Goal: Information Seeking & Learning: Find specific fact

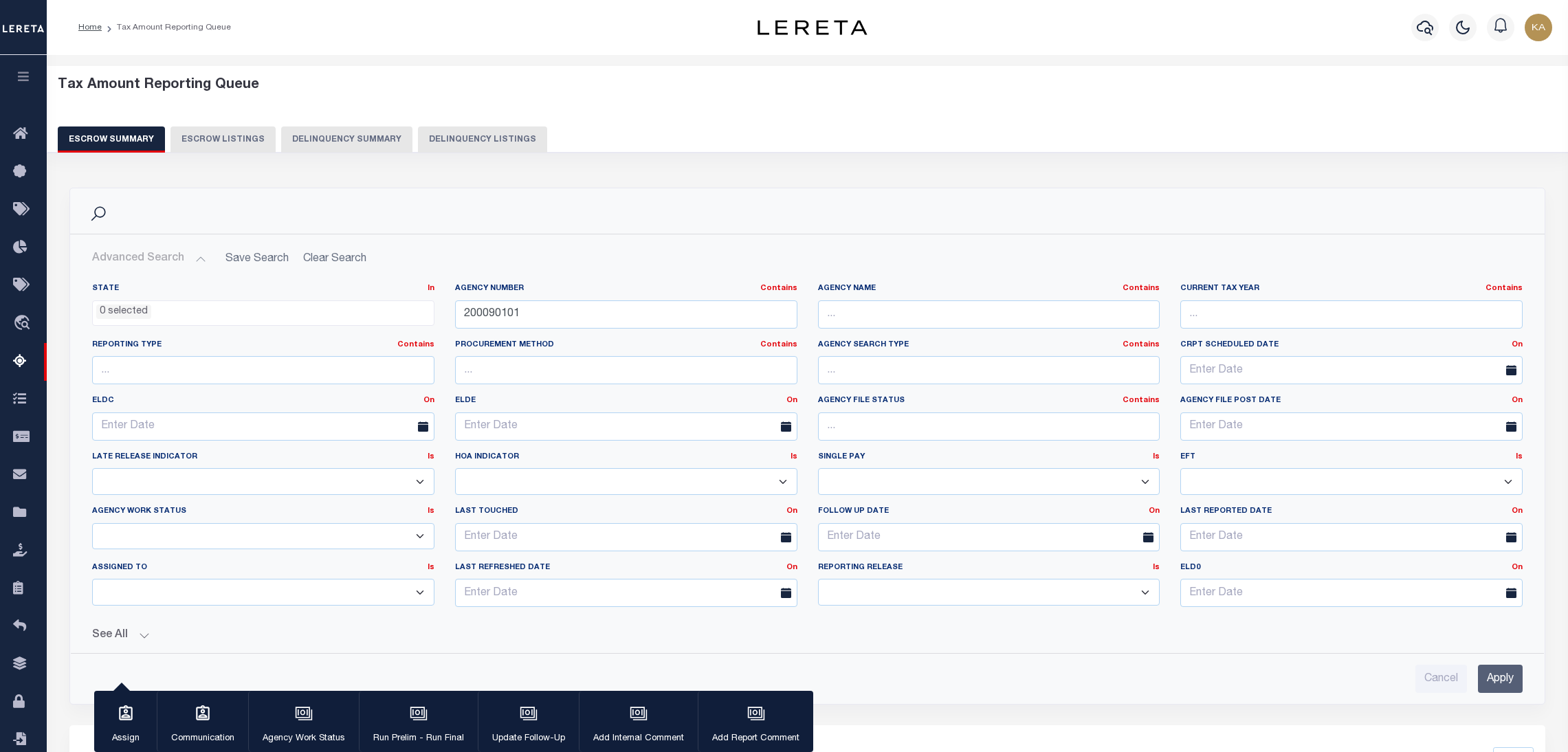
select select
select select "100"
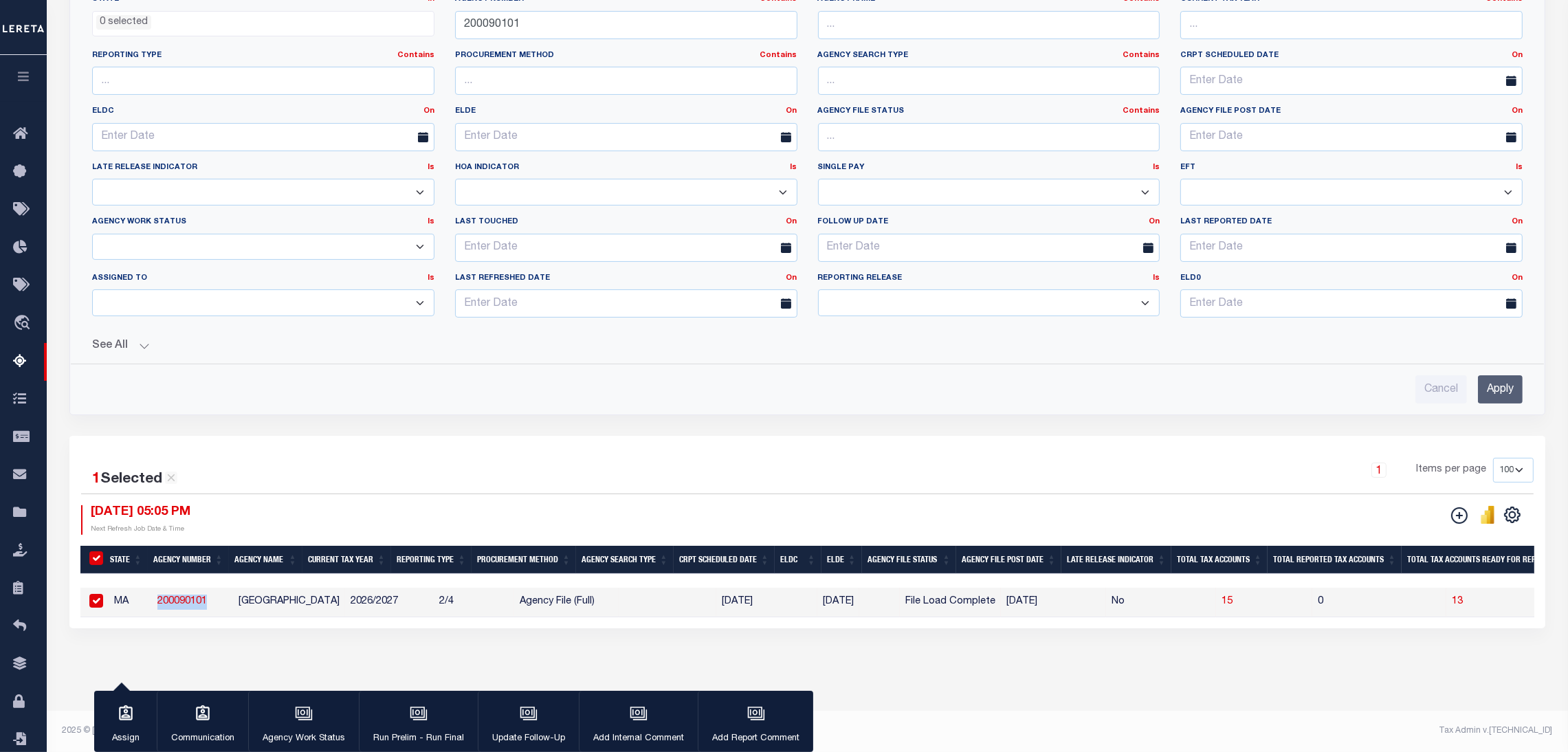
scroll to position [91, 0]
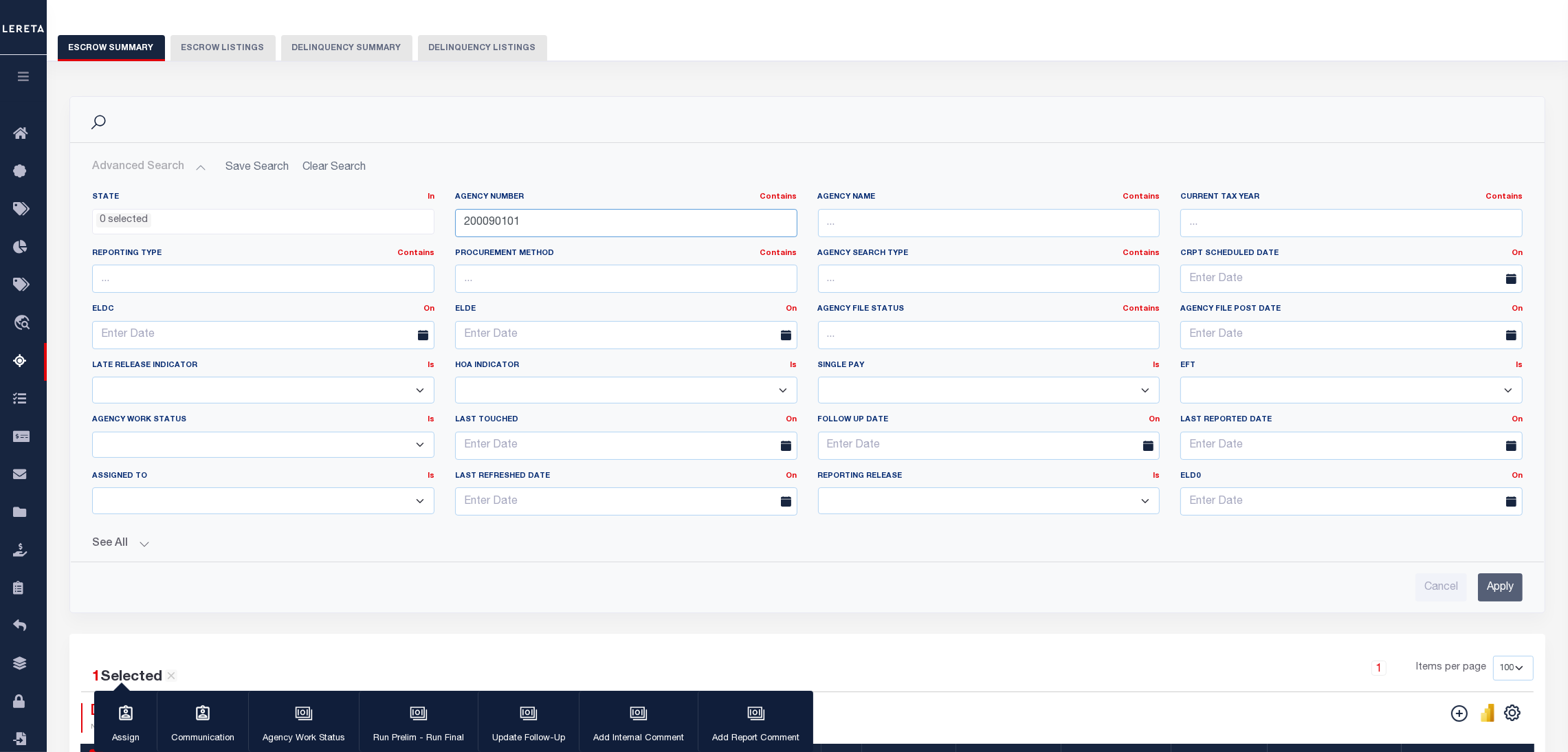
click at [484, 213] on input "200090101" at bounding box center [626, 223] width 342 height 28
click at [484, 214] on input "200090101" at bounding box center [626, 223] width 342 height 28
click at [992, 237] on input "text" at bounding box center [989, 223] width 342 height 28
type input "Baltimore"
click at [1491, 586] on input "Apply" at bounding box center [1500, 587] width 45 height 28
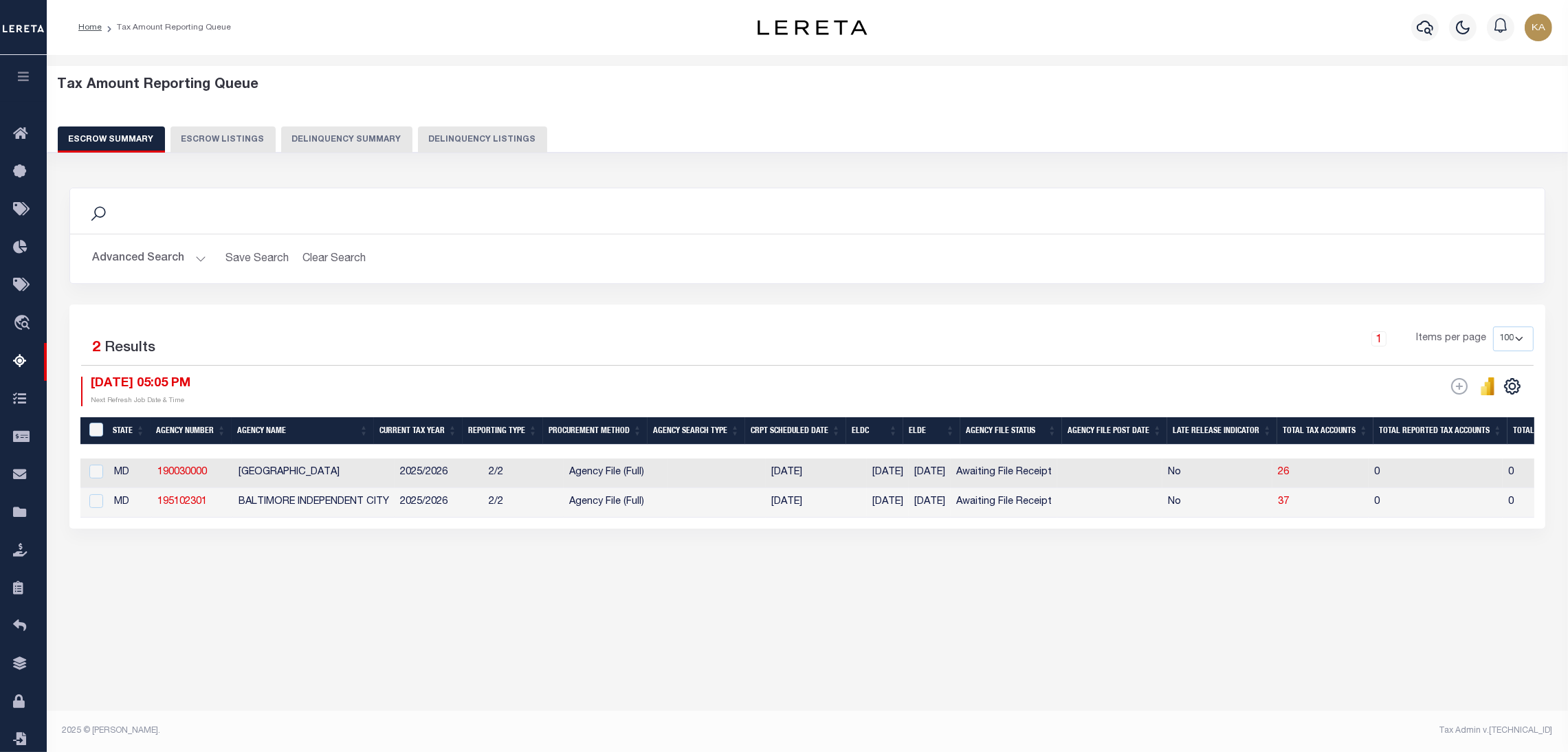
scroll to position [0, 0]
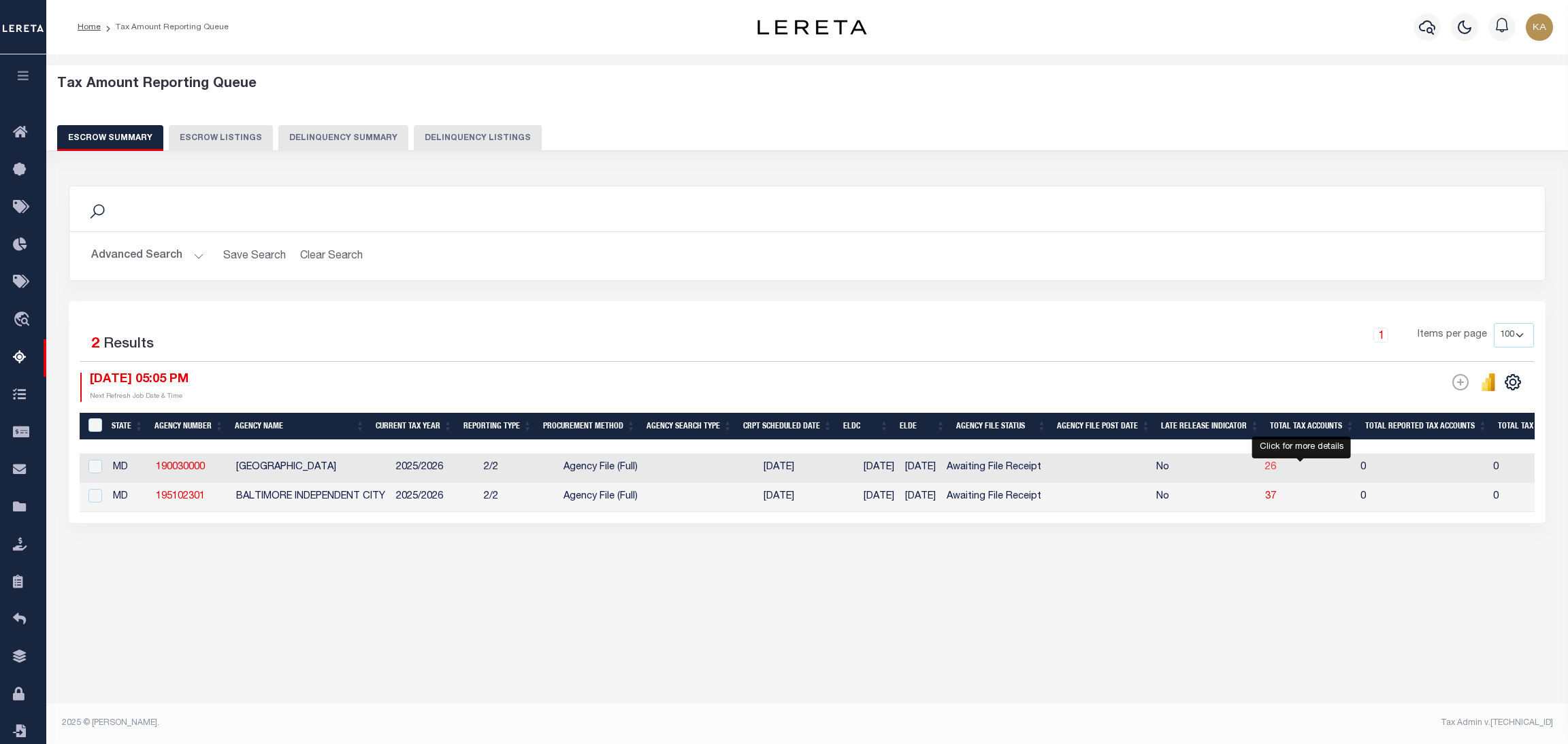
click at [1276, 465] on span "26" at bounding box center [1270, 467] width 10 height 9
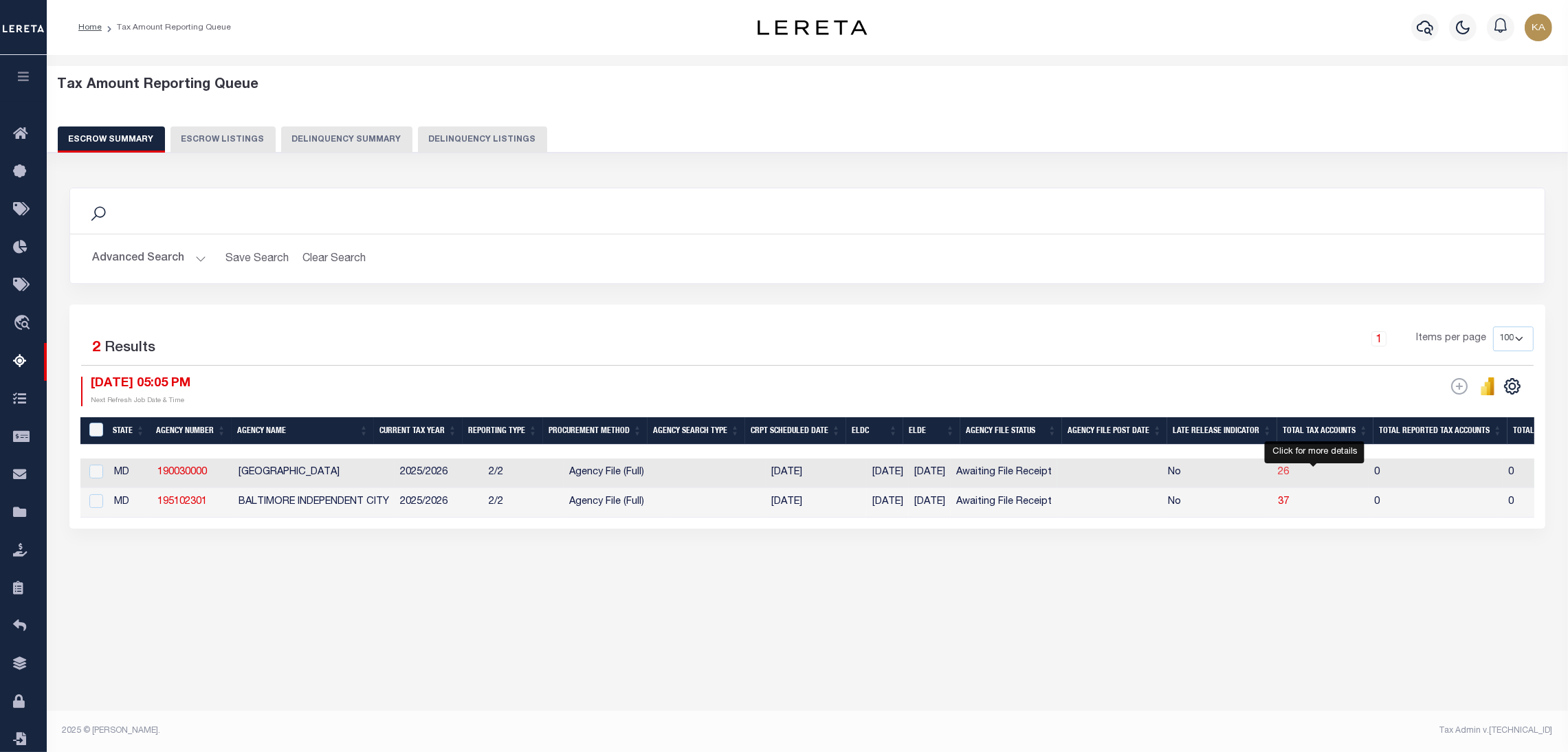
select select "100"
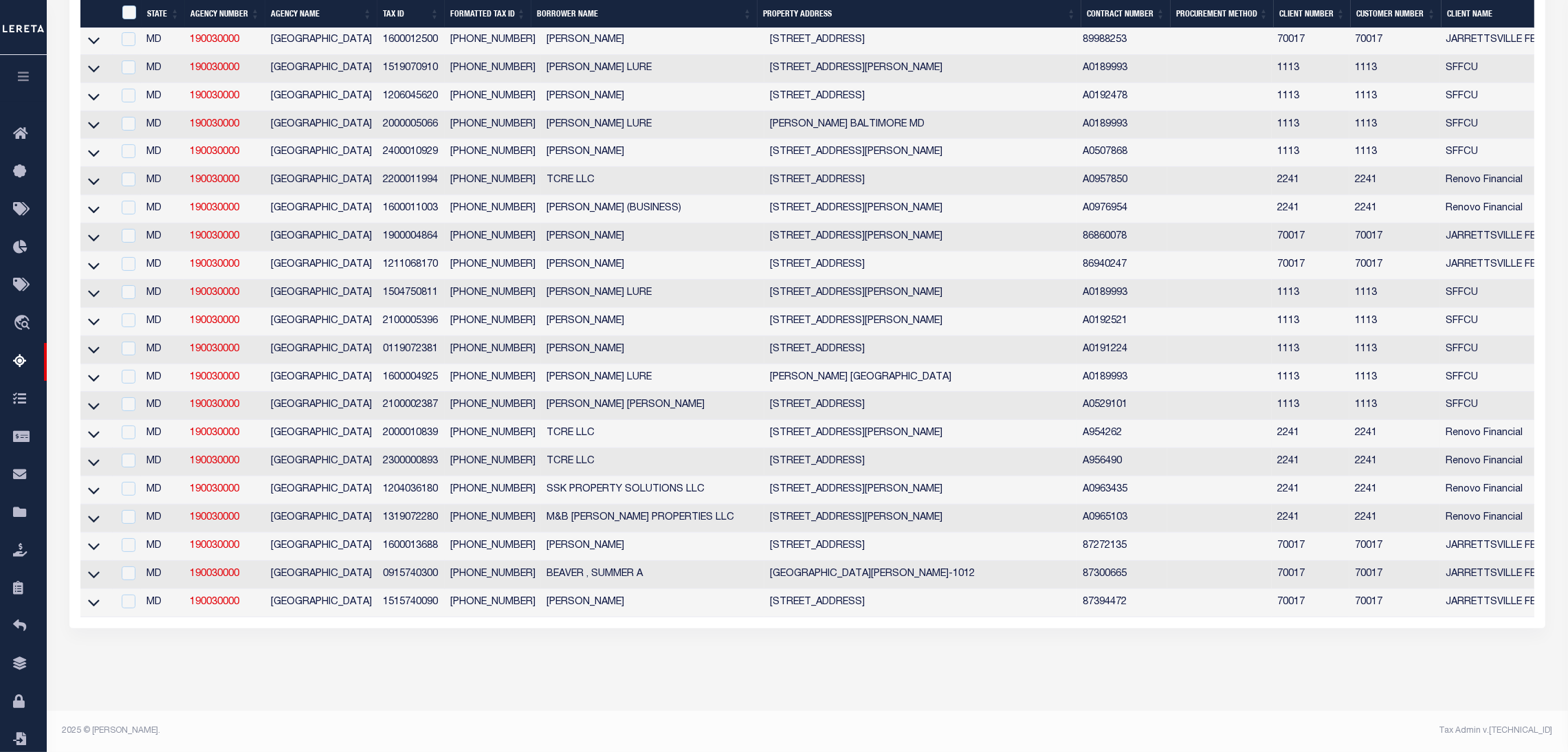
scroll to position [130, 0]
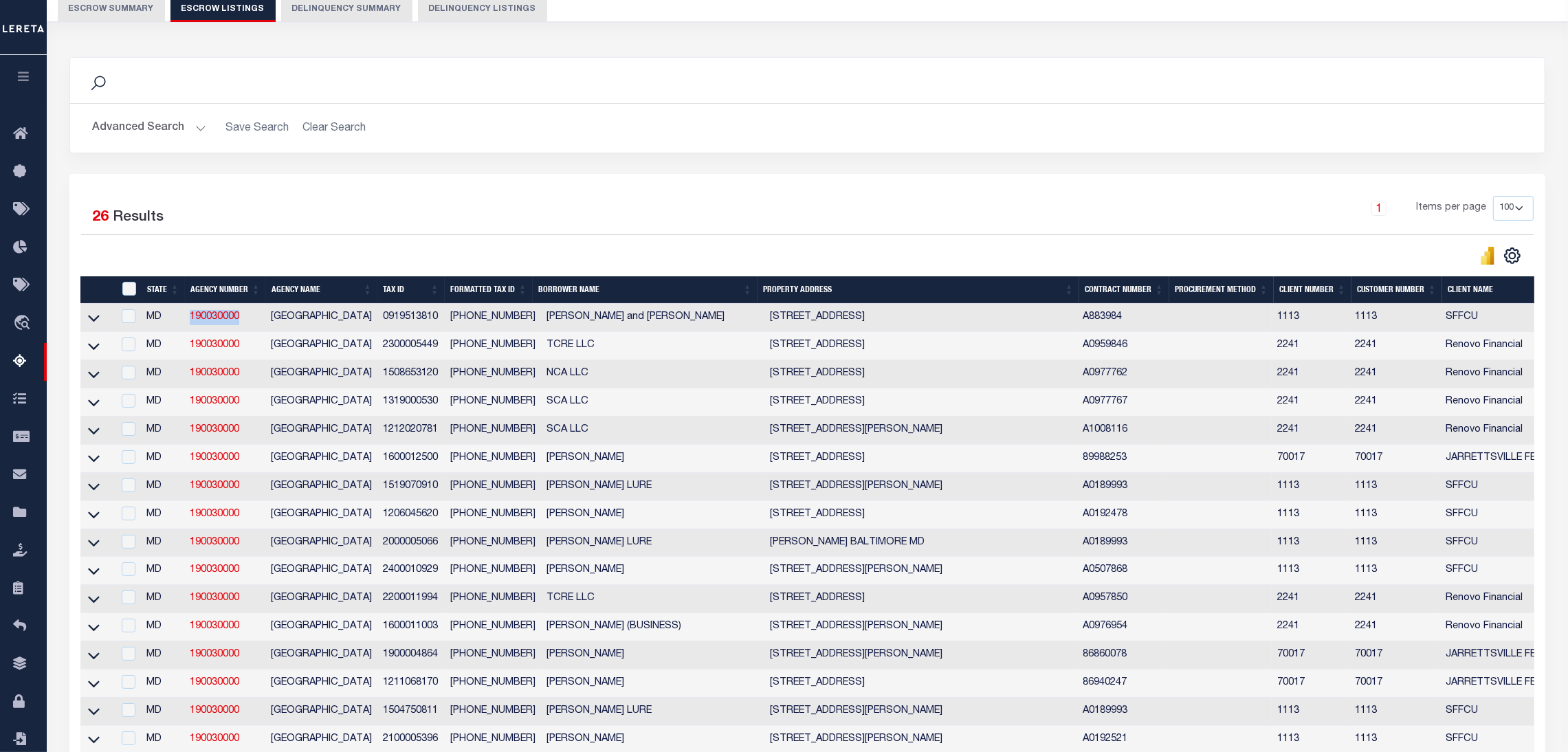
drag, startPoint x: 246, startPoint y: 315, endPoint x: 186, endPoint y: 315, distance: 60.0
click at [186, 315] on td "190030000" at bounding box center [224, 317] width 82 height 28
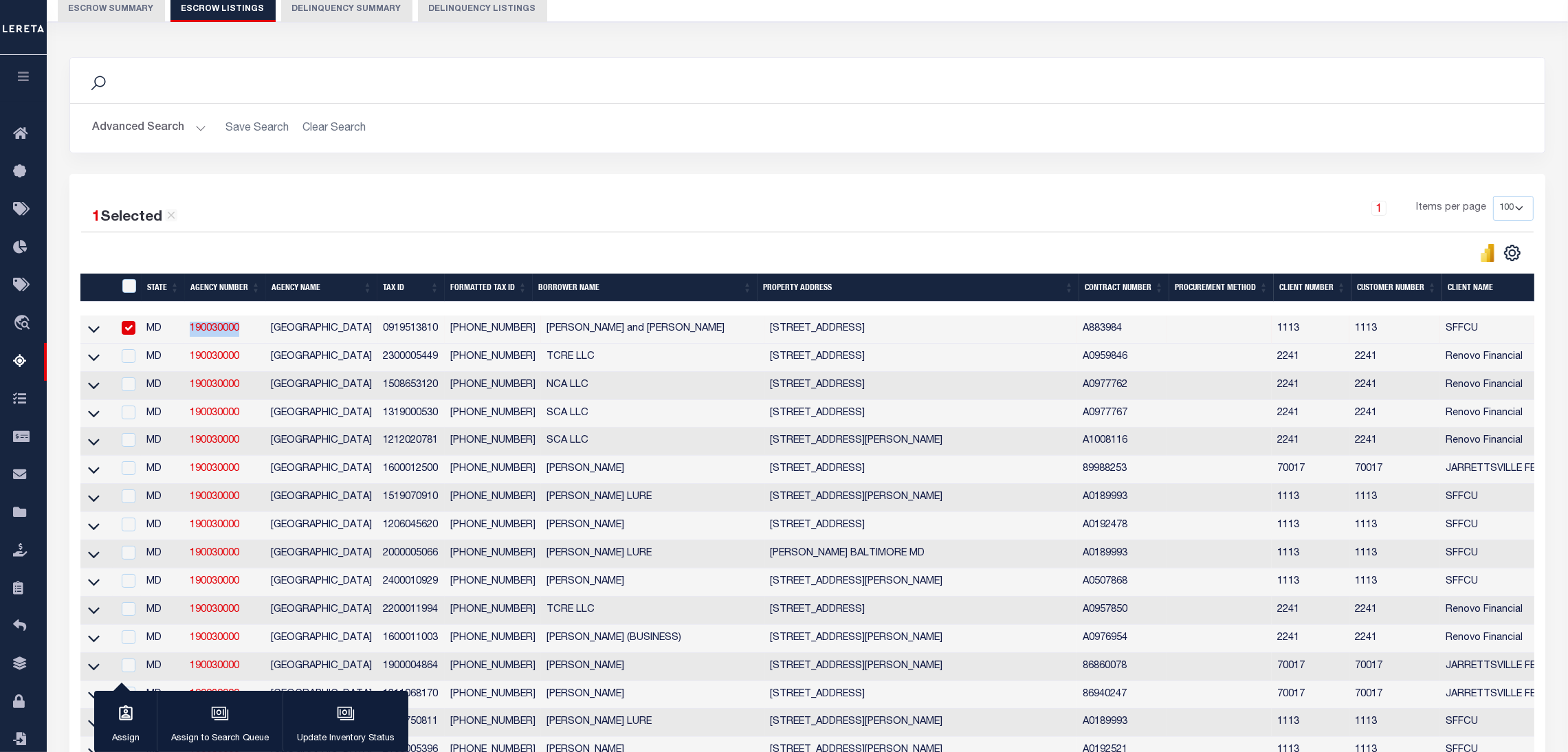
scroll to position [129, 0]
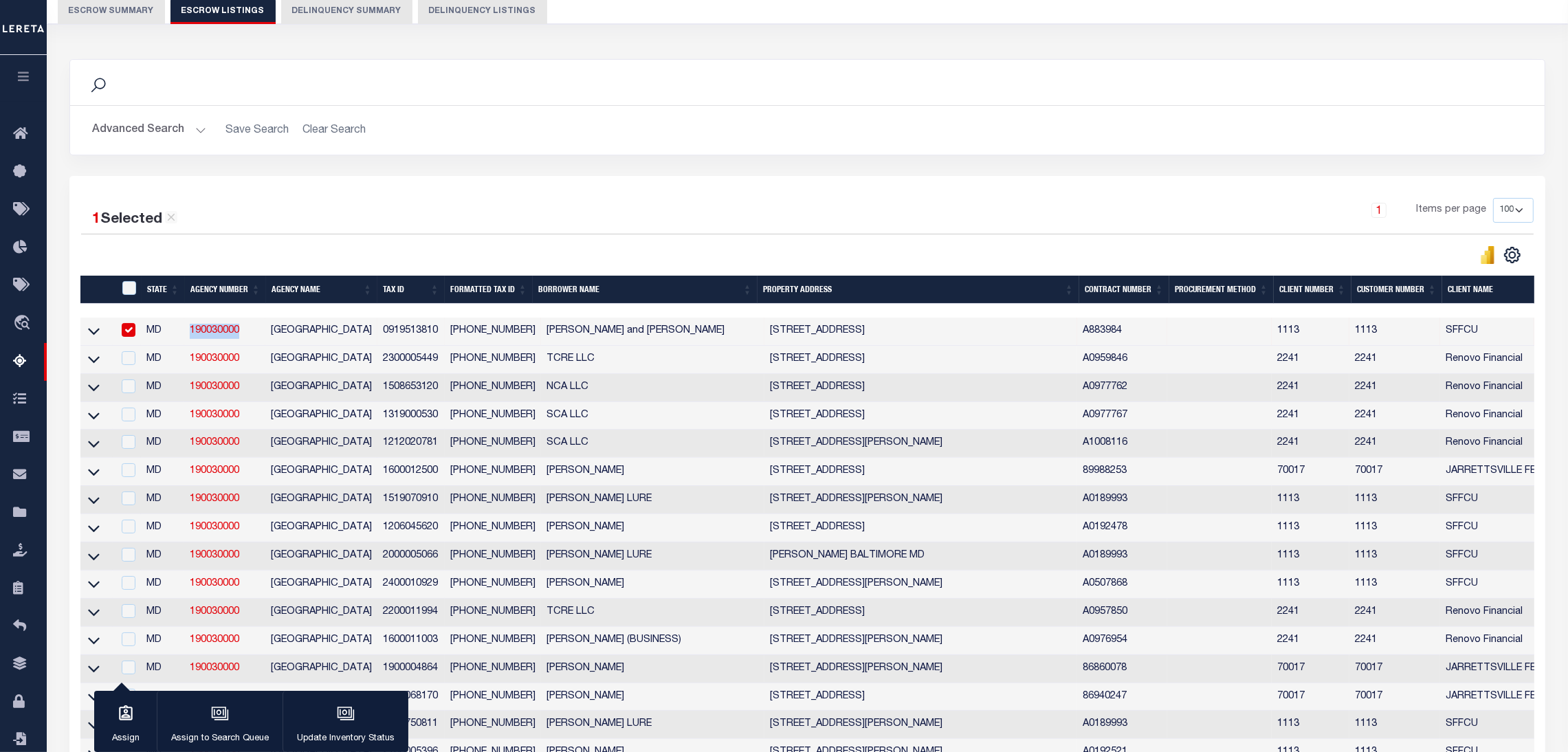
copy link "190030000"
click at [89, 332] on icon at bounding box center [94, 332] width 12 height 7
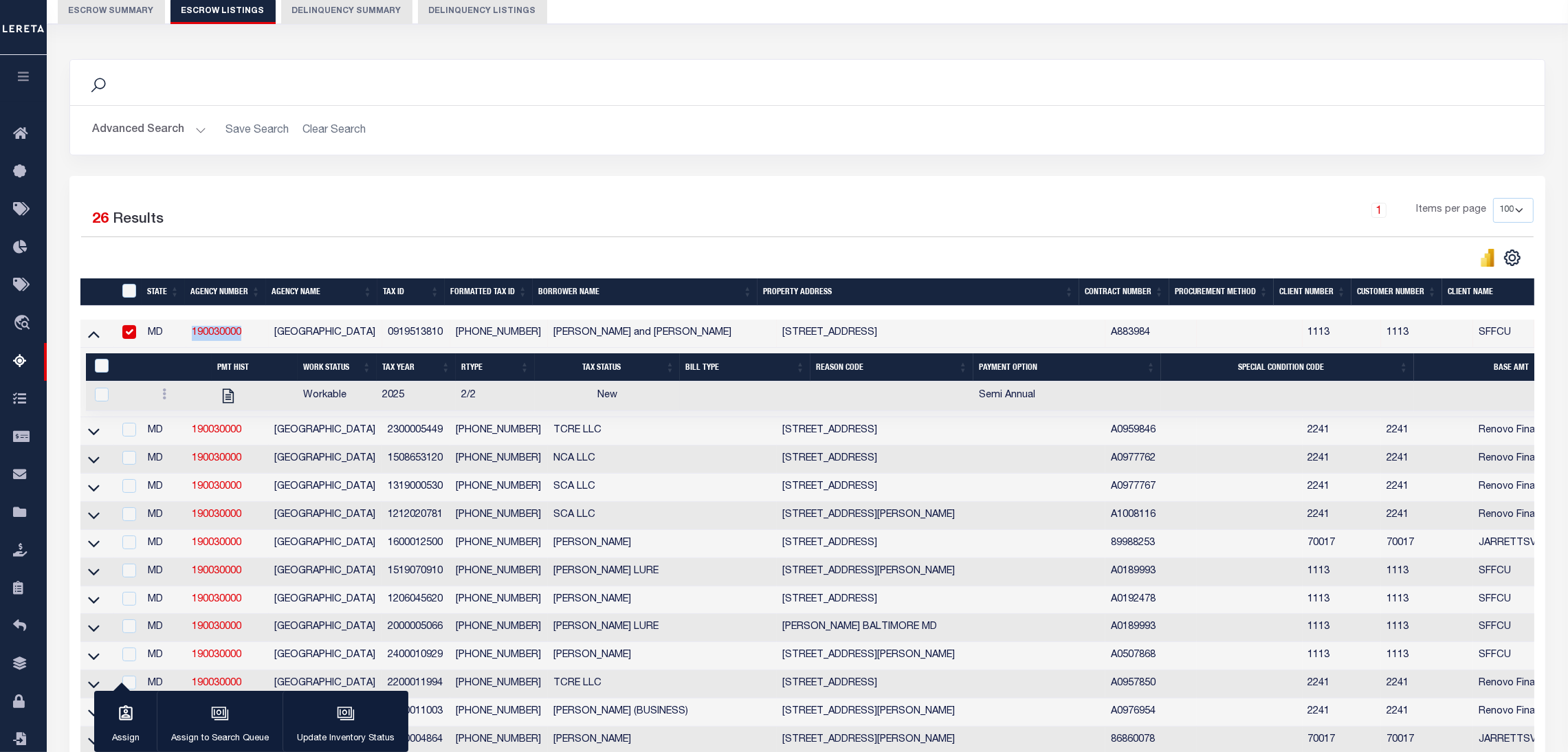
scroll to position [172, 0]
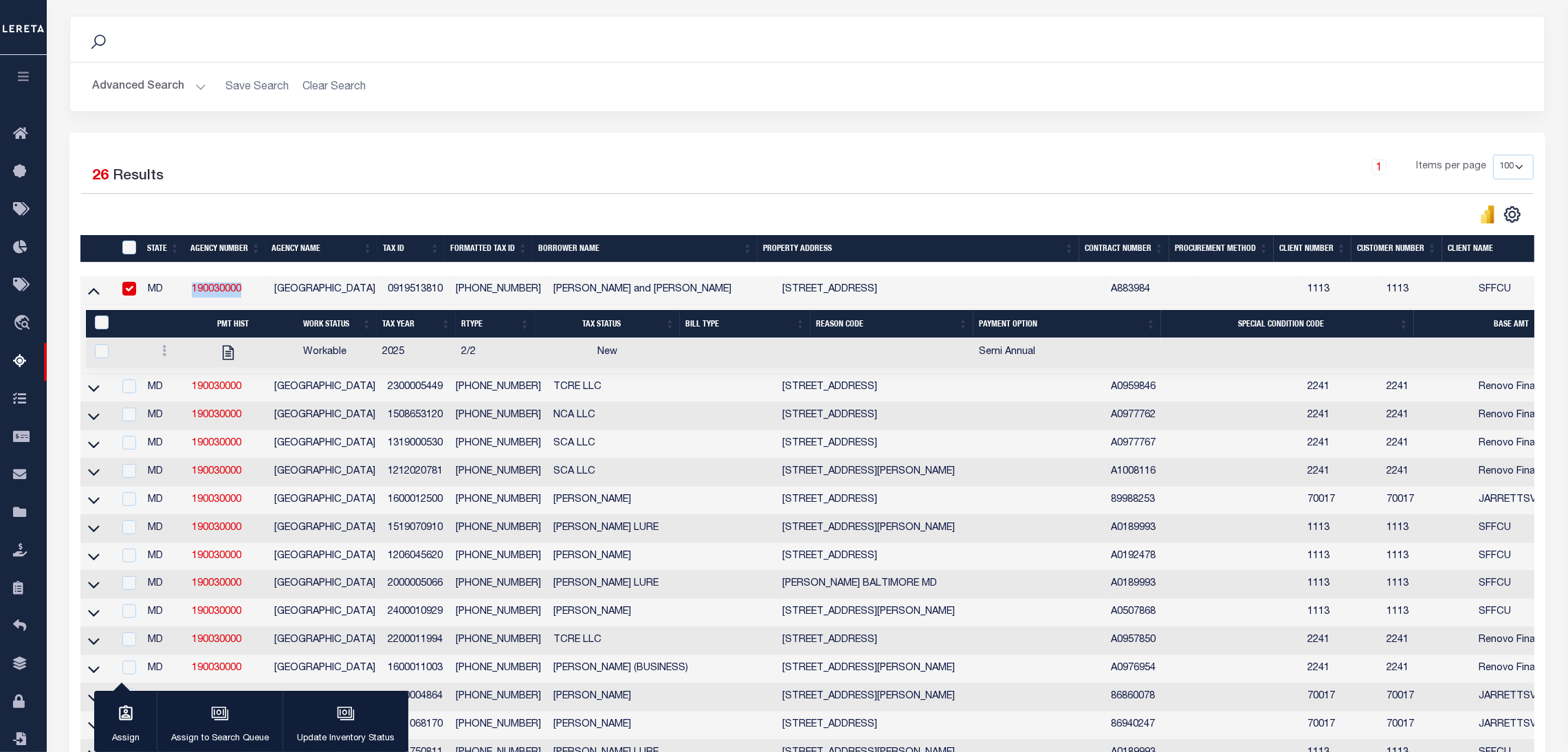
click at [211, 285] on link "190030000" at bounding box center [217, 290] width 50 height 10
checkbox input "false"
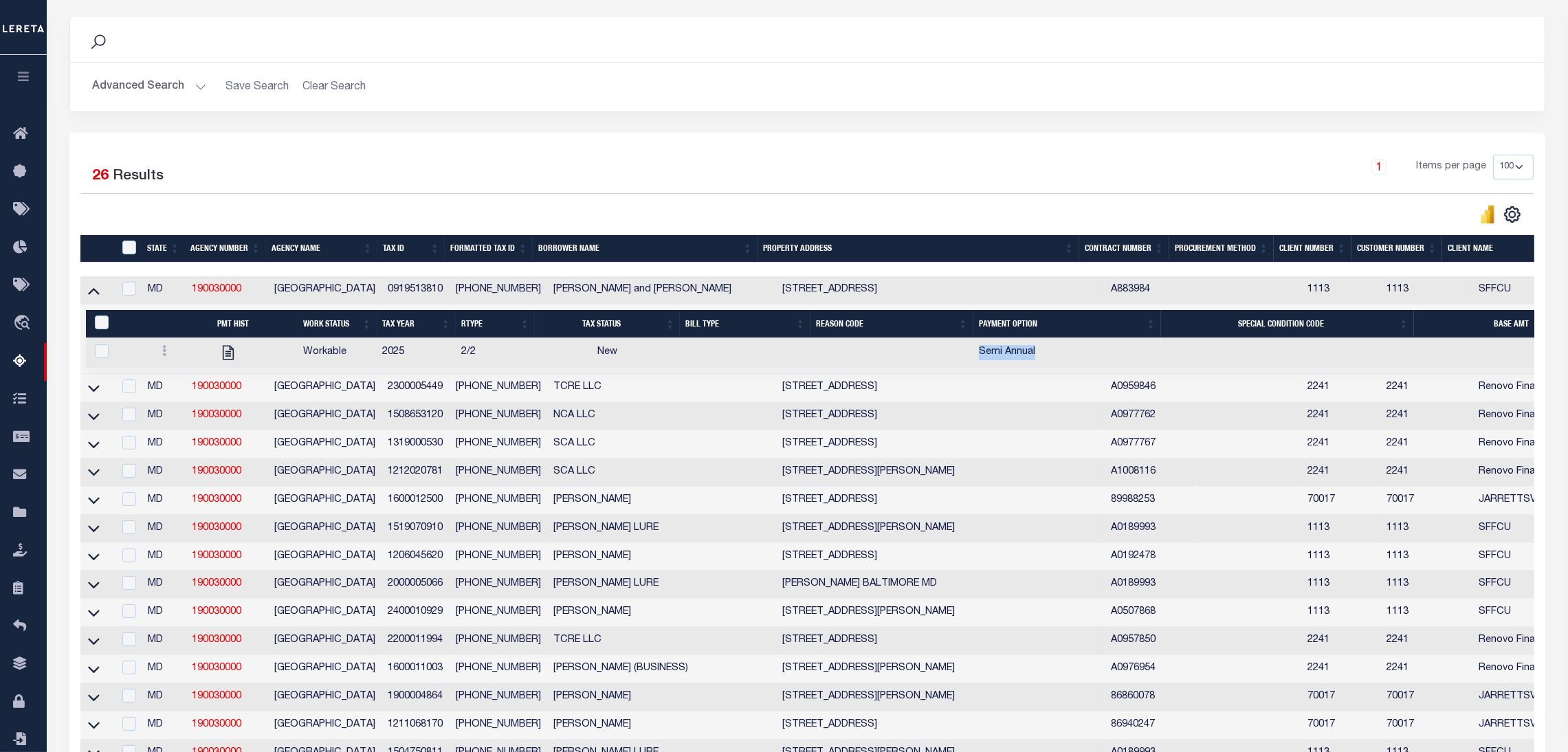
drag, startPoint x: 975, startPoint y: 353, endPoint x: 1039, endPoint y: 360, distance: 64.4
click at [1041, 361] on td "Semi Annual" at bounding box center [1067, 353] width 188 height 30
checkbox input "true"
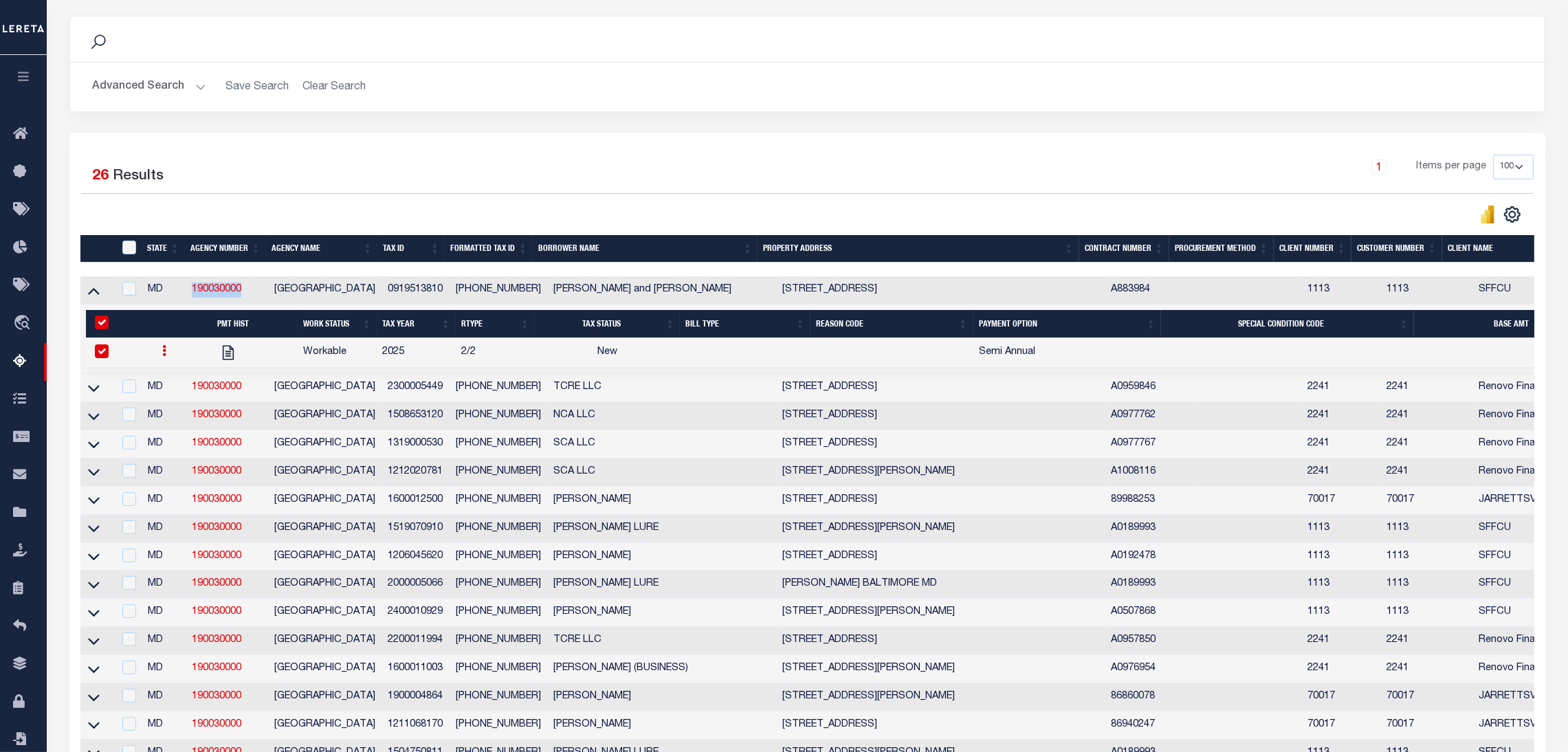
drag, startPoint x: 256, startPoint y: 294, endPoint x: 189, endPoint y: 287, distance: 67.4
click at [189, 287] on td "190030000" at bounding box center [227, 290] width 82 height 28
checkbox input "true"
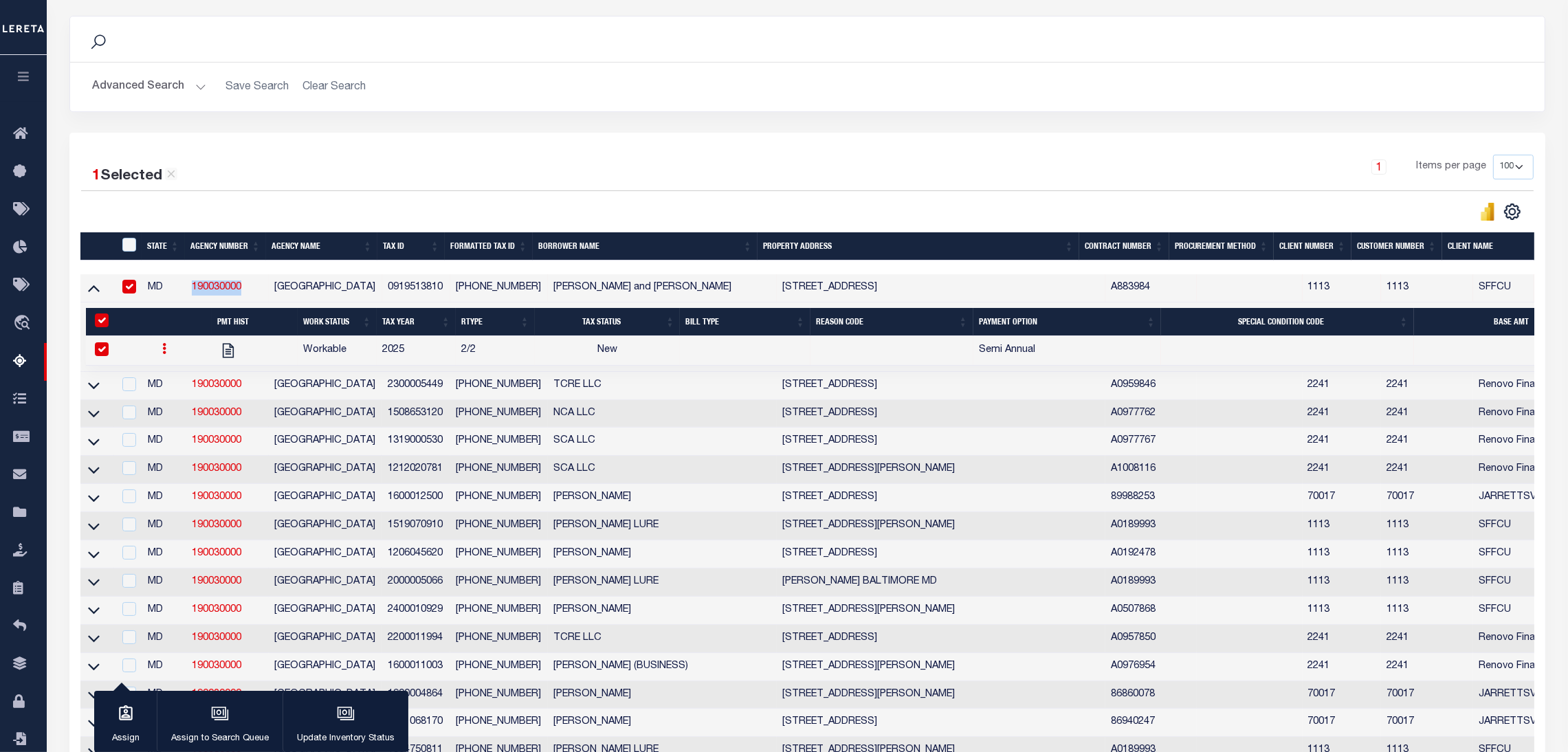
scroll to position [170, 0]
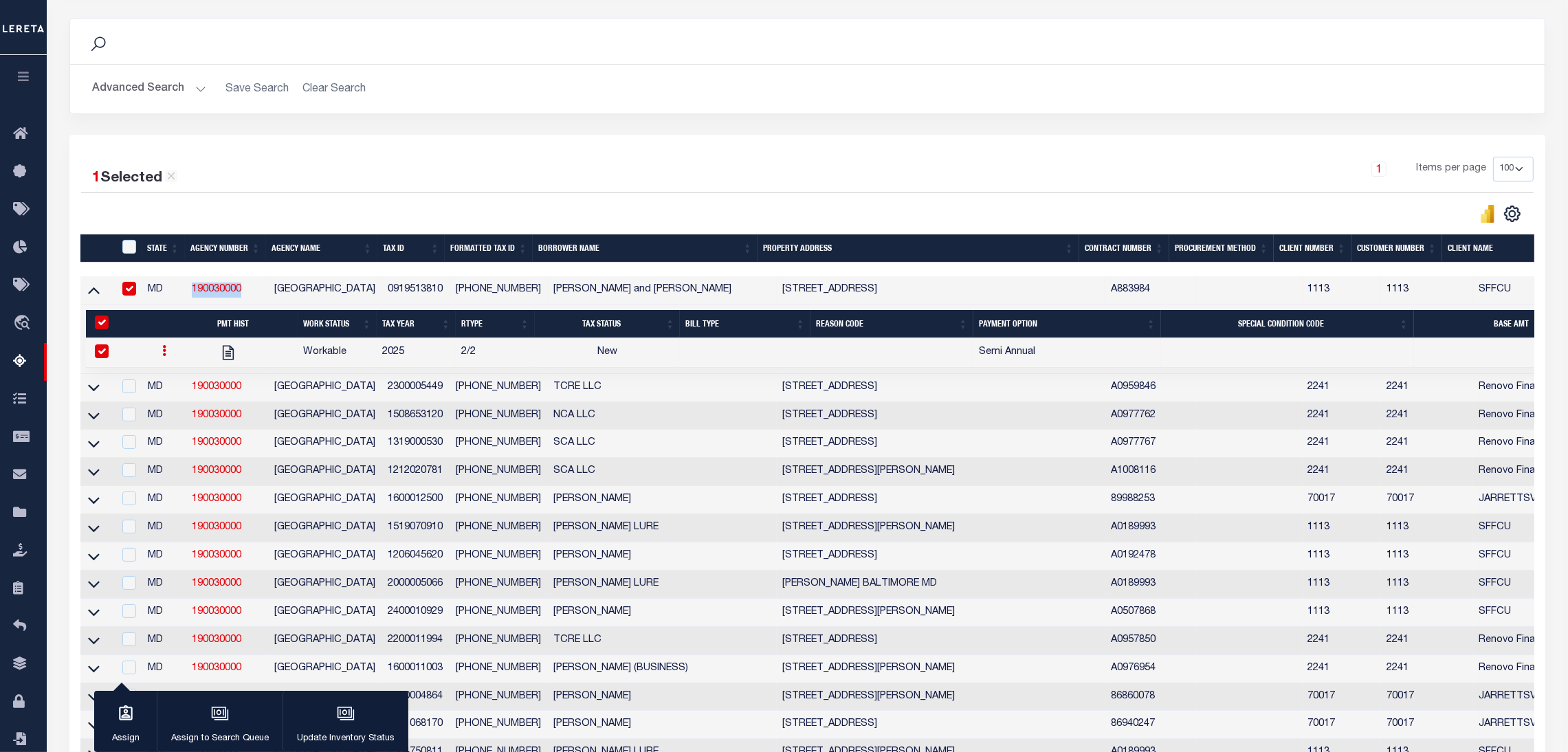
copy link "190030000"
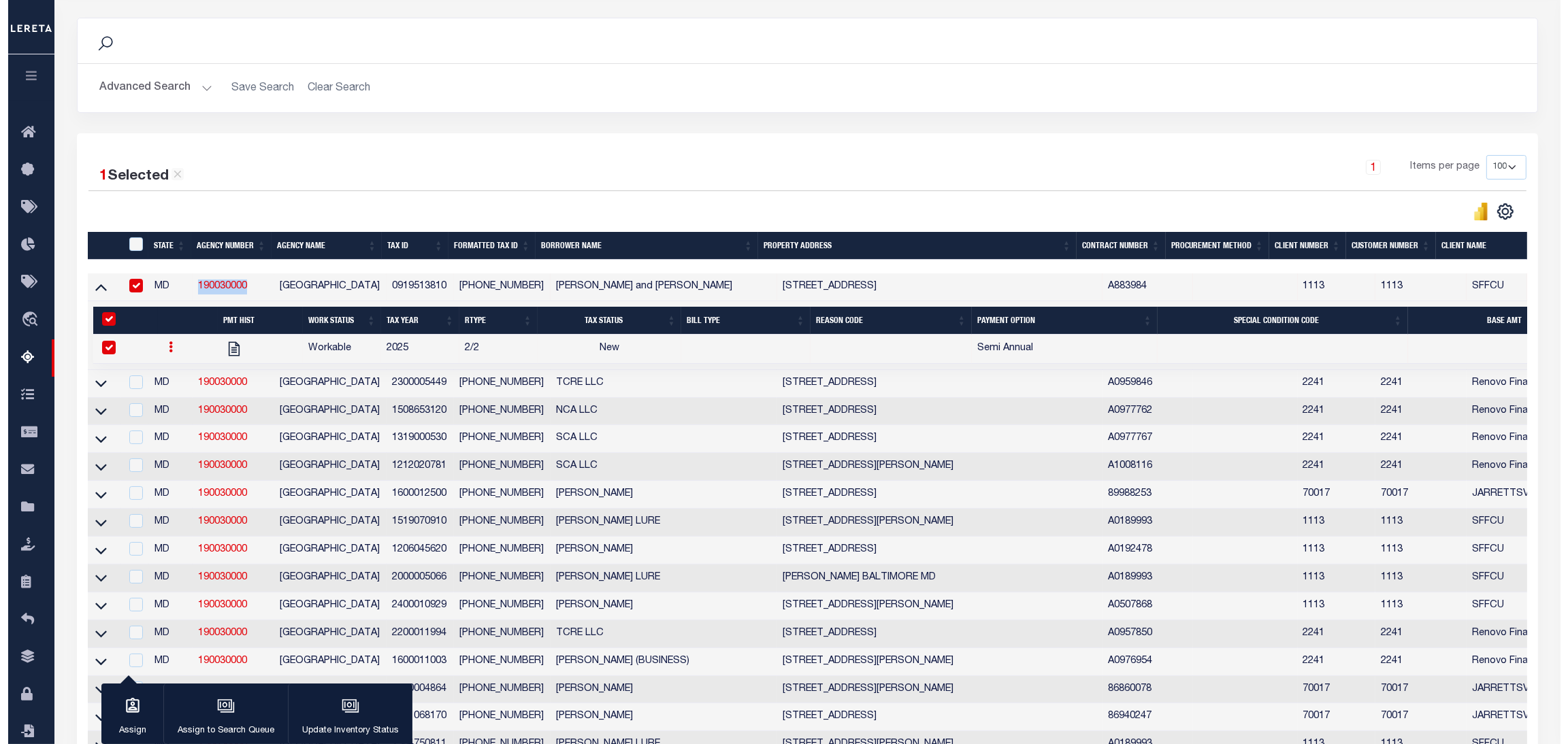
scroll to position [0, 0]
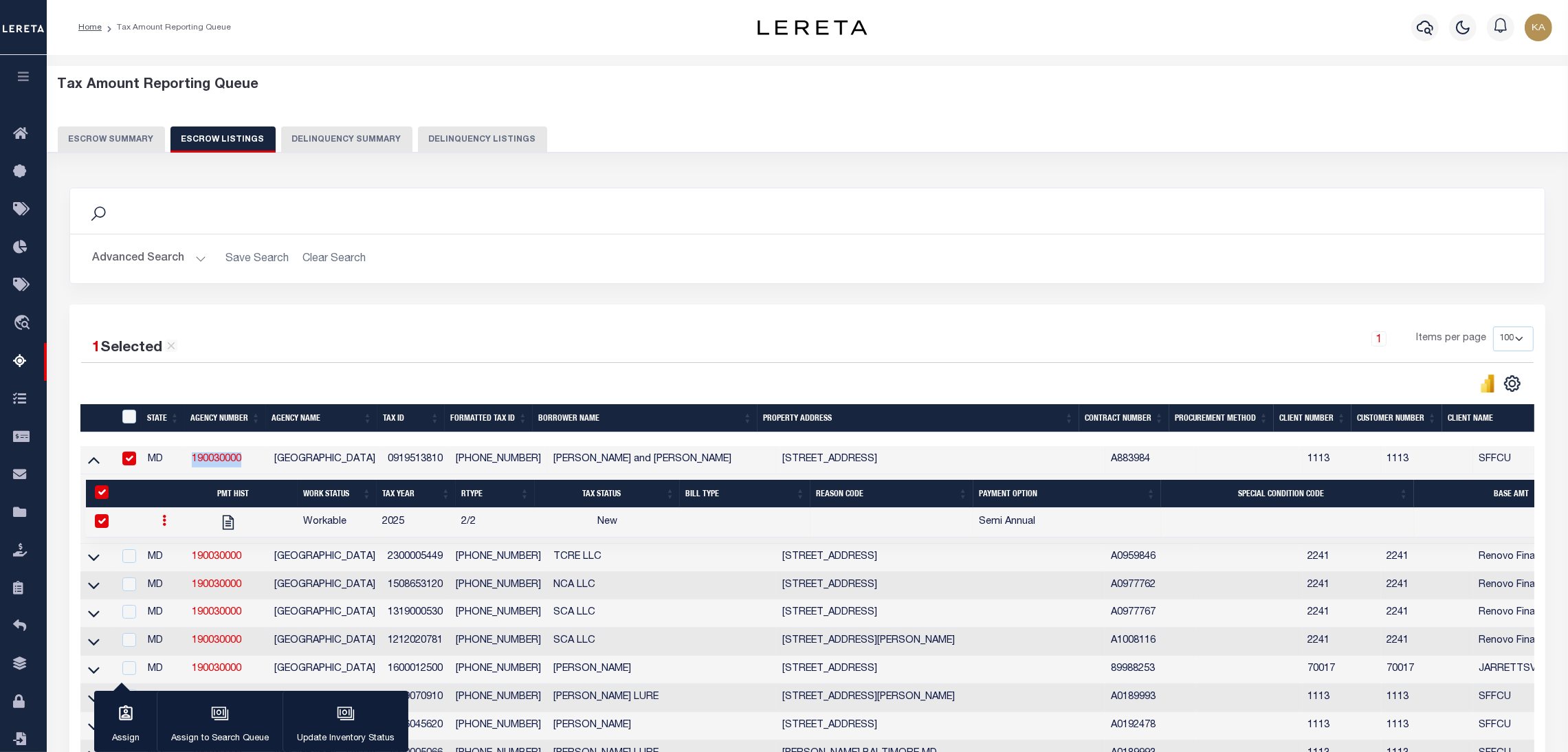
click at [129, 136] on button "Escrow Summary" at bounding box center [111, 139] width 107 height 26
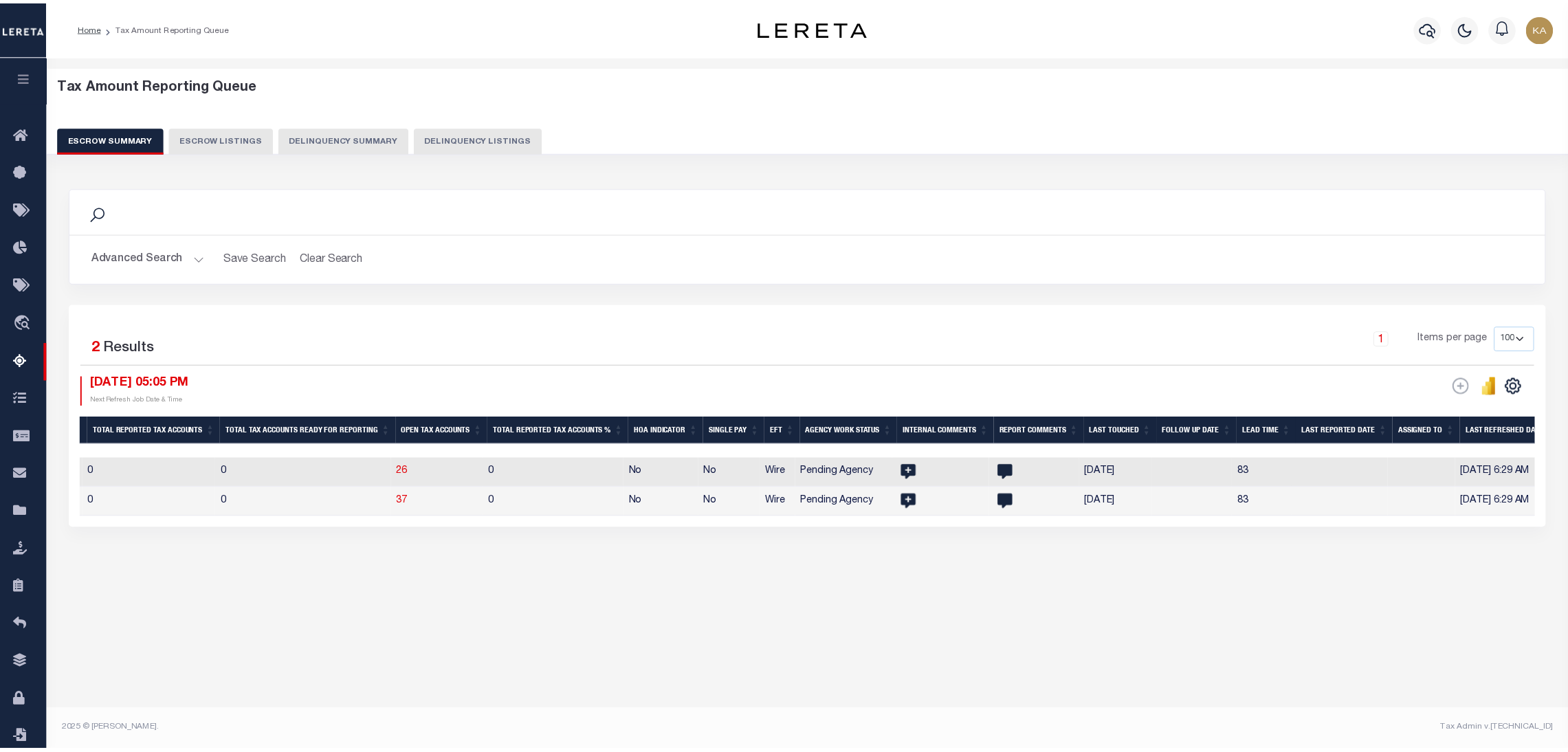
scroll to position [0, 13]
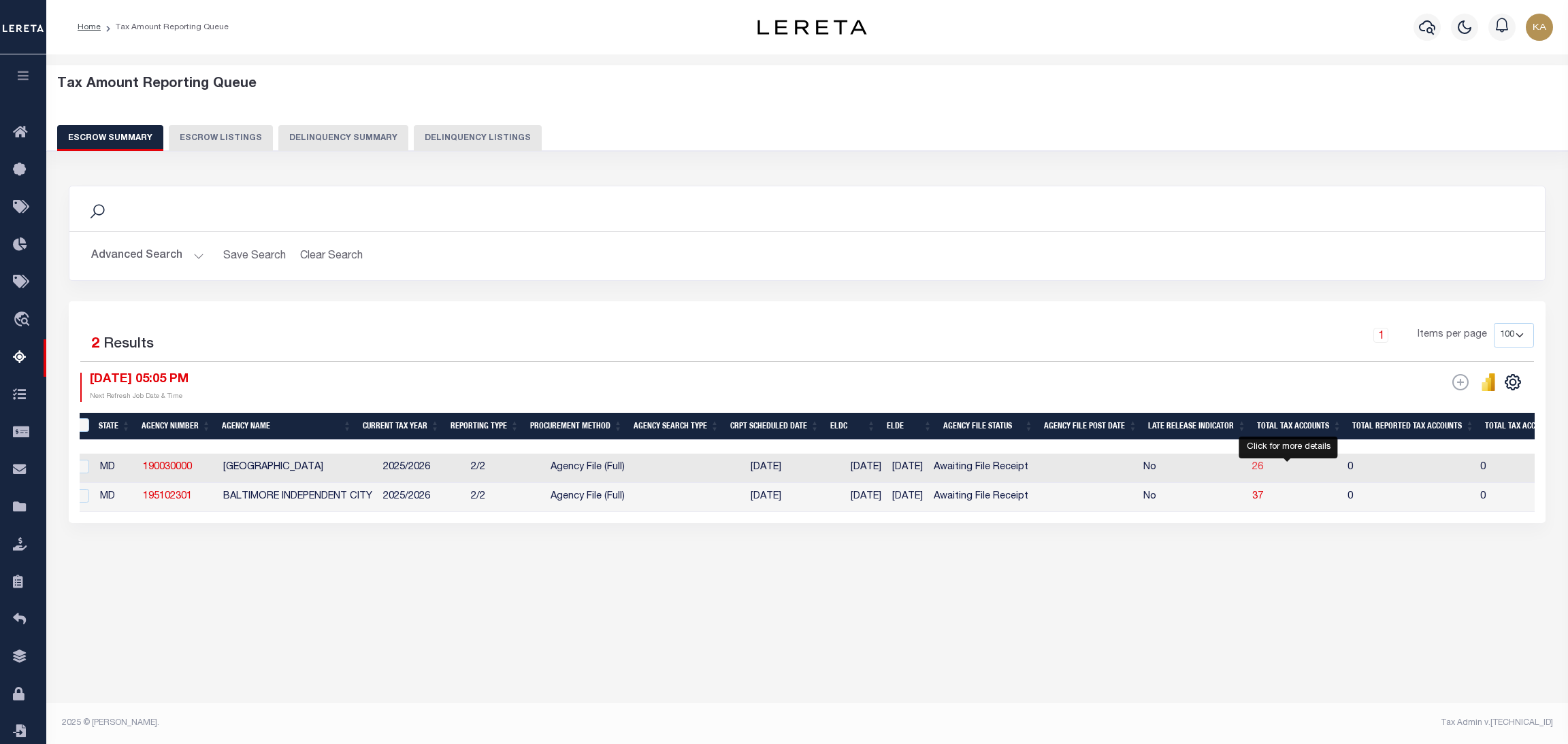
click at [1263, 470] on span "26" at bounding box center [1257, 467] width 10 height 9
select select "100"
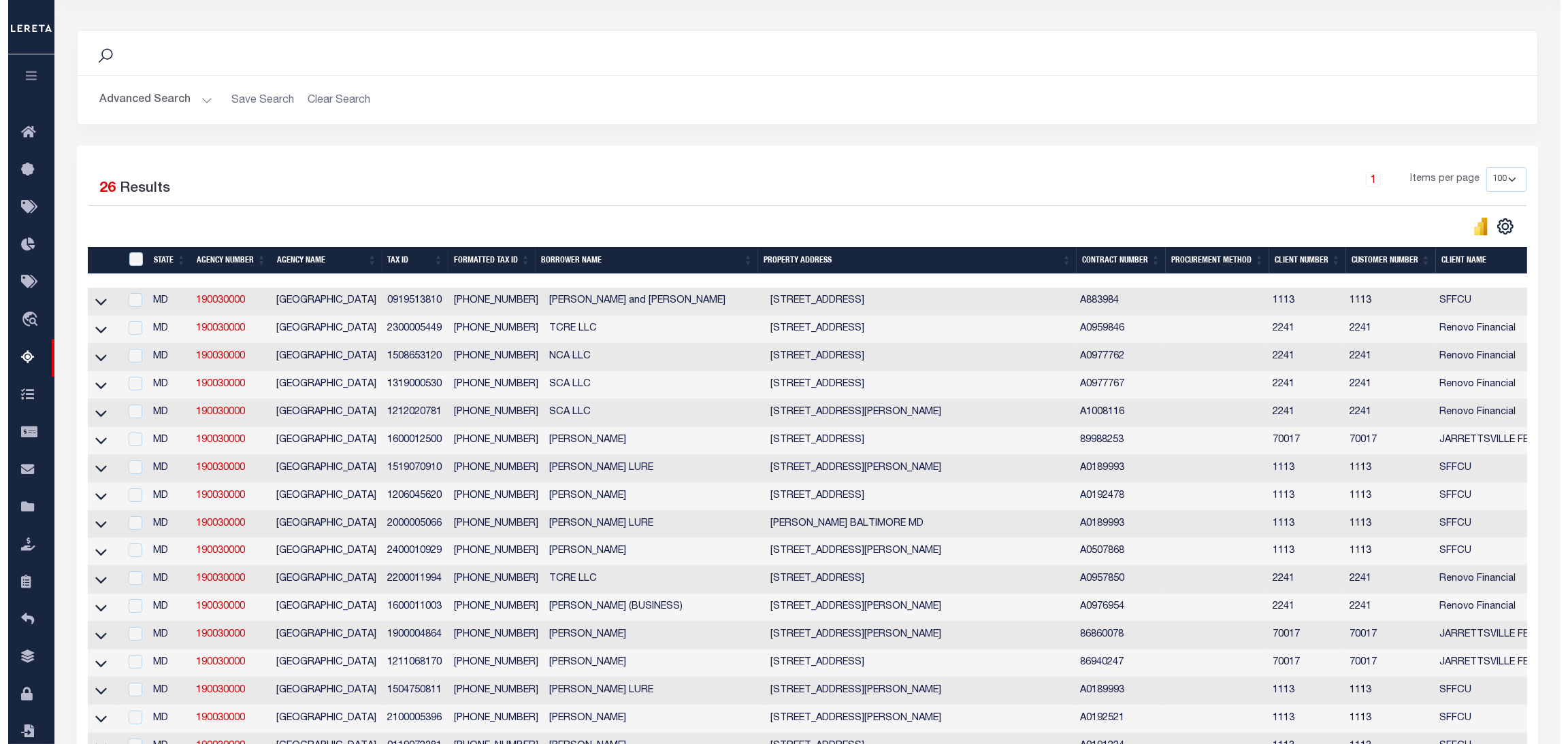
scroll to position [0, 0]
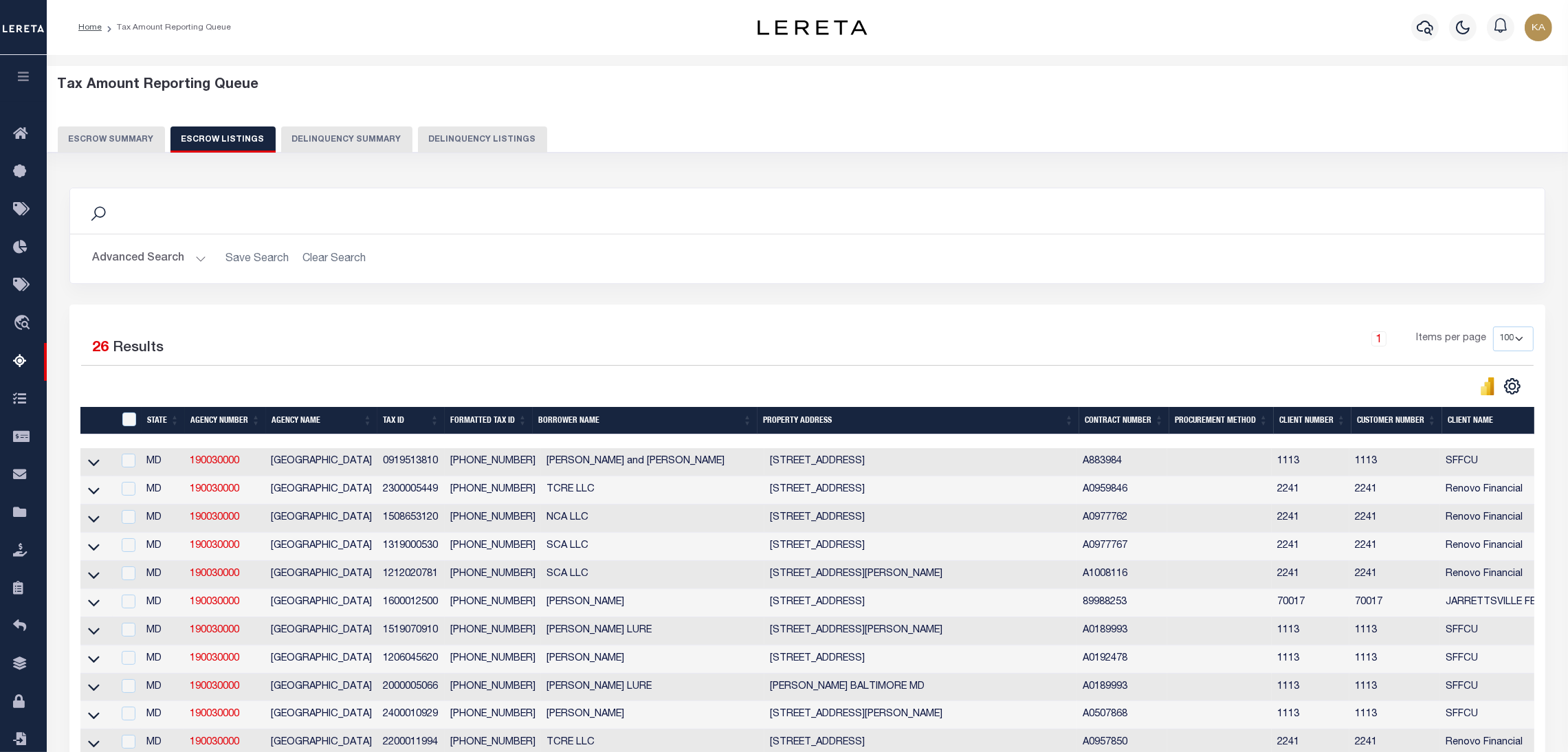
click at [128, 134] on button "Escrow Summary" at bounding box center [111, 139] width 107 height 26
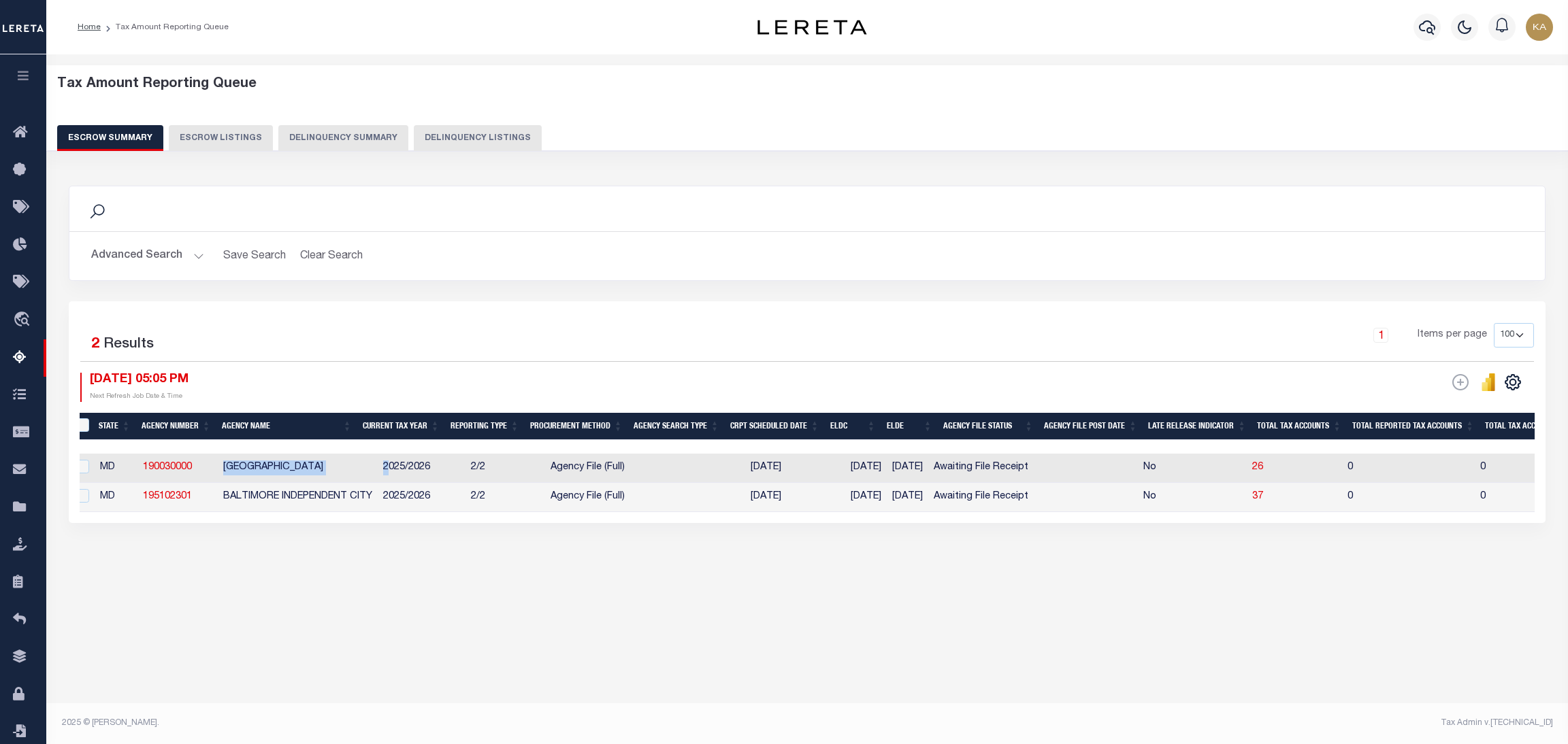
drag, startPoint x: 238, startPoint y: 467, endPoint x: 390, endPoint y: 471, distance: 152.1
click at [390, 471] on tr "MD 190030000 BALTIMORE COUNTY 2025/2026 2/2 Agency File (Full) 12/08/2025 12/31…" at bounding box center [1487, 468] width 2842 height 29
drag, startPoint x: 473, startPoint y: 471, endPoint x: 499, endPoint y: 472, distance: 26.0
click at [498, 471] on td "2/2" at bounding box center [505, 468] width 80 height 29
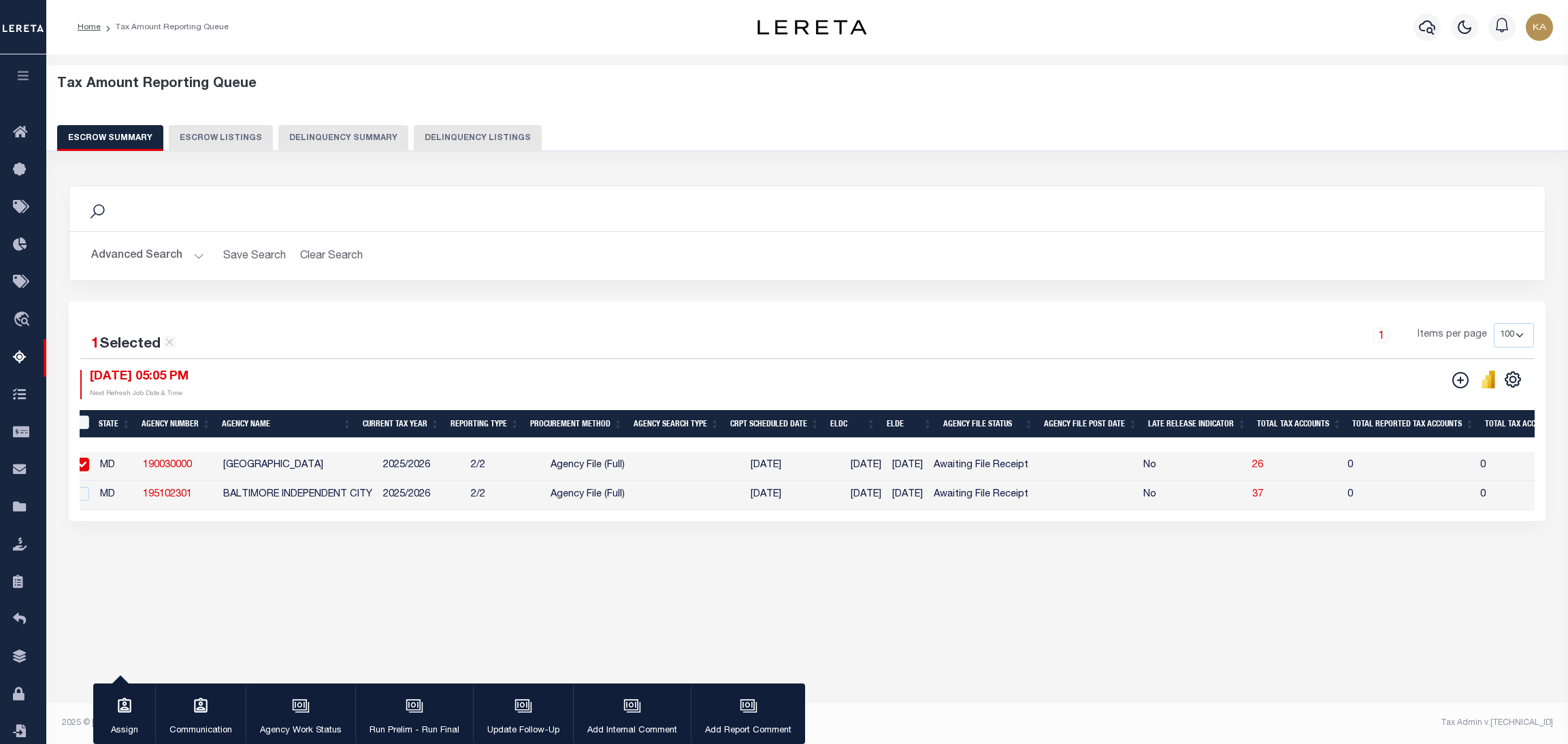
click at [957, 550] on div "Search Advanced Search Save Search Clear Search EscrowSummaryGridWrapper_dynami…" at bounding box center [807, 366] width 1495 height 390
drag, startPoint x: 211, startPoint y: 462, endPoint x: 137, endPoint y: 458, distance: 74.1
click at [138, 458] on td "190030000" at bounding box center [177, 466] width 81 height 29
checkbox input "false"
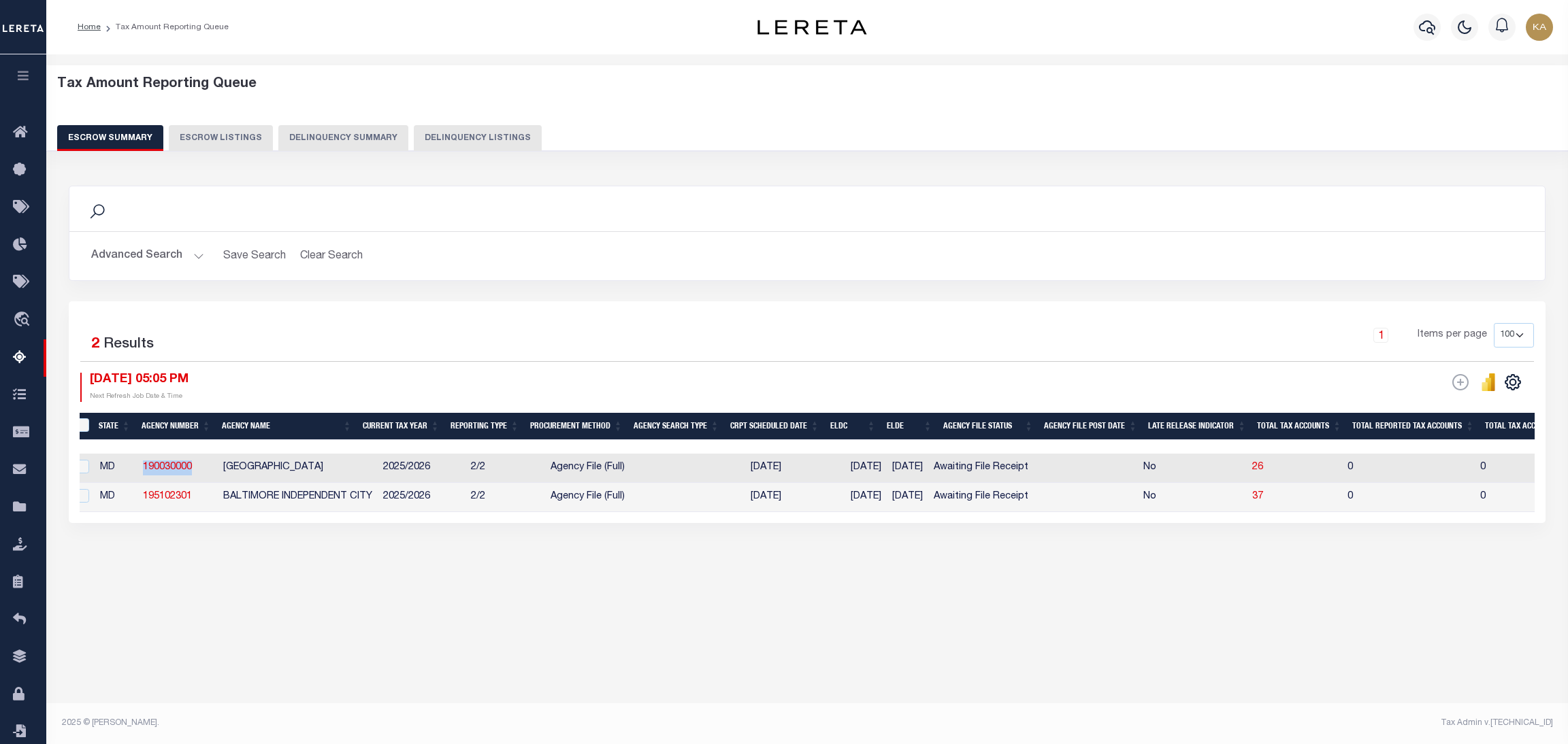
copy link "190030000"
click at [162, 257] on button "Advanced Search" at bounding box center [147, 256] width 113 height 27
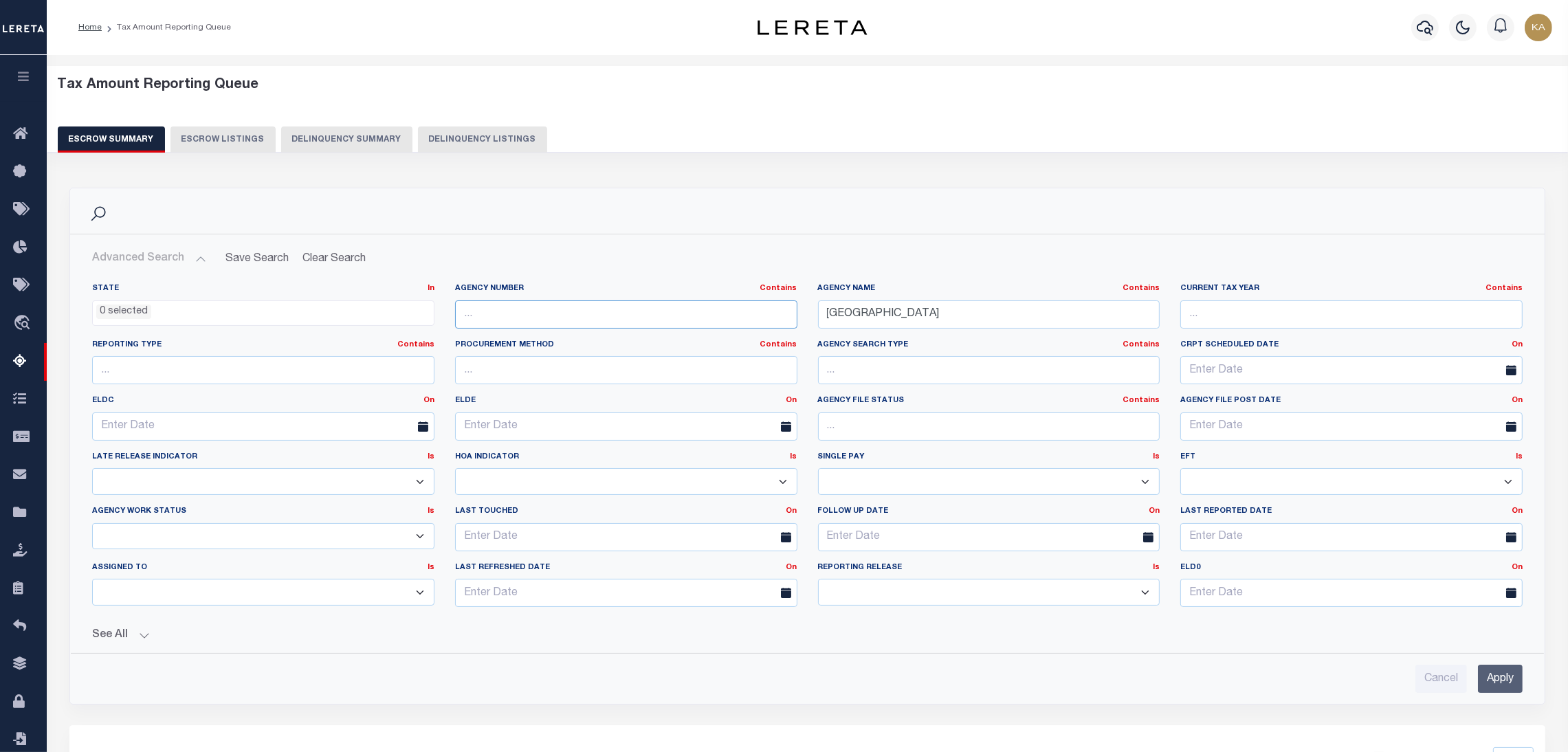
click at [471, 319] on input "text" at bounding box center [626, 314] width 342 height 28
paste input "190030000"
type input "190030000"
drag, startPoint x: 909, startPoint y: 316, endPoint x: 779, endPoint y: 303, distance: 130.6
click at [779, 303] on div "State In In AK AL AR AZ CA CO CT DC DE FL GA GU HI IA ID IL IN KS KY LA MA MD M…" at bounding box center [807, 450] width 1451 height 335
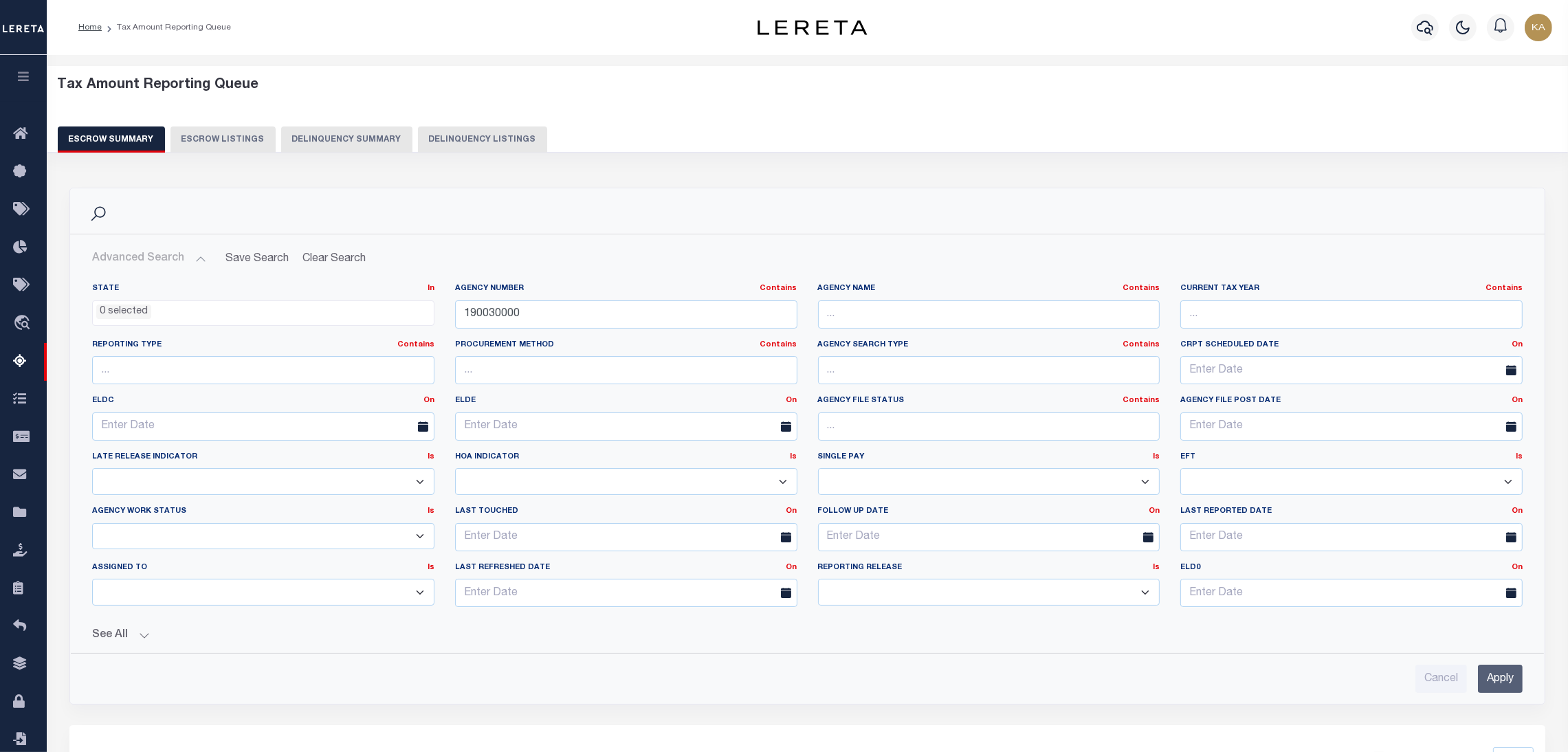
click at [1507, 674] on input "Apply" at bounding box center [1500, 678] width 45 height 28
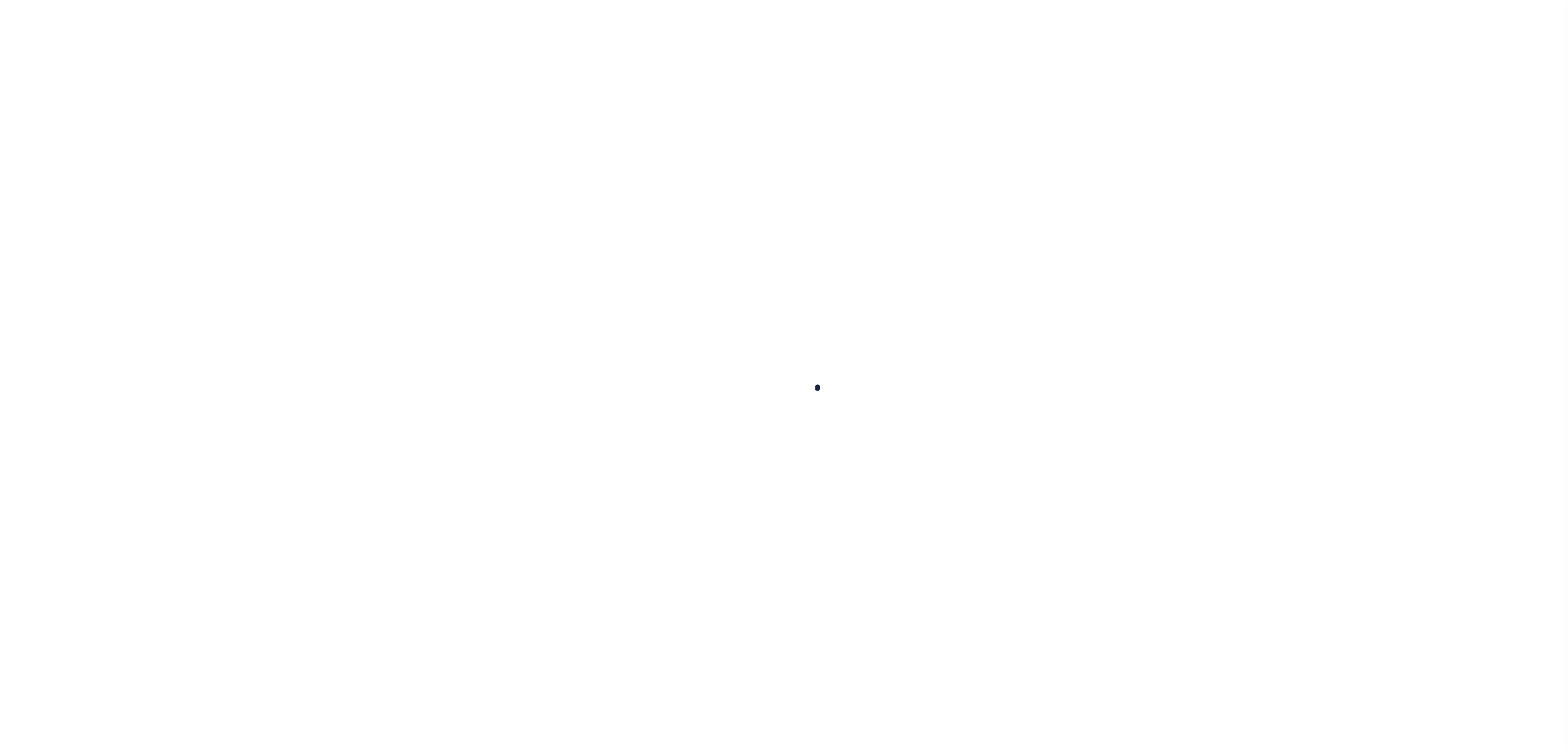
select select
checkbox input "false"
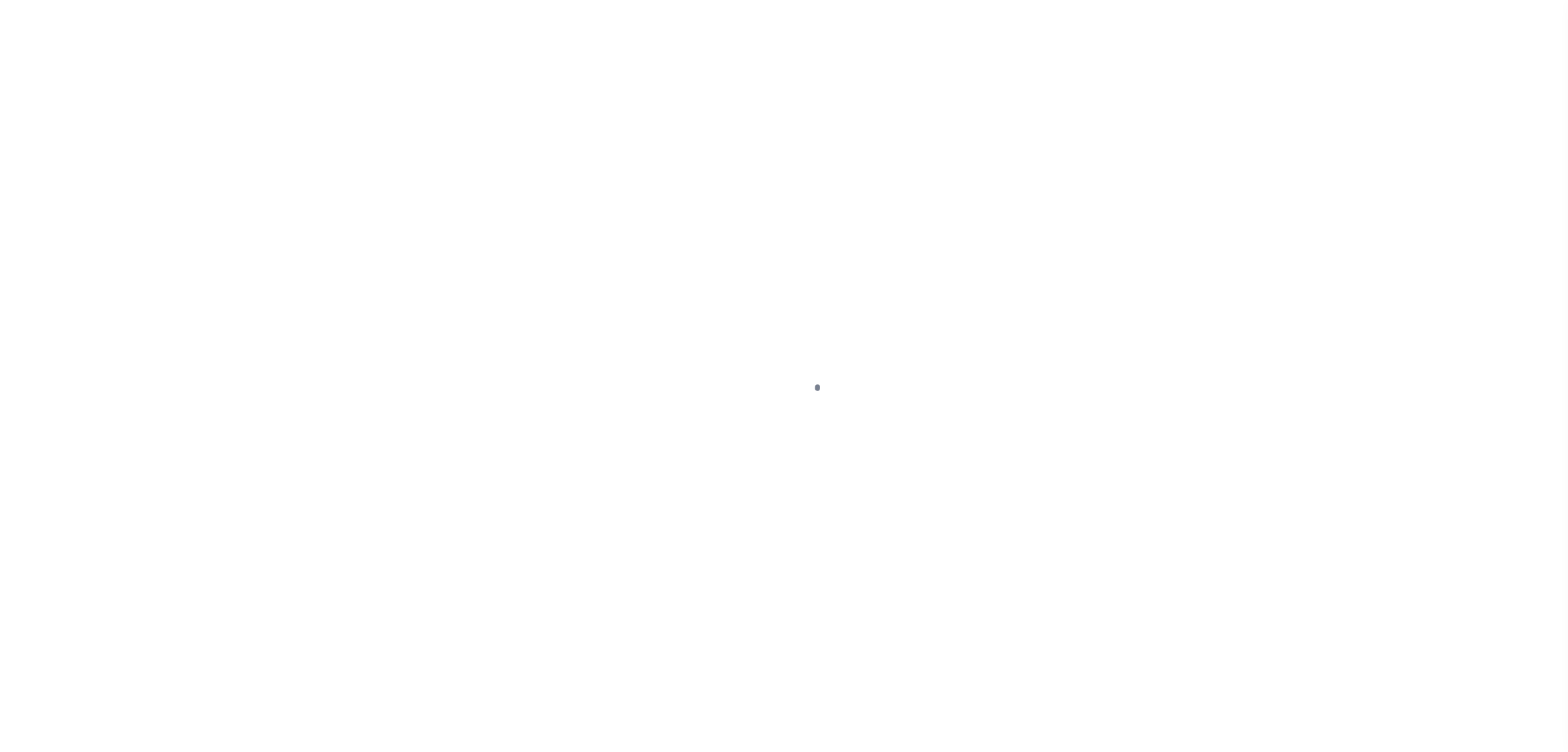
checkbox input "false"
type input "2400500000"
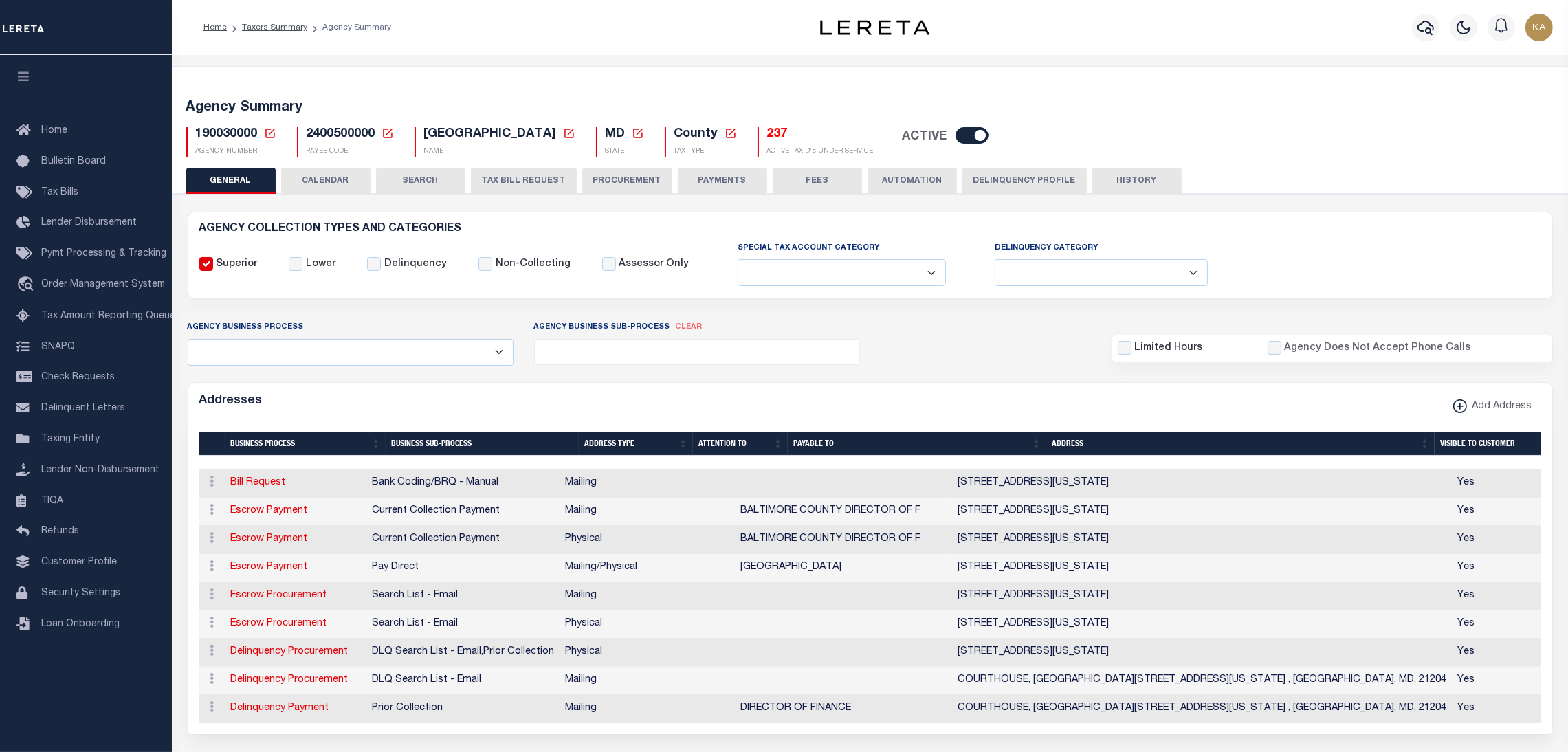
click at [346, 136] on span "2400500000" at bounding box center [341, 133] width 69 height 12
drag, startPoint x: 346, startPoint y: 136, endPoint x: 362, endPoint y: 147, distance: 19.4
click at [346, 137] on span "2400500000" at bounding box center [341, 133] width 69 height 12
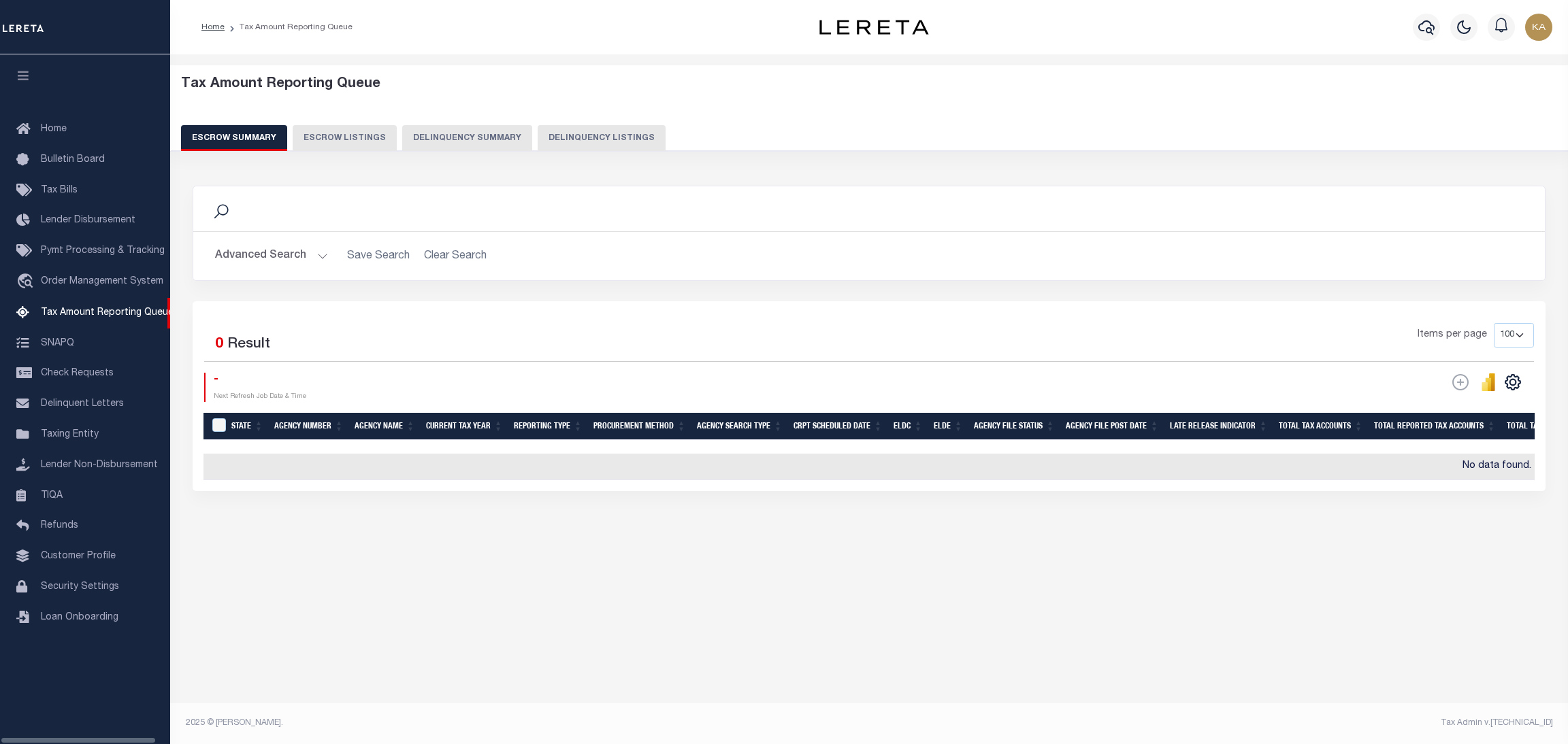
select select
select select "100"
click at [303, 254] on button "Advanced Search" at bounding box center [271, 256] width 113 height 27
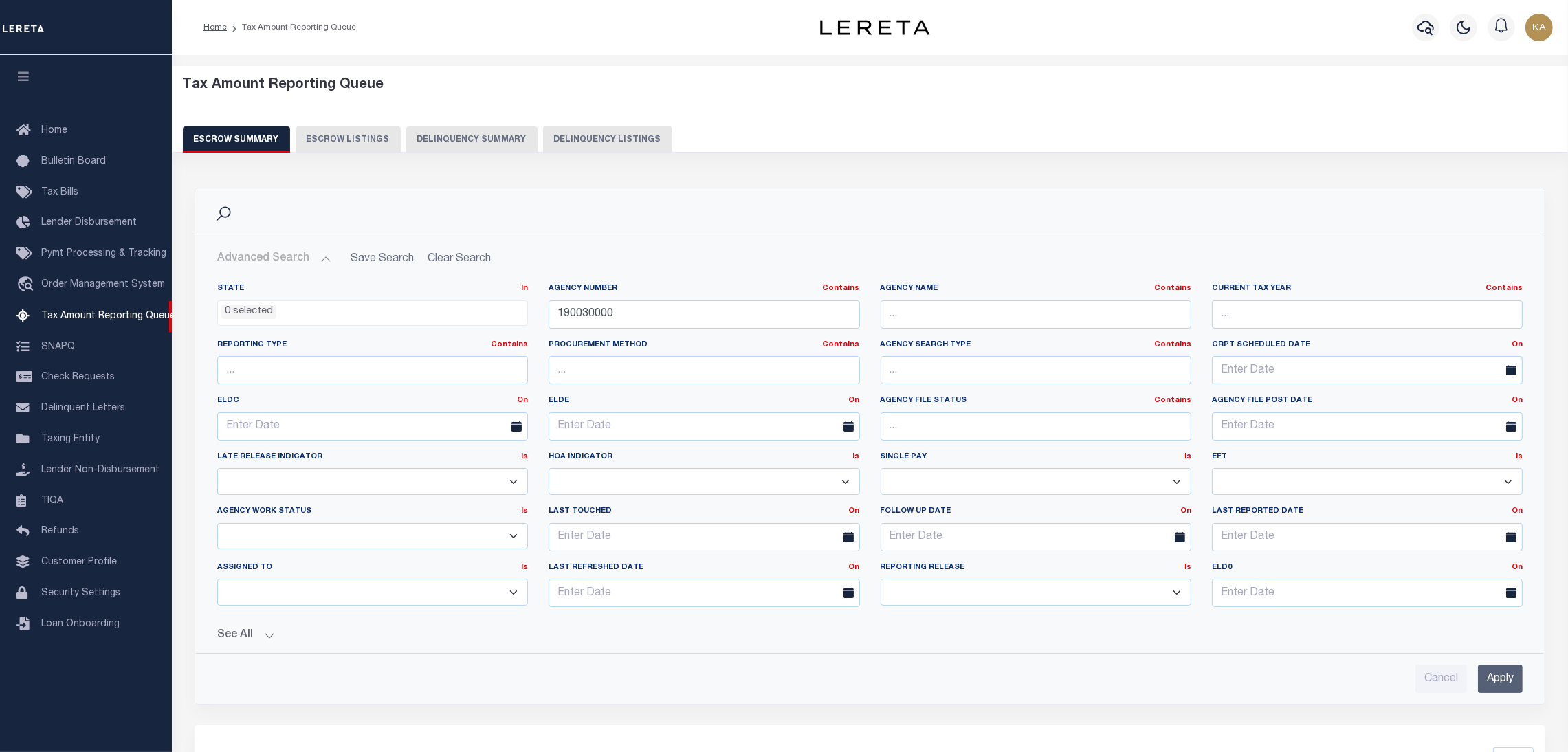
scroll to position [300, 0]
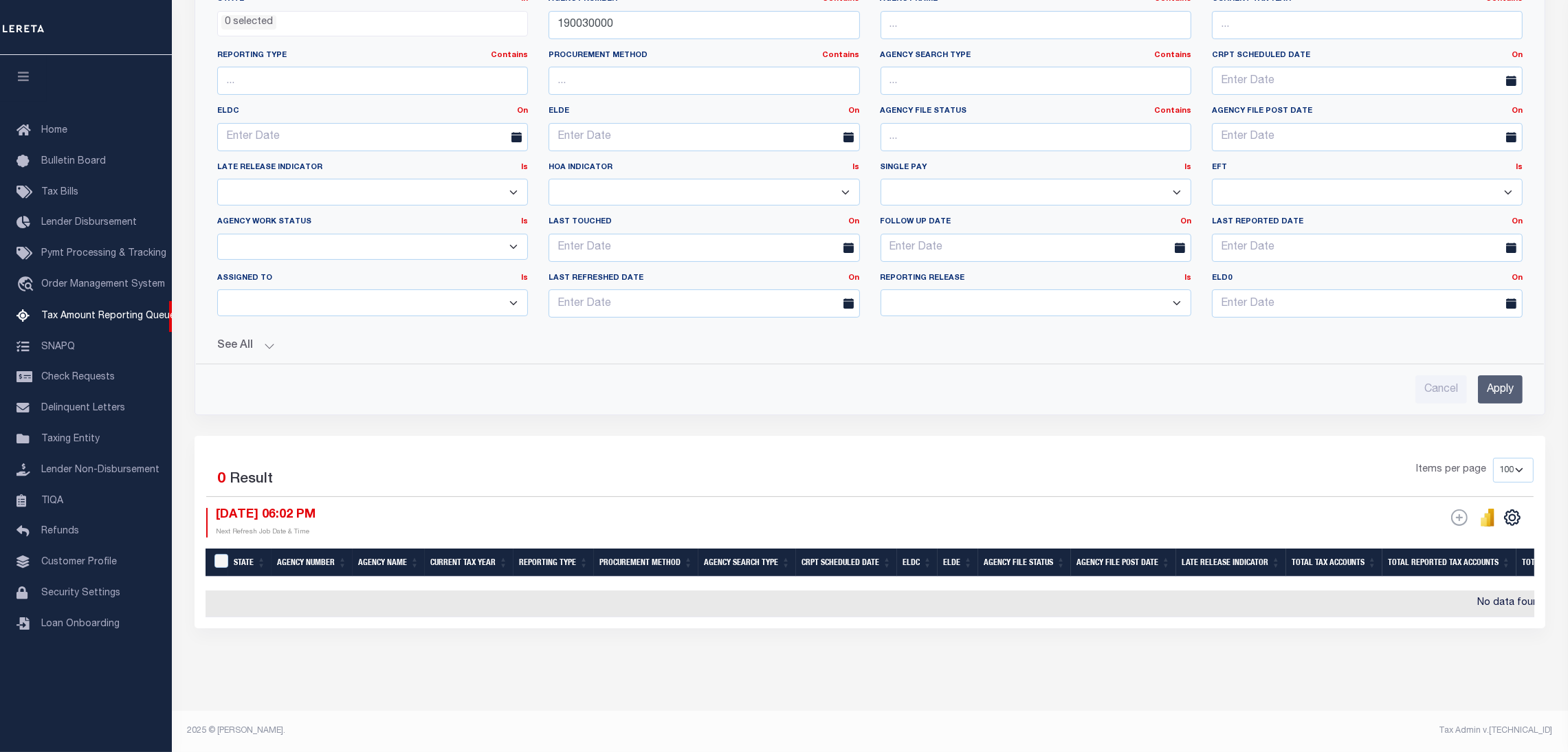
click at [1507, 378] on input "Apply" at bounding box center [1500, 388] width 45 height 28
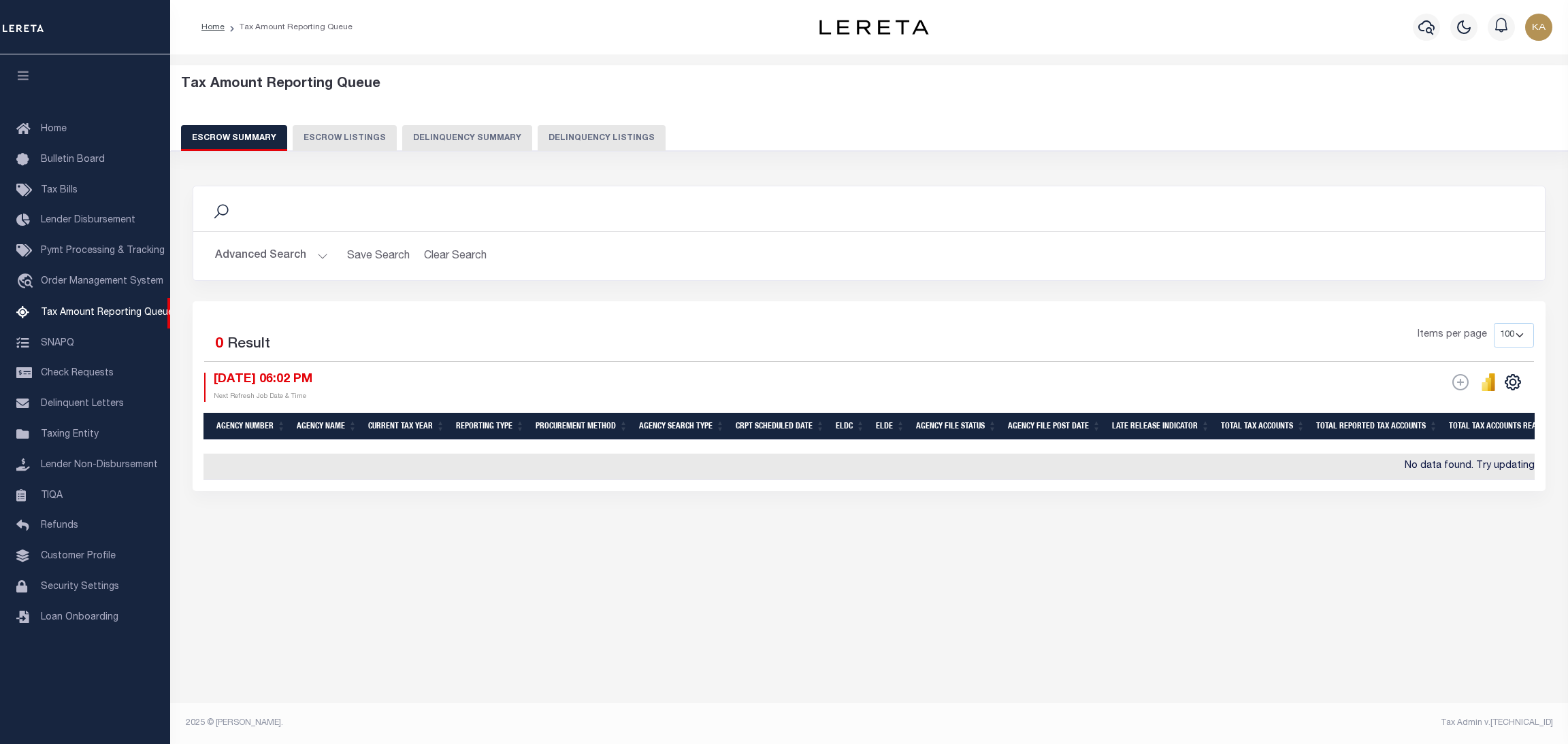
scroll to position [0, 0]
select select "100"
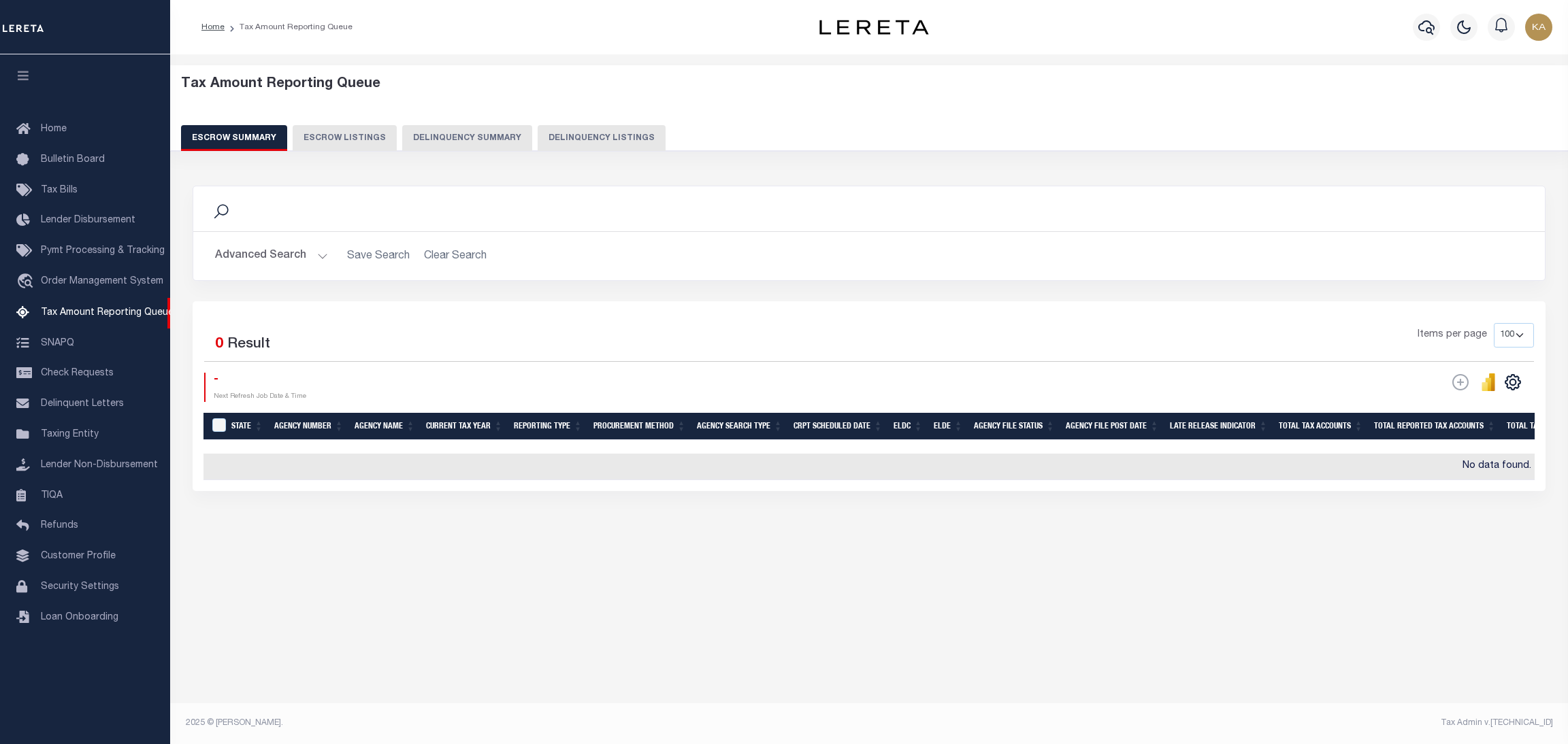
select select "100"
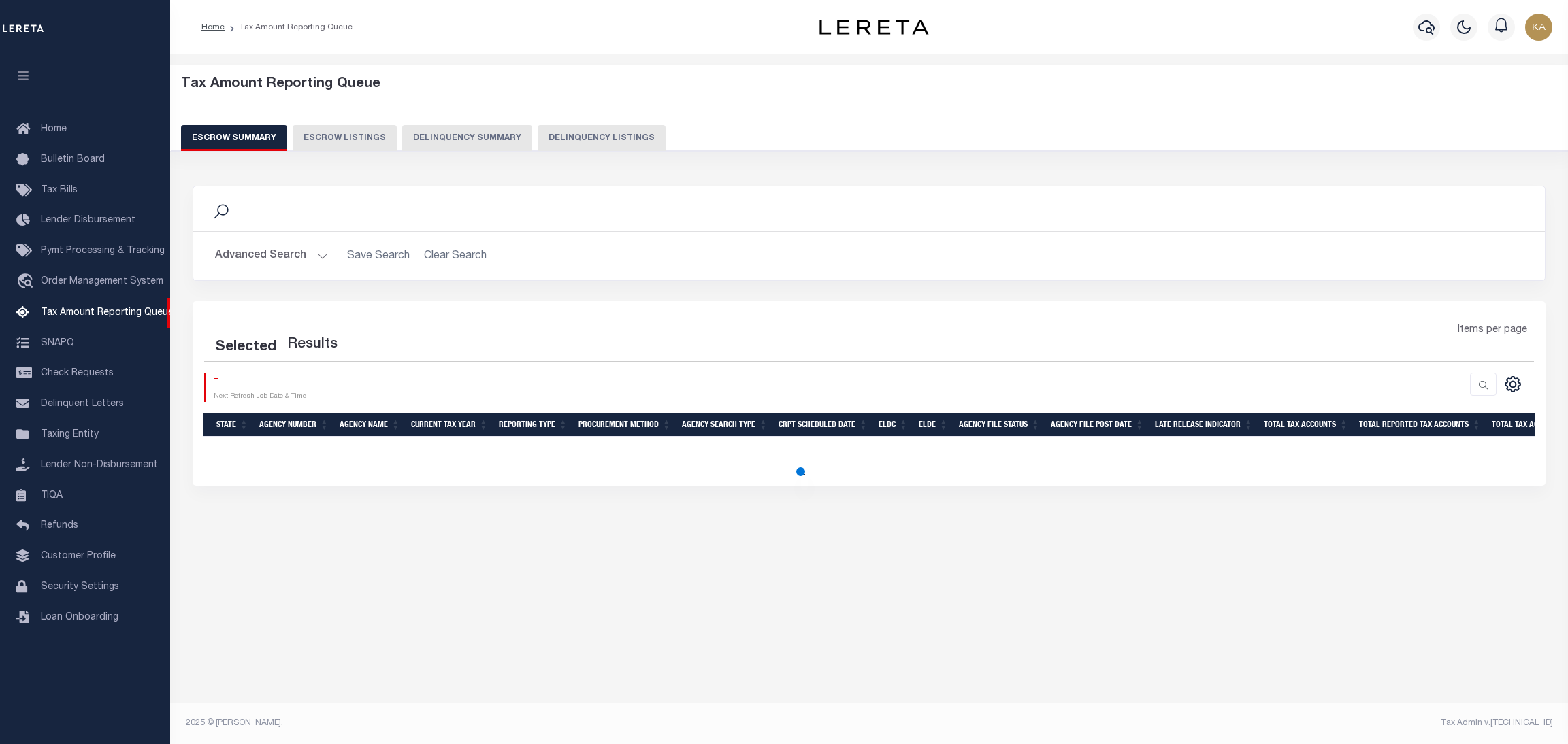
select select
select select "100"
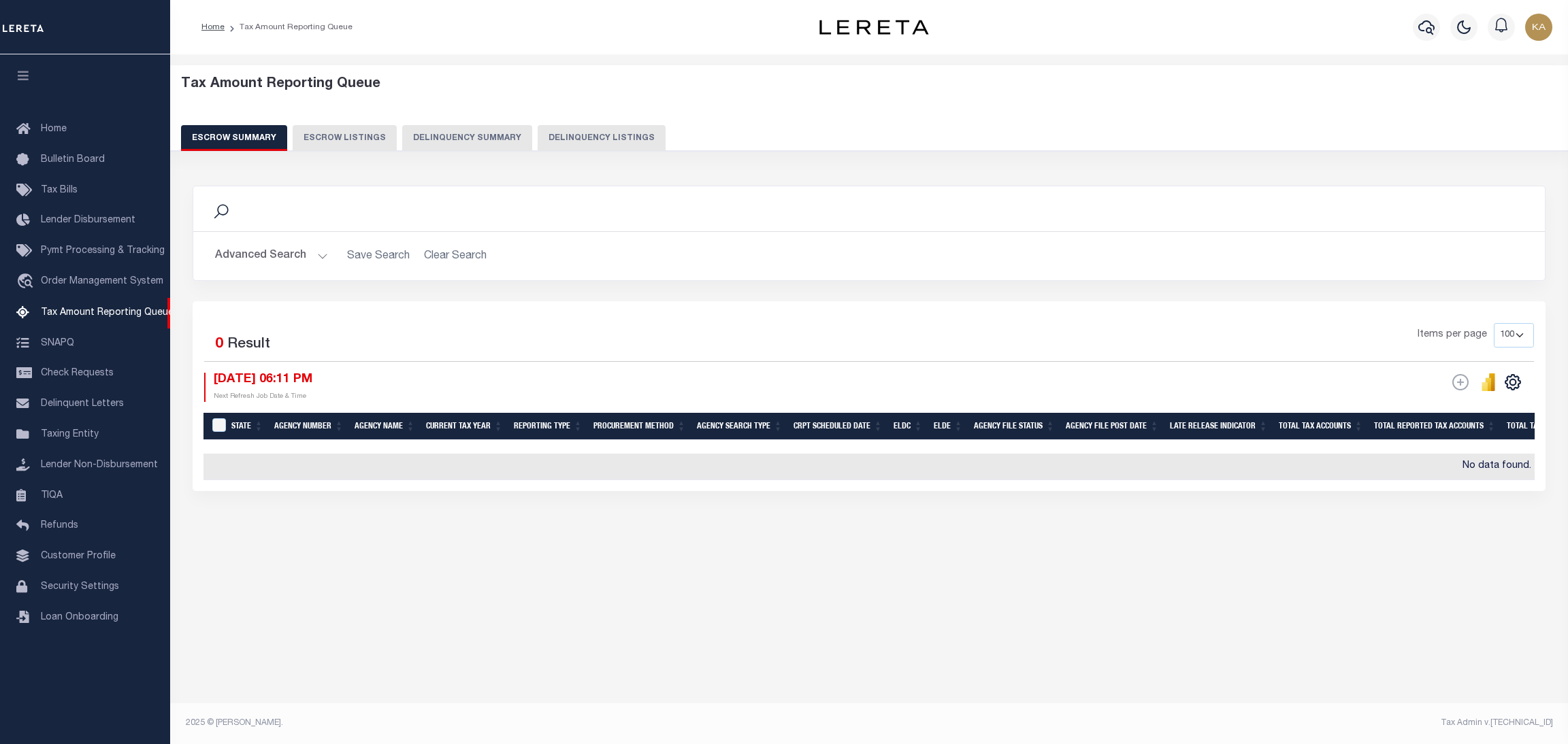
click at [292, 266] on button "Advanced Search" at bounding box center [271, 256] width 113 height 27
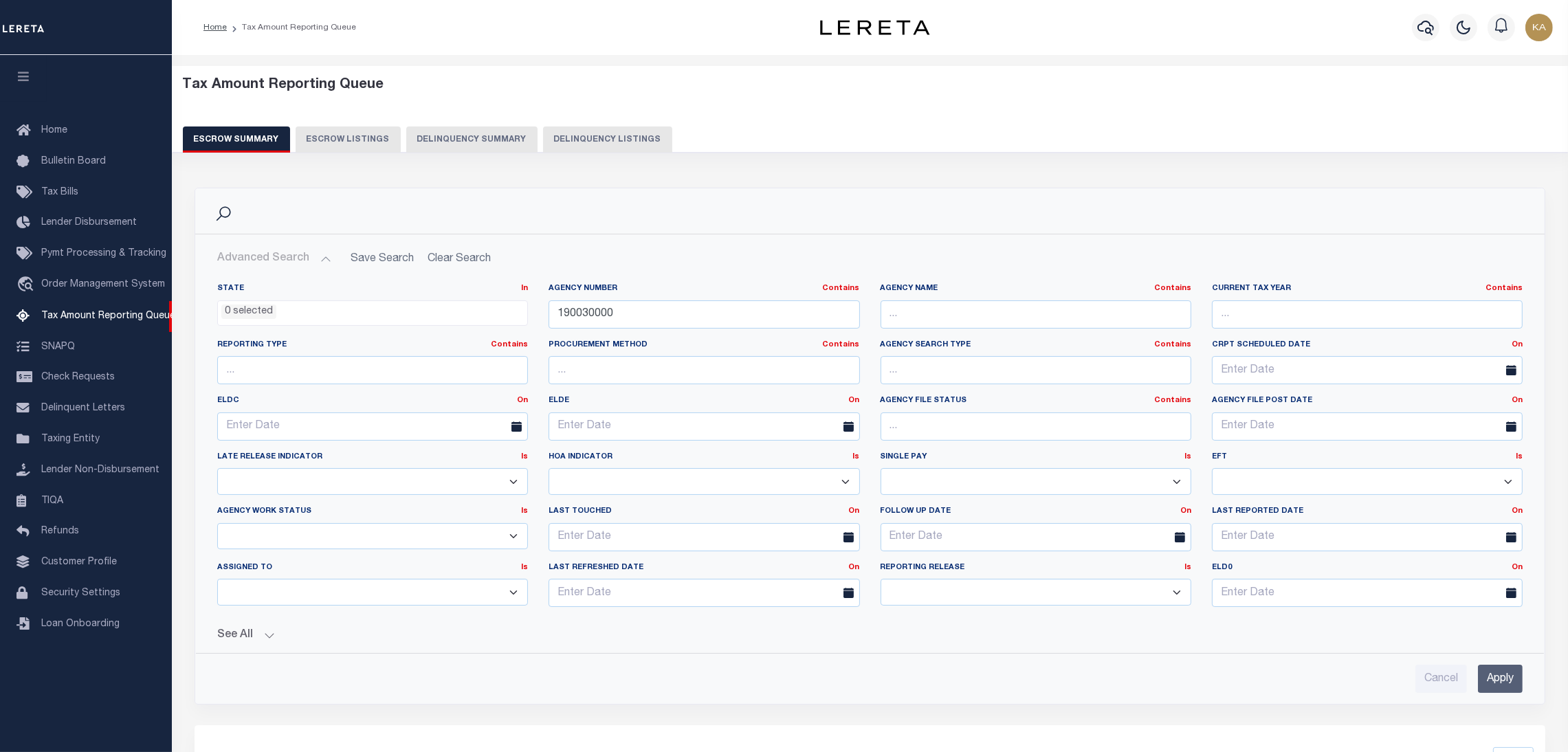
scroll to position [300, 0]
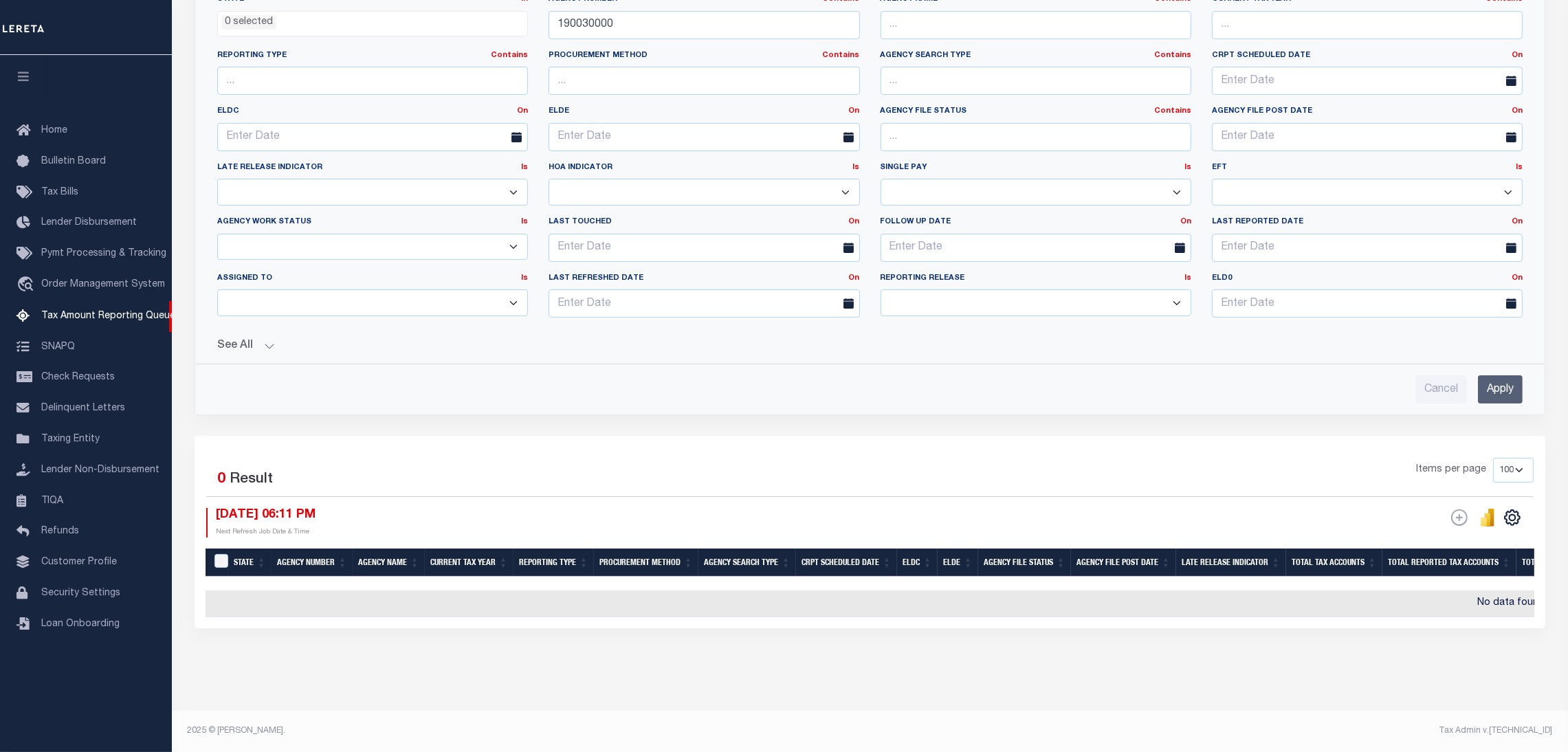
click at [242, 340] on button "See All" at bounding box center [870, 346] width 1305 height 13
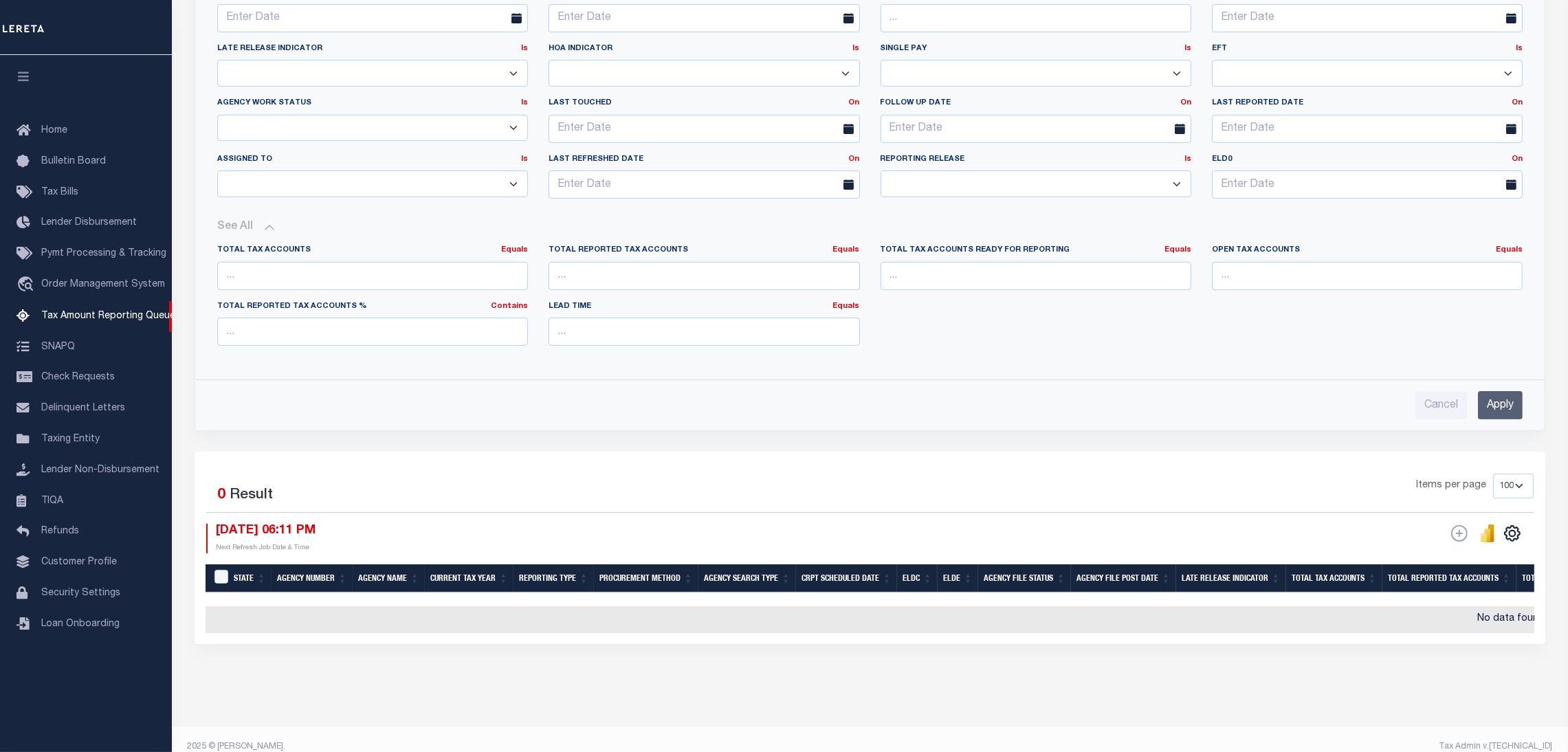
scroll to position [415, 0]
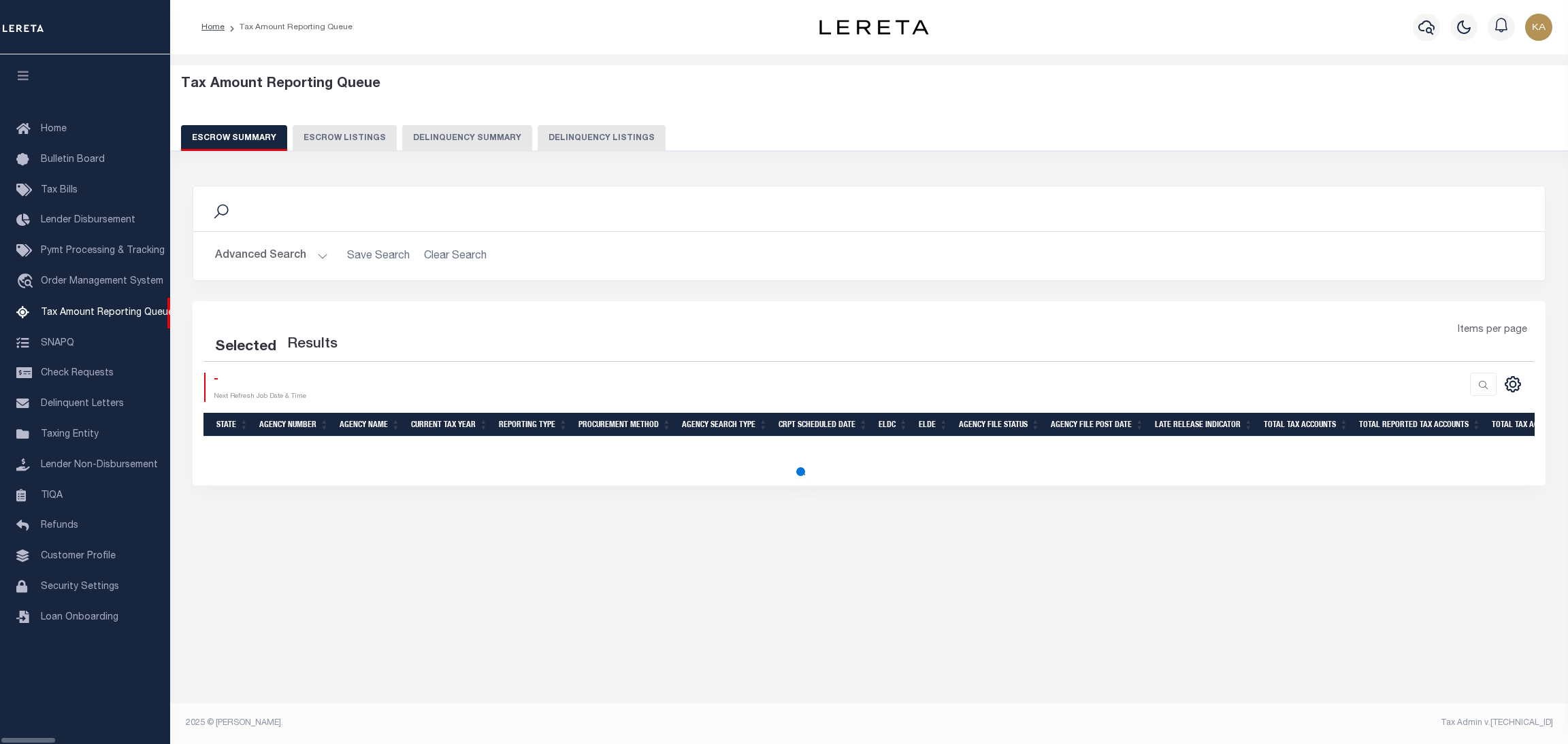
select select "100"
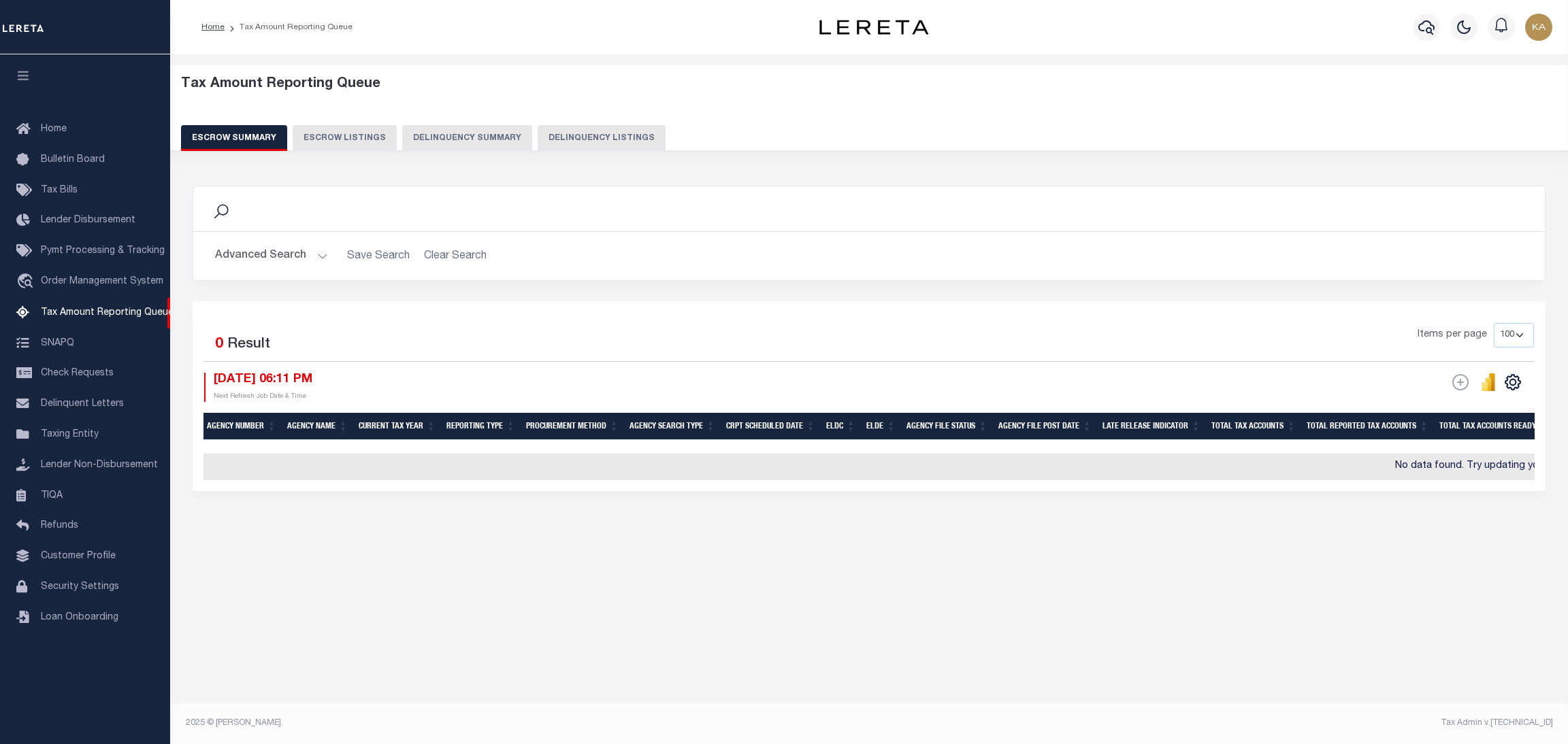
click at [241, 262] on button "Advanced Search" at bounding box center [271, 256] width 113 height 27
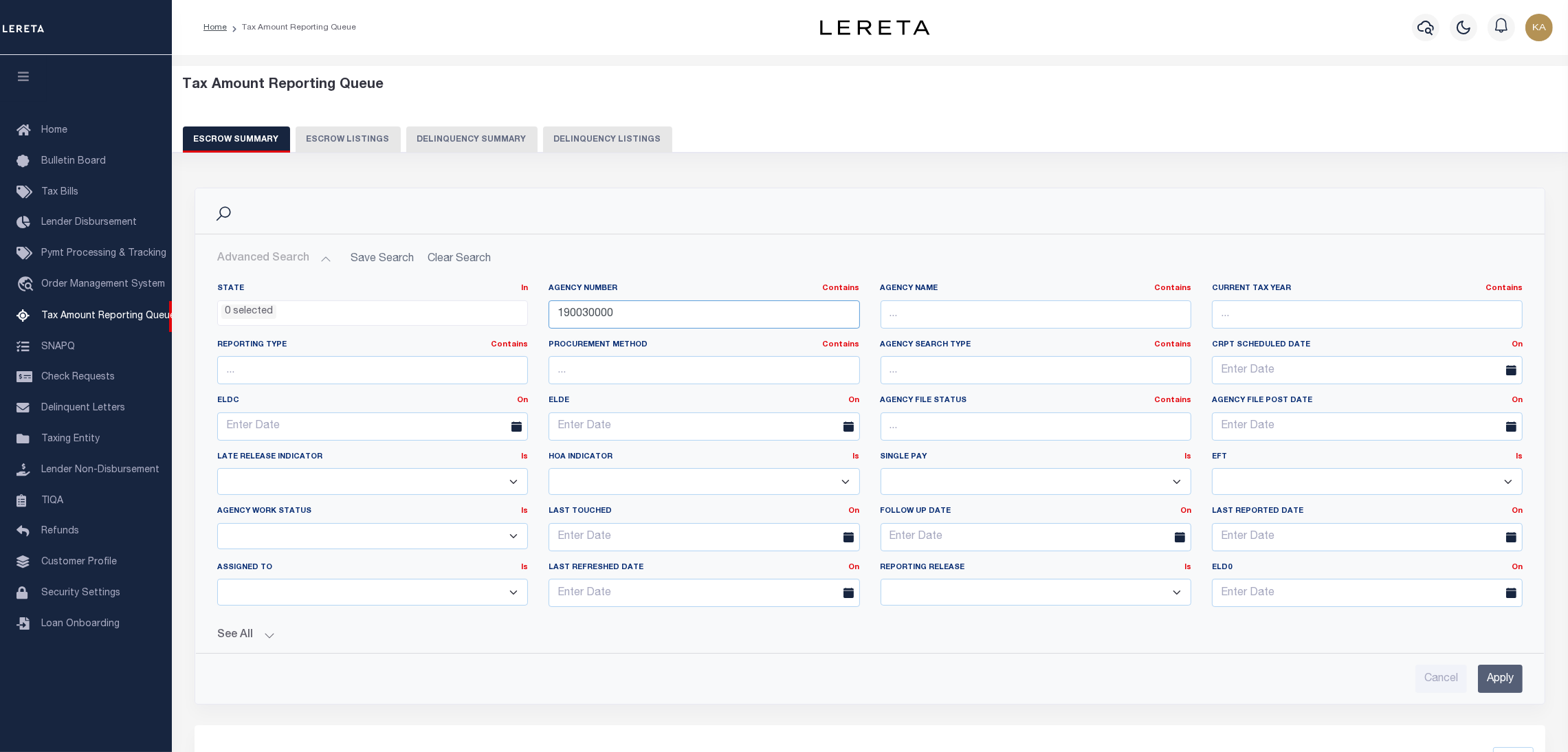
click at [597, 315] on input "190030000" at bounding box center [704, 314] width 311 height 28
click at [914, 312] on input "text" at bounding box center [1036, 314] width 311 height 28
type input "[GEOGRAPHIC_DATA]"
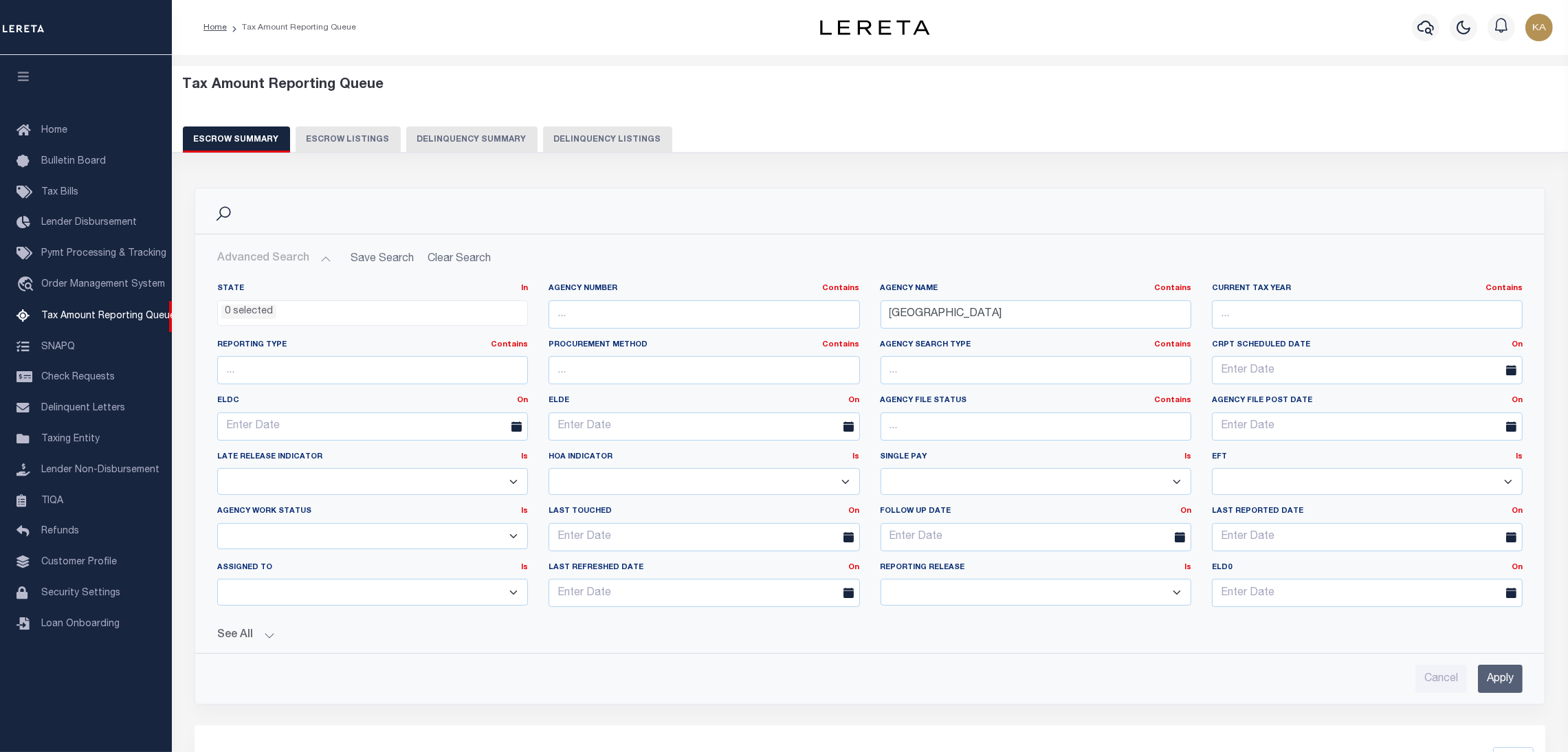
click at [1505, 671] on input "Apply" at bounding box center [1500, 678] width 45 height 28
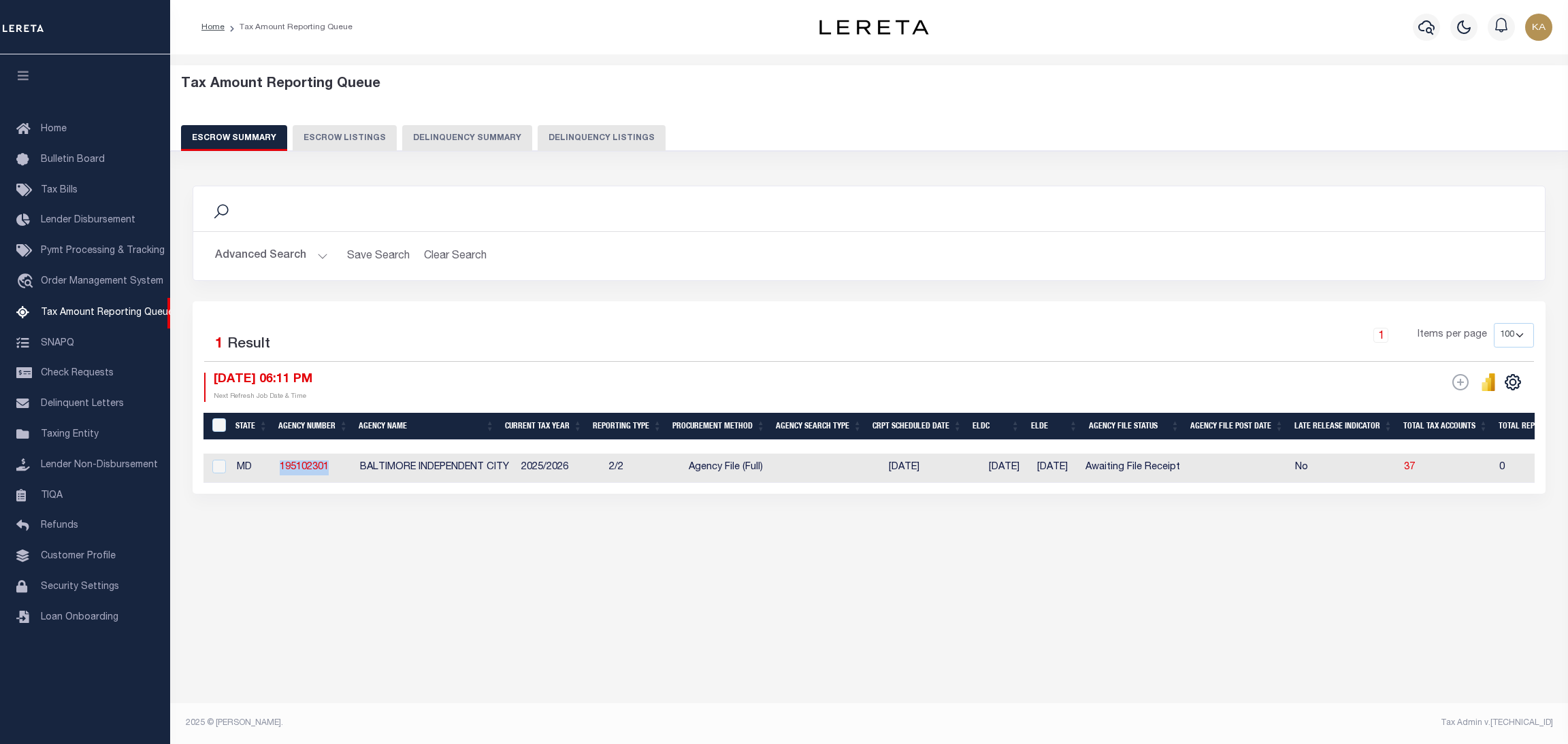
drag, startPoint x: 271, startPoint y: 471, endPoint x: 276, endPoint y: 477, distance: 7.8
click at [276, 477] on td "195102301" at bounding box center [314, 468] width 81 height 29
checkbox input "true"
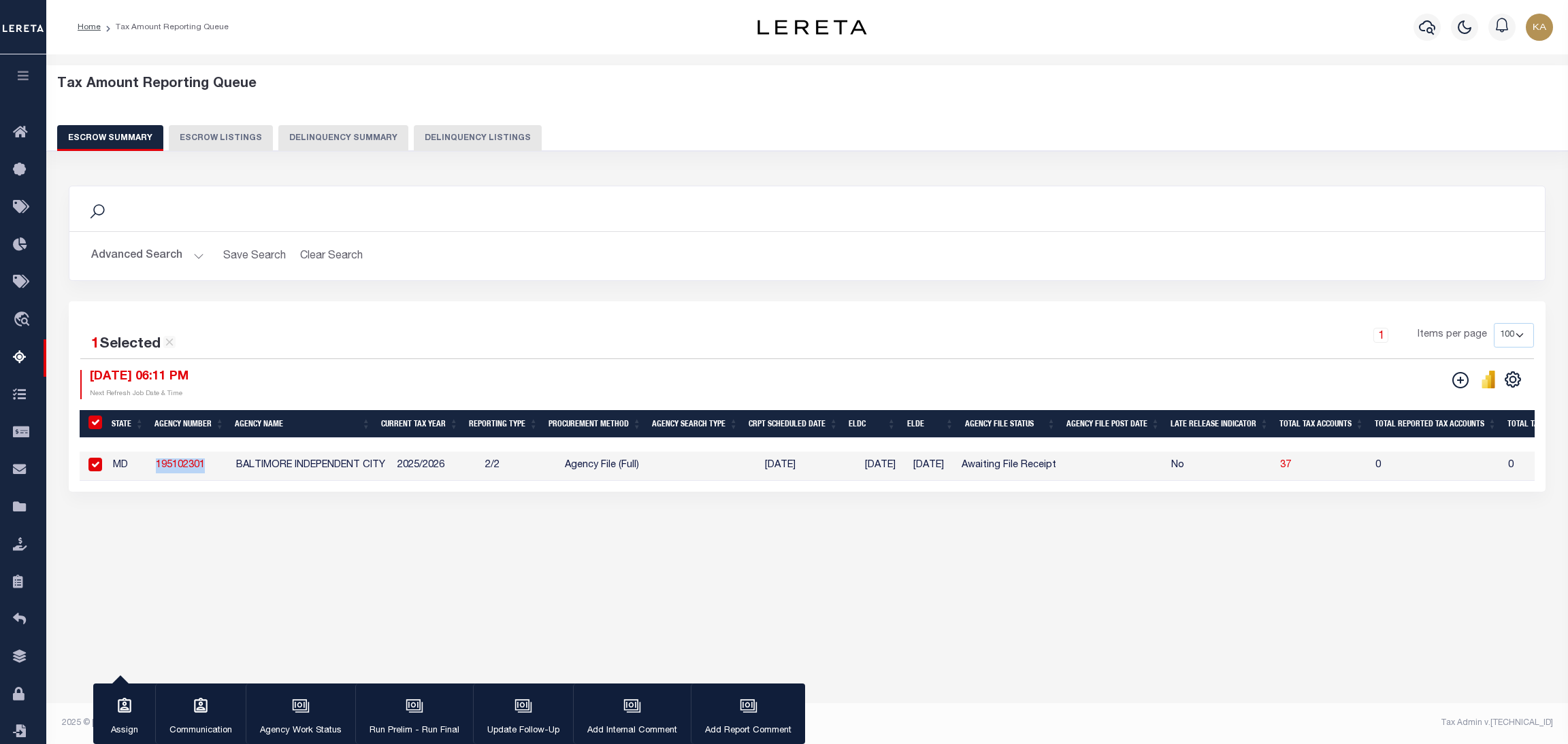
copy link "195102301"
click at [1291, 470] on span "37" at bounding box center [1284, 465] width 10 height 9
select select "100"
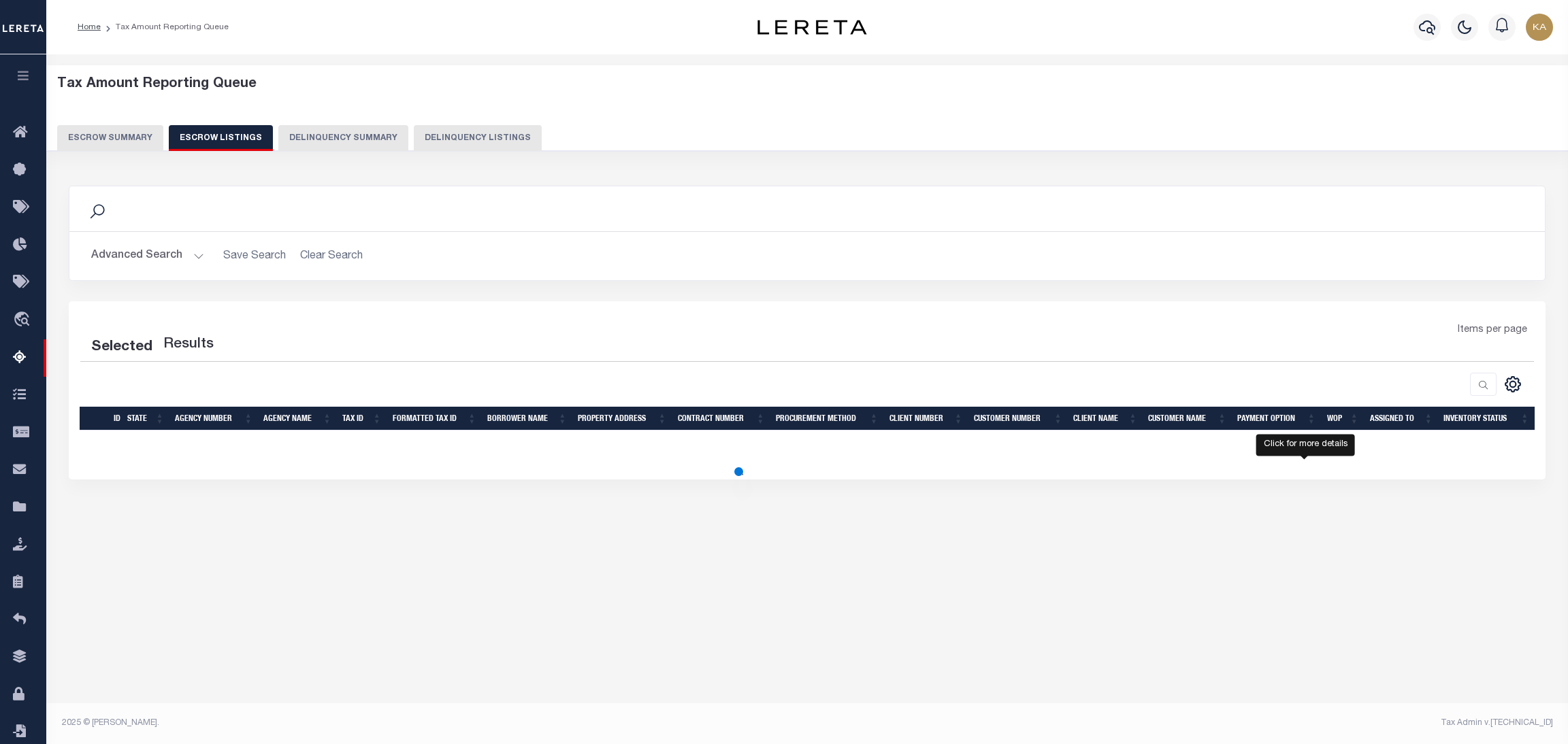
select select "100"
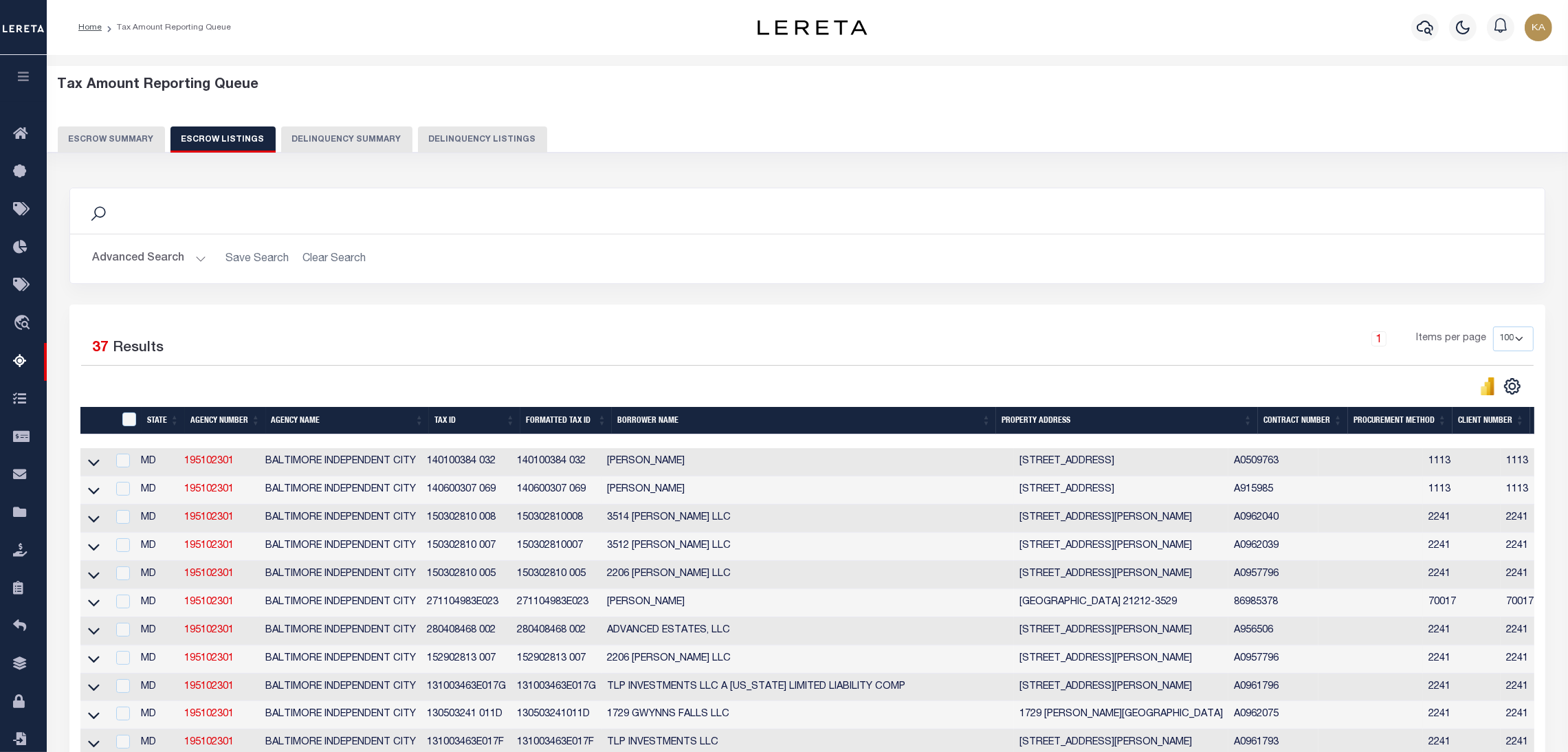
scroll to position [898, 0]
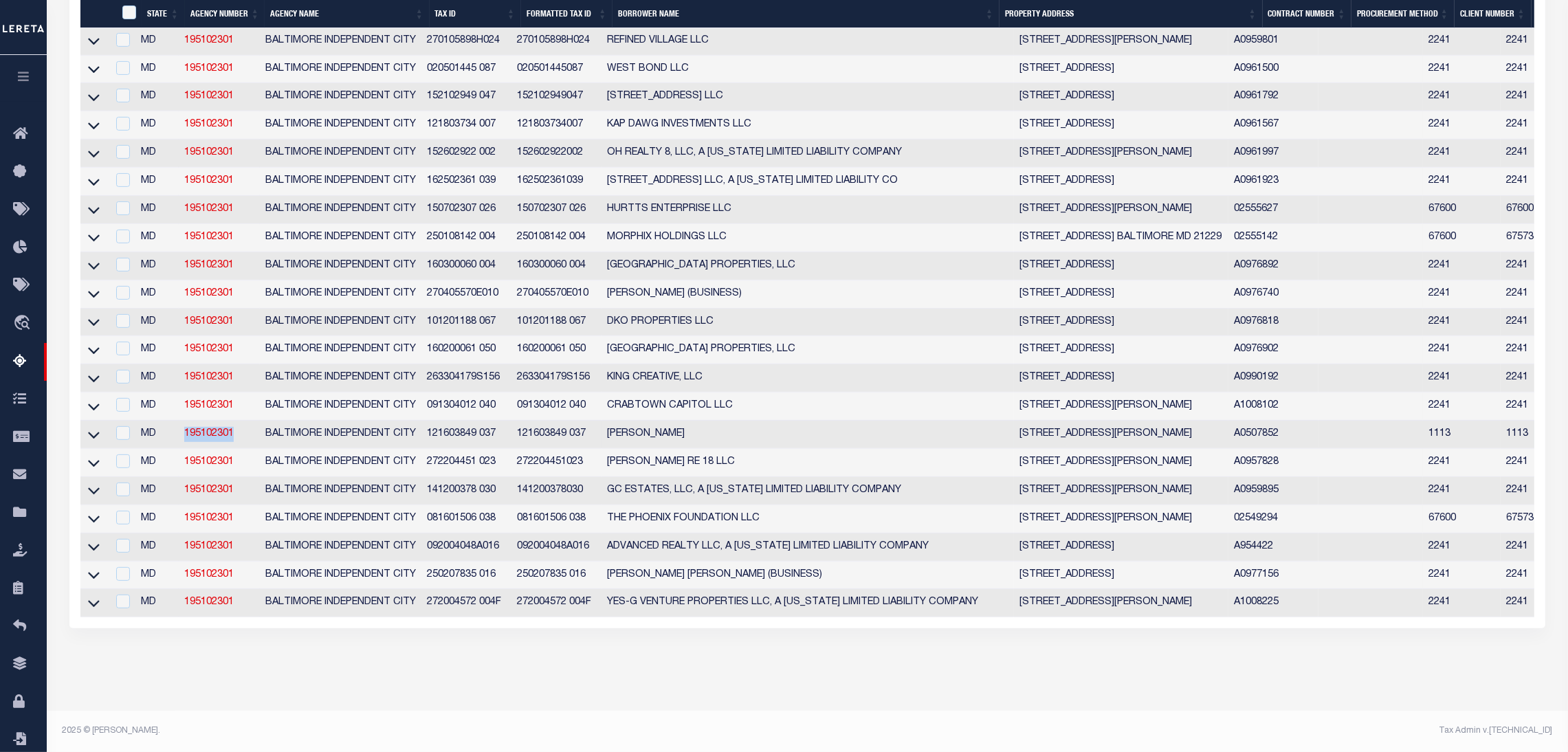
drag, startPoint x: 236, startPoint y: 416, endPoint x: 174, endPoint y: 414, distance: 62.0
click at [174, 421] on tr "MD 195102301 BALTIMORE INDEPENDENT CITY 121603849 037 121603849 037 ABIGAIL S. …" at bounding box center [1171, 435] width 2182 height 28
copy tr "195102301"
drag, startPoint x: 88, startPoint y: 416, endPoint x: 114, endPoint y: 448, distance: 41.2
click at [88, 429] on link at bounding box center [94, 434] width 15 height 10
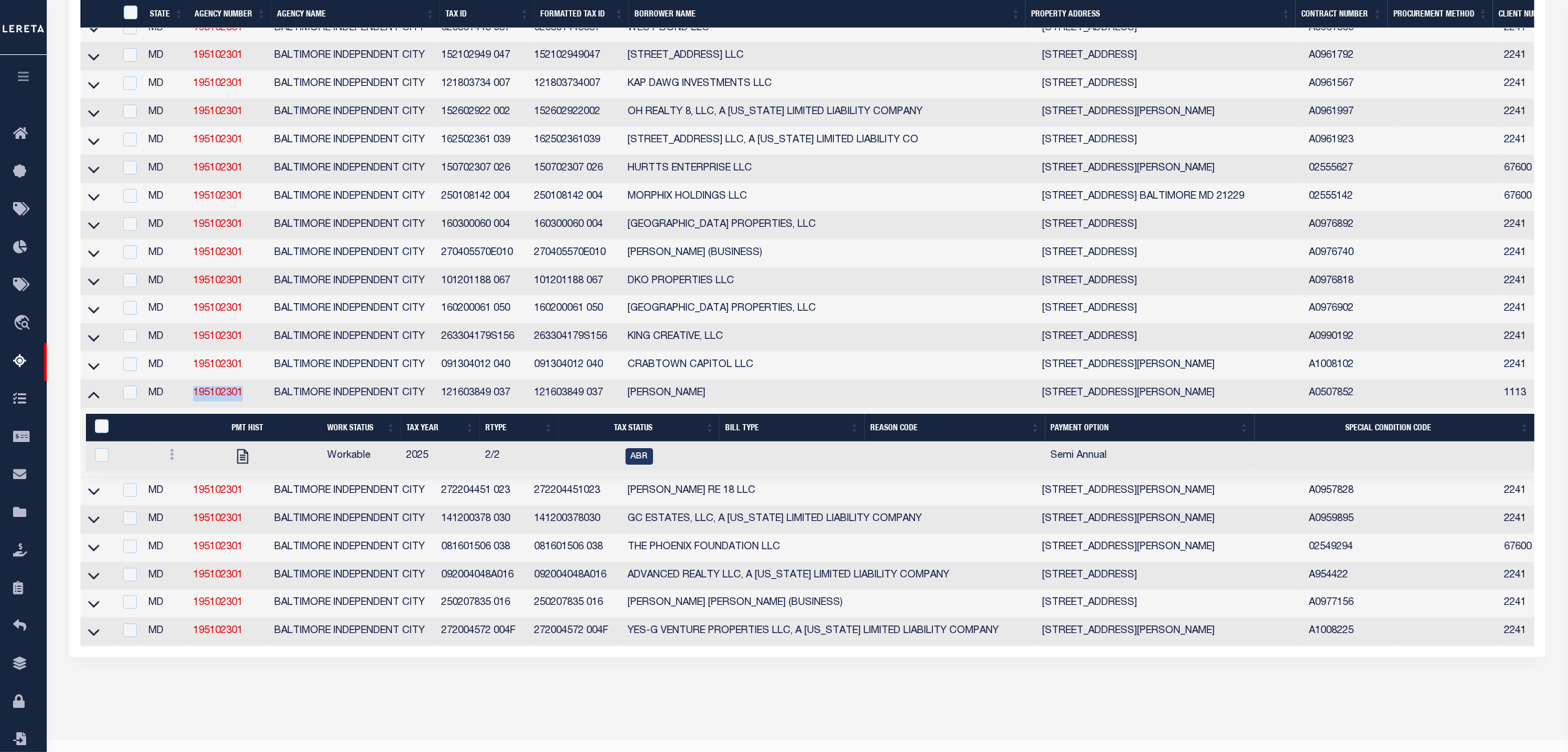
scroll to position [653, 0]
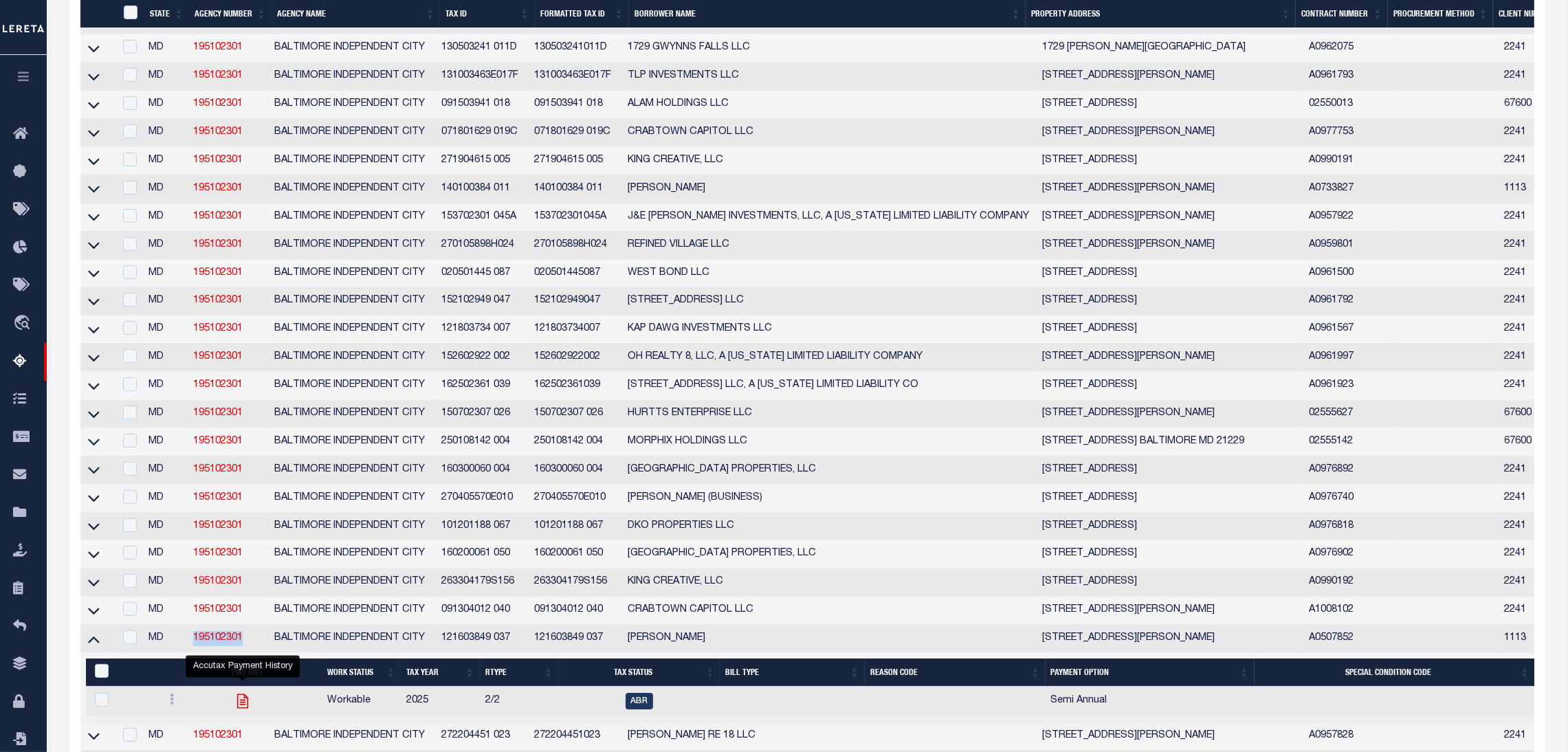
click at [237, 708] on icon "" at bounding box center [242, 700] width 11 height 14
checkbox input "true"
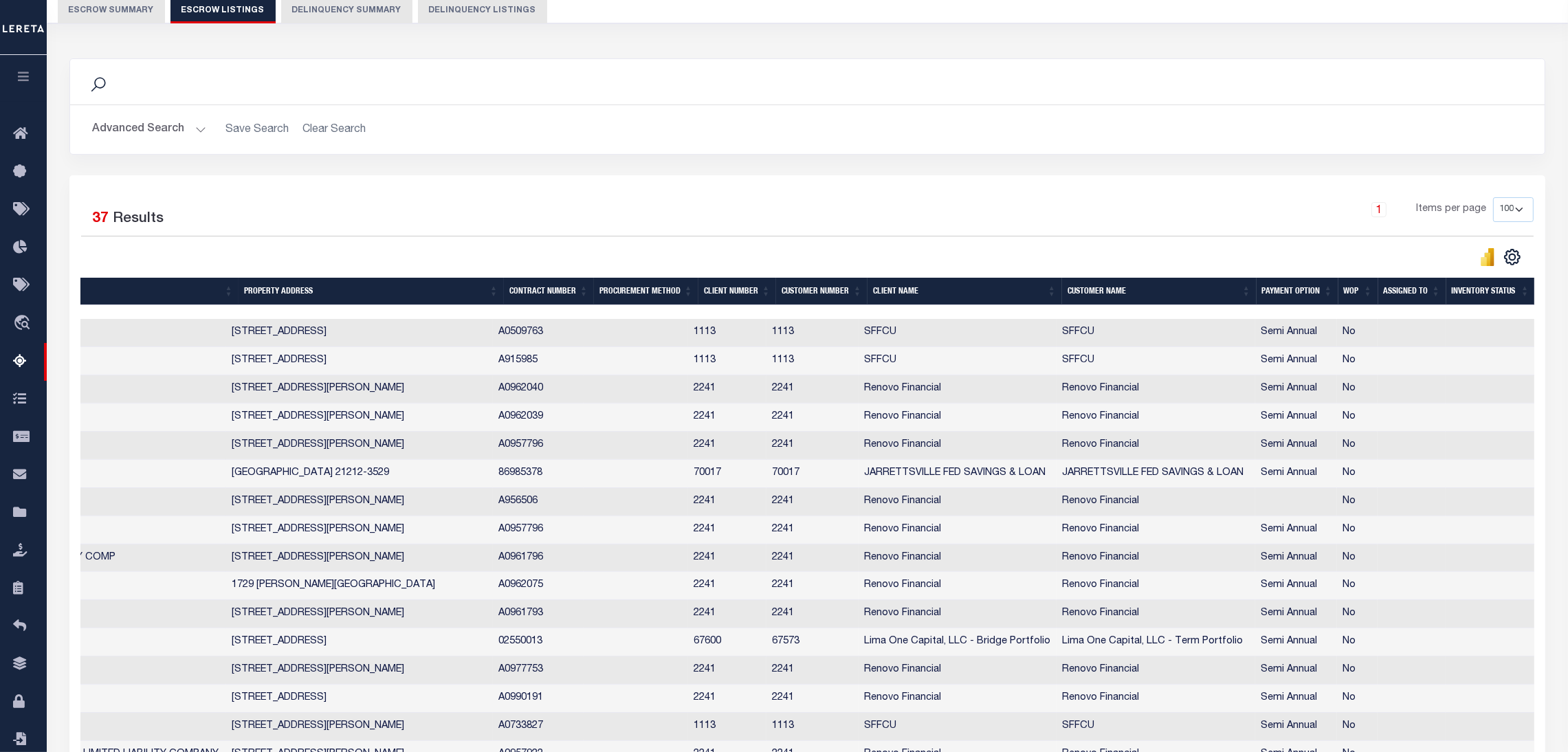
scroll to position [0, 0]
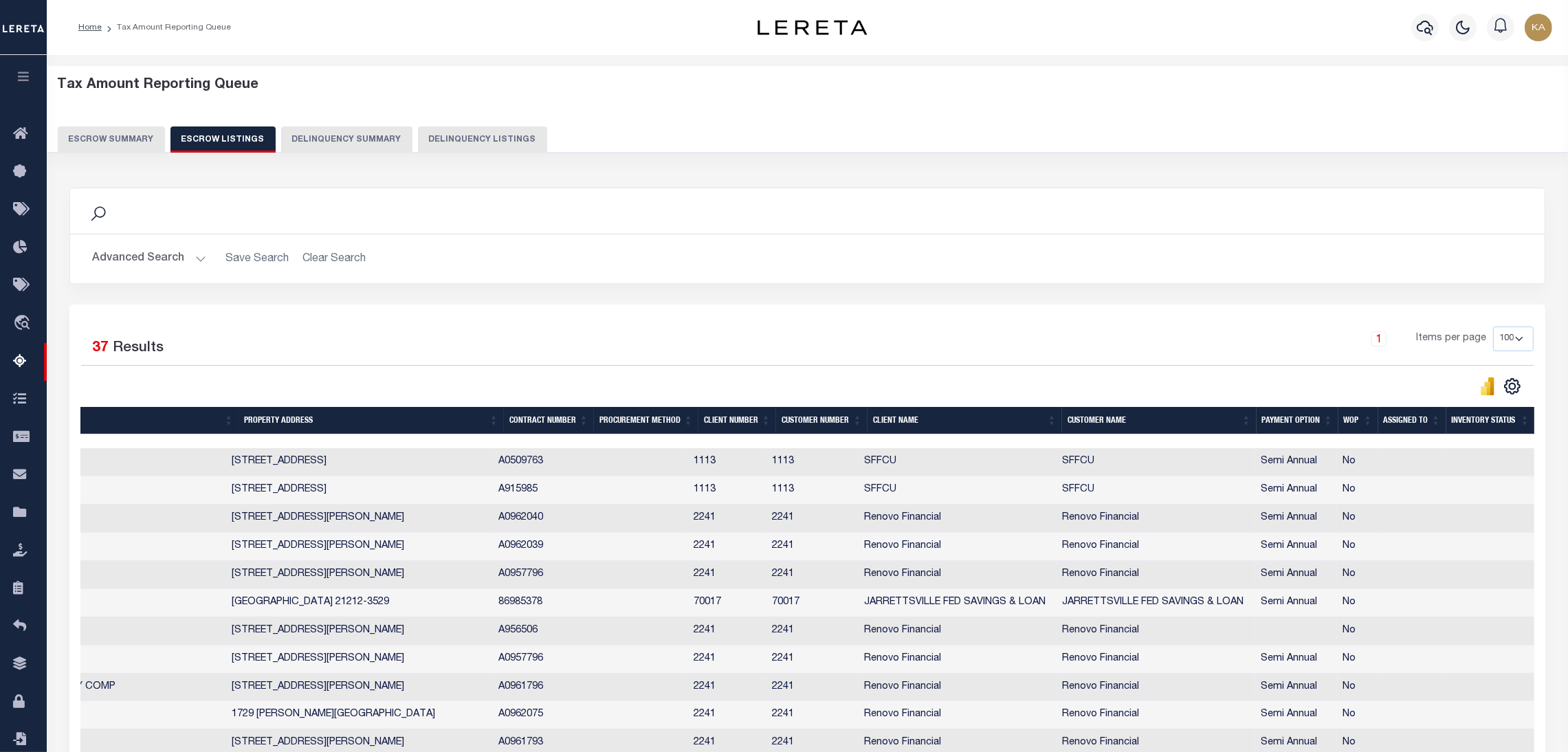
click at [387, 442] on div at bounding box center [403, 441] width 2265 height 13
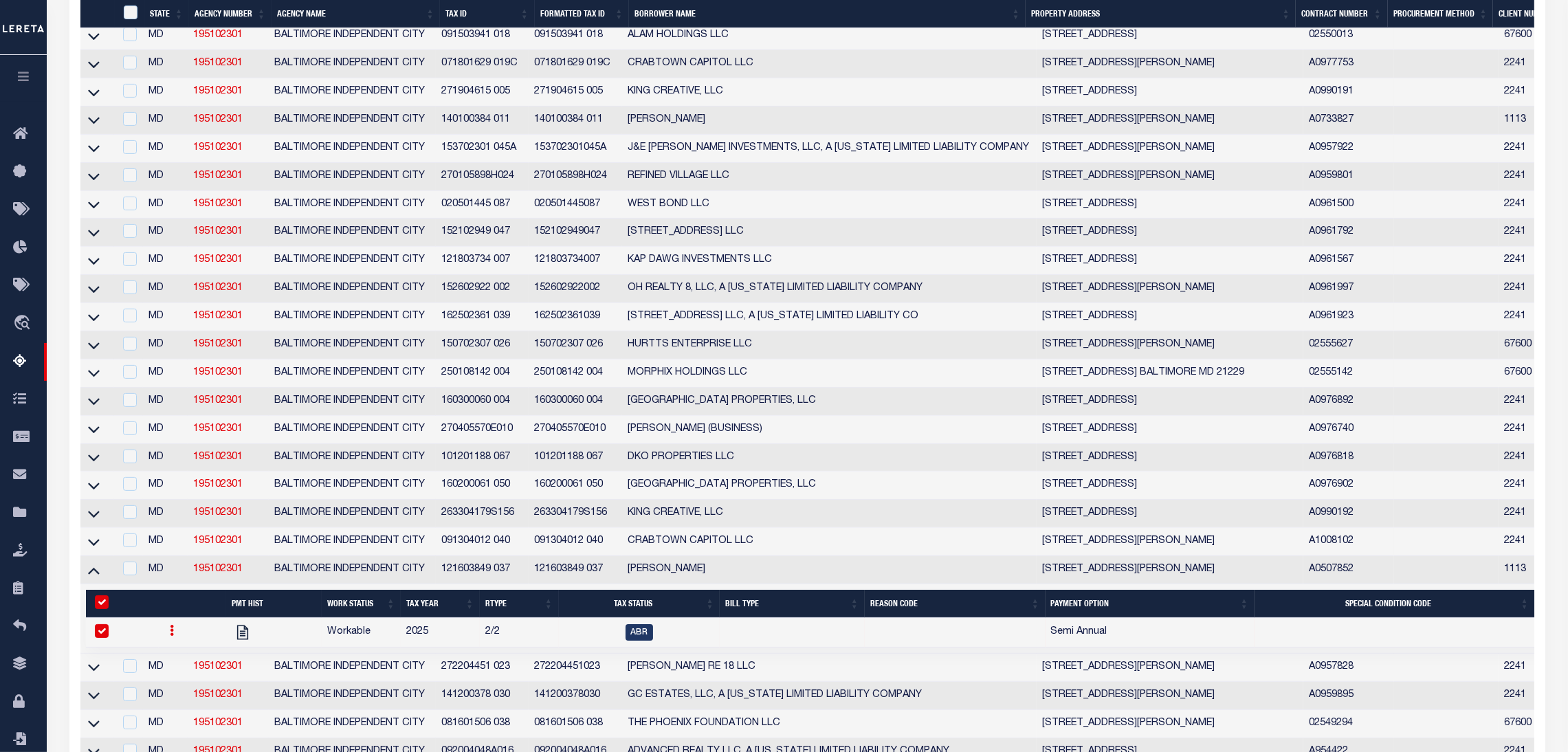
scroll to position [954, 0]
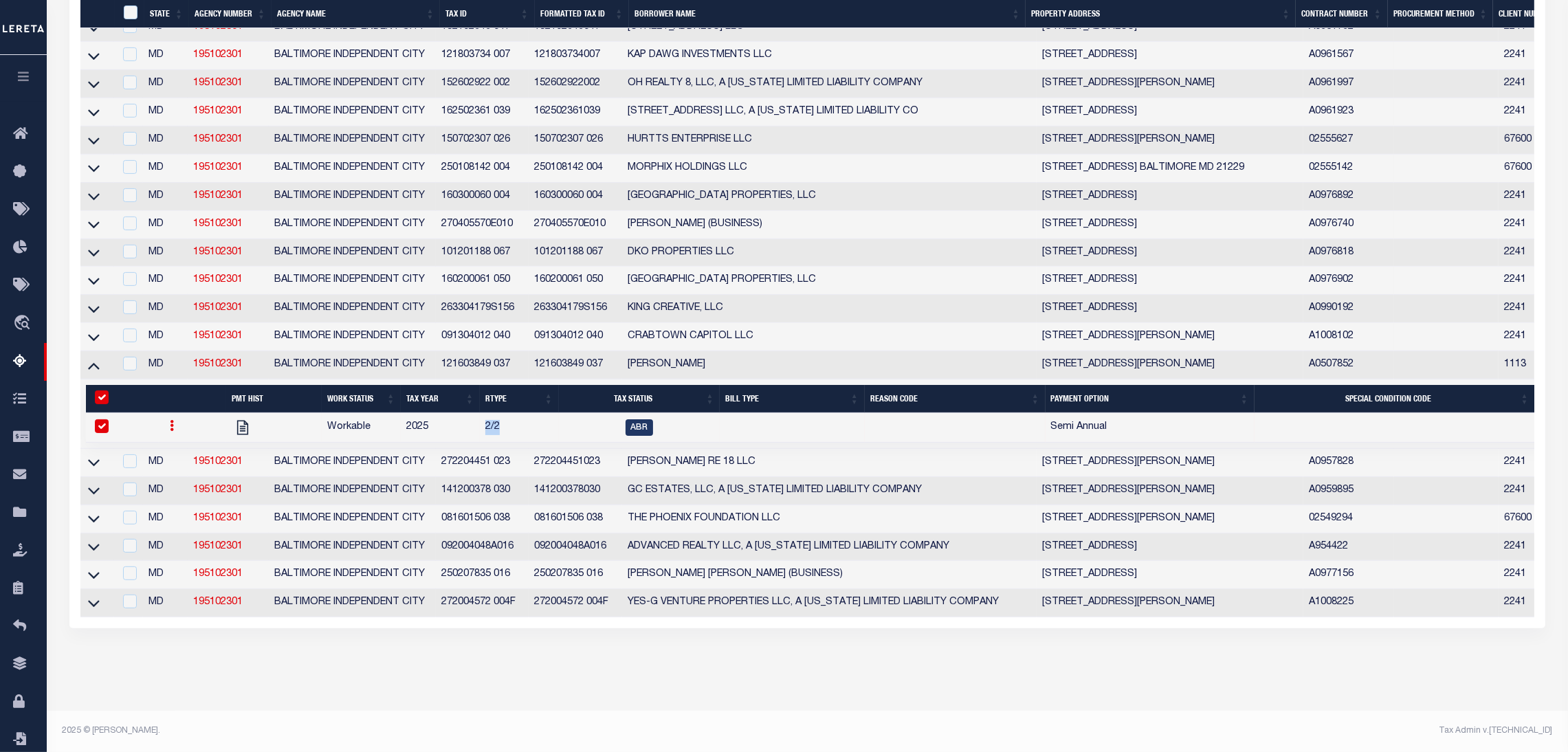
drag, startPoint x: 484, startPoint y: 414, endPoint x: 502, endPoint y: 416, distance: 18.1
click at [502, 416] on td "2/2" at bounding box center [519, 428] width 79 height 30
checkbox input "false"
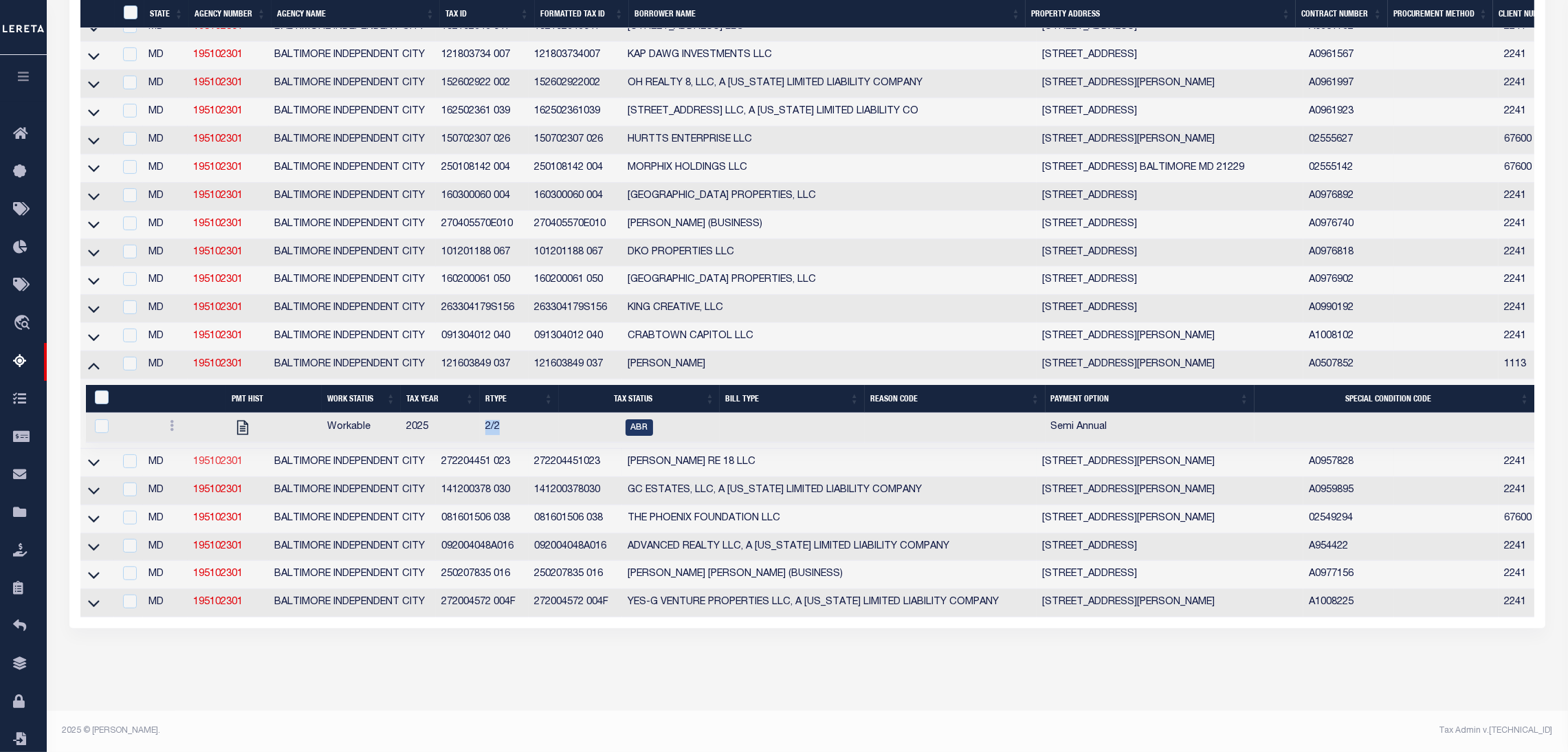
drag, startPoint x: 215, startPoint y: 449, endPoint x: 291, endPoint y: 420, distance: 81.3
click at [216, 458] on link "195102301" at bounding box center [218, 462] width 50 height 10
checkbox input "true"
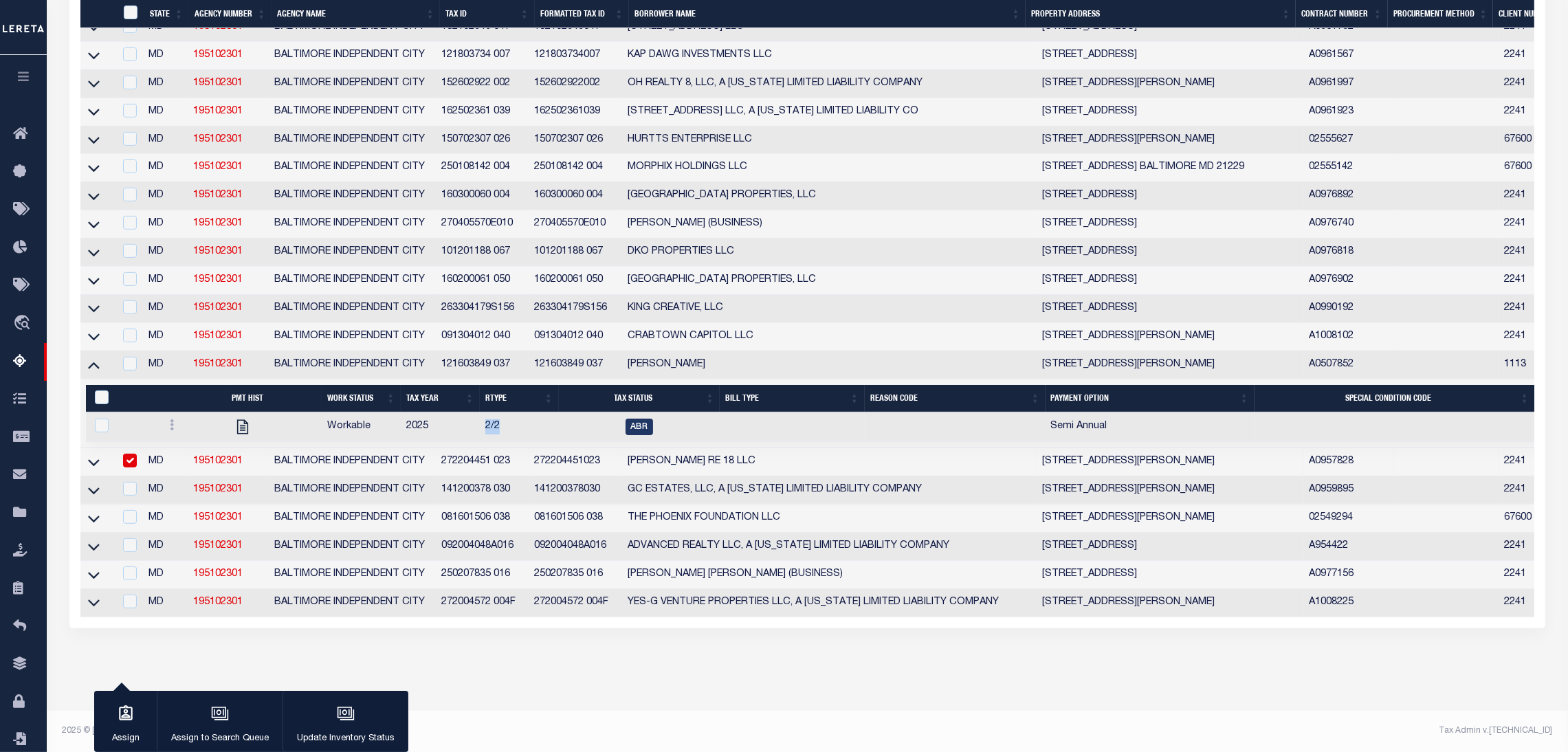
scroll to position [894, 0]
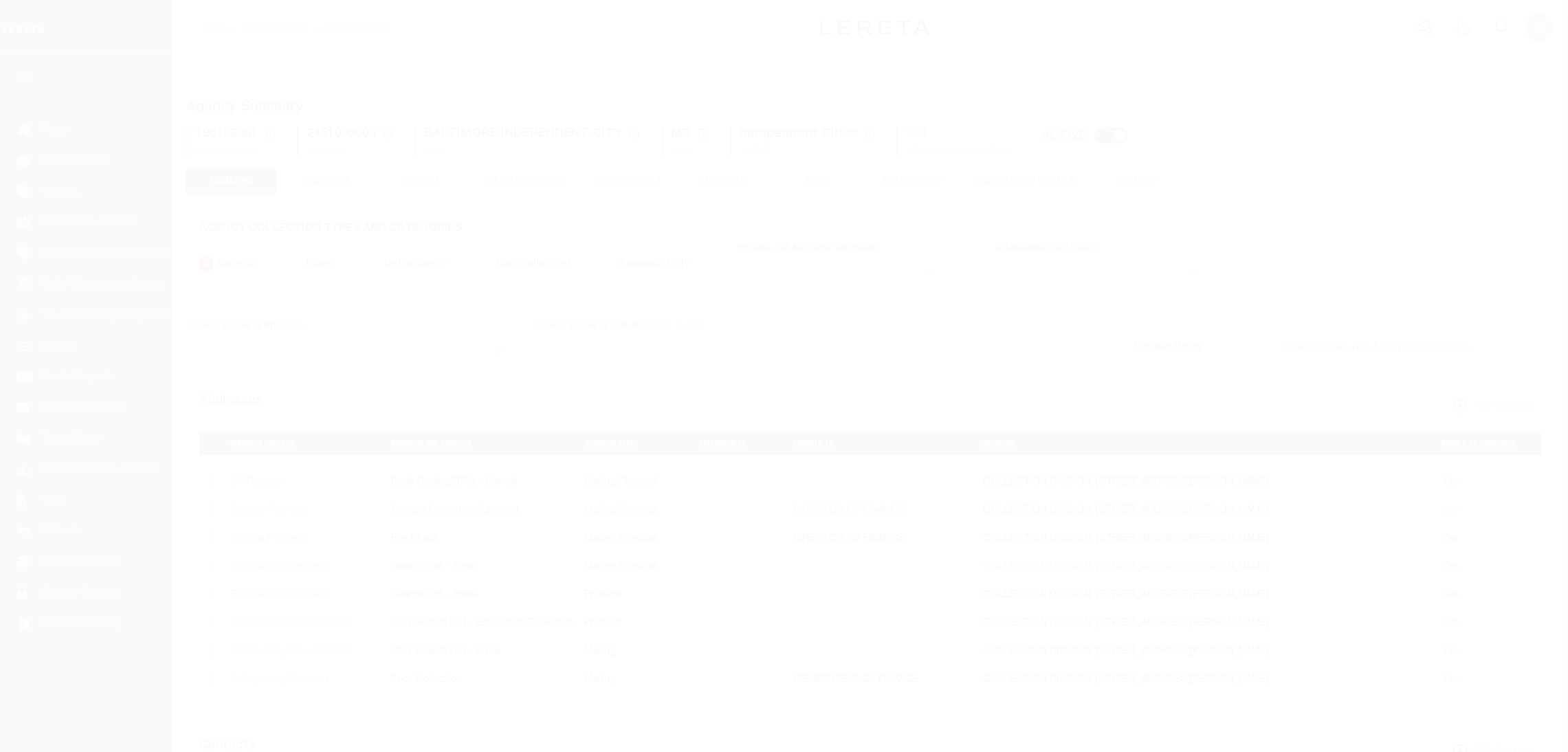
select select
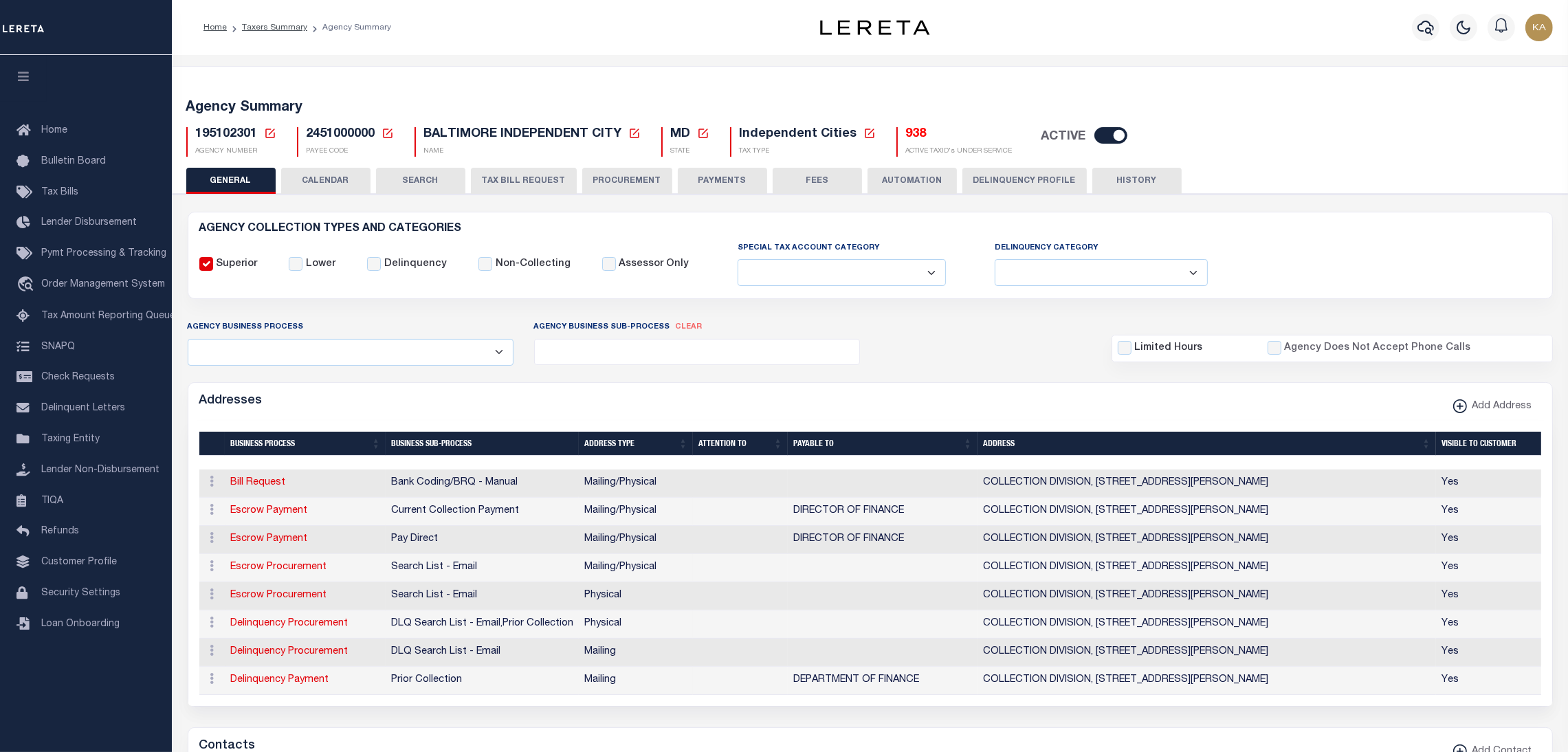
click at [348, 129] on span "2451000000" at bounding box center [341, 133] width 69 height 12
copy h5 "2451000000"
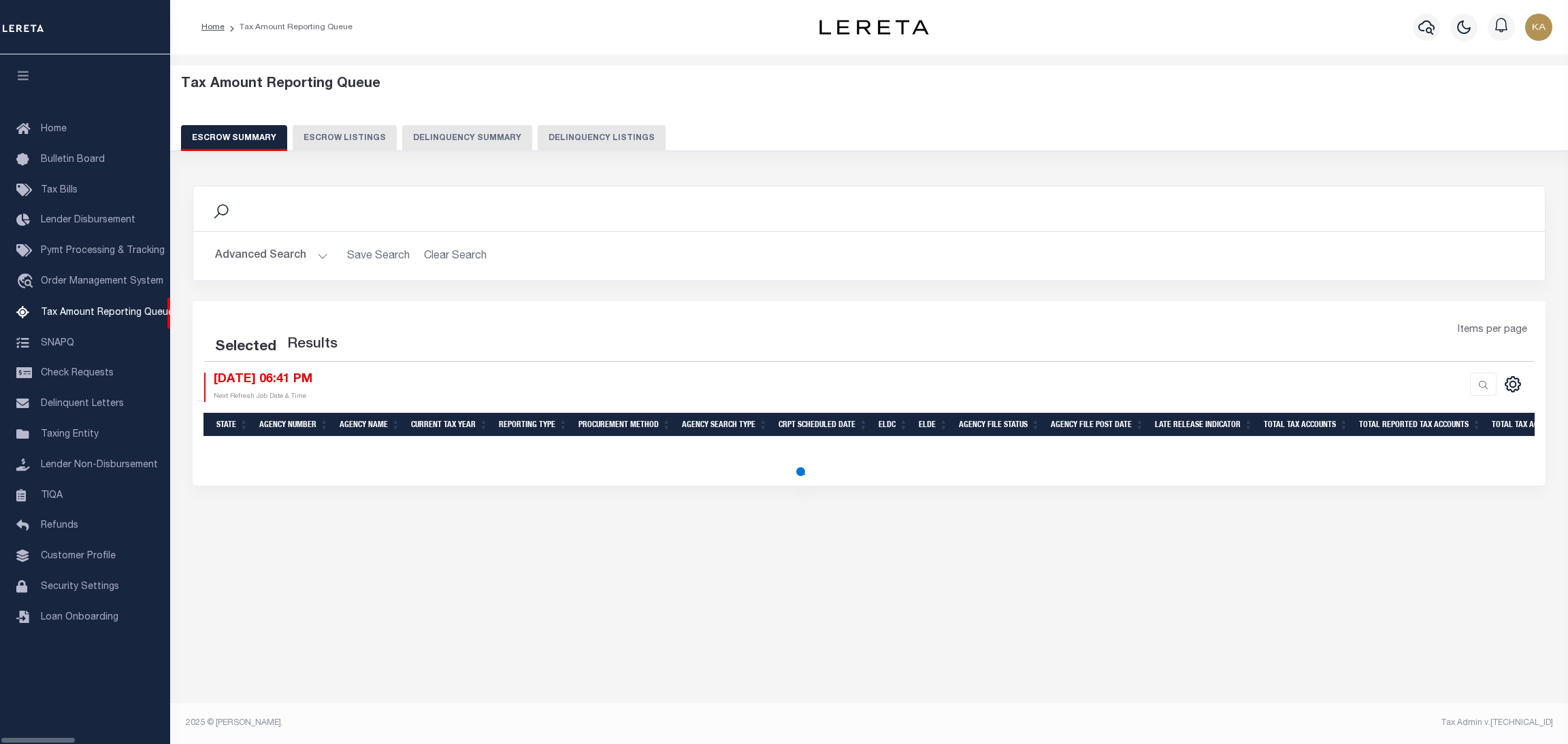
select select "100"
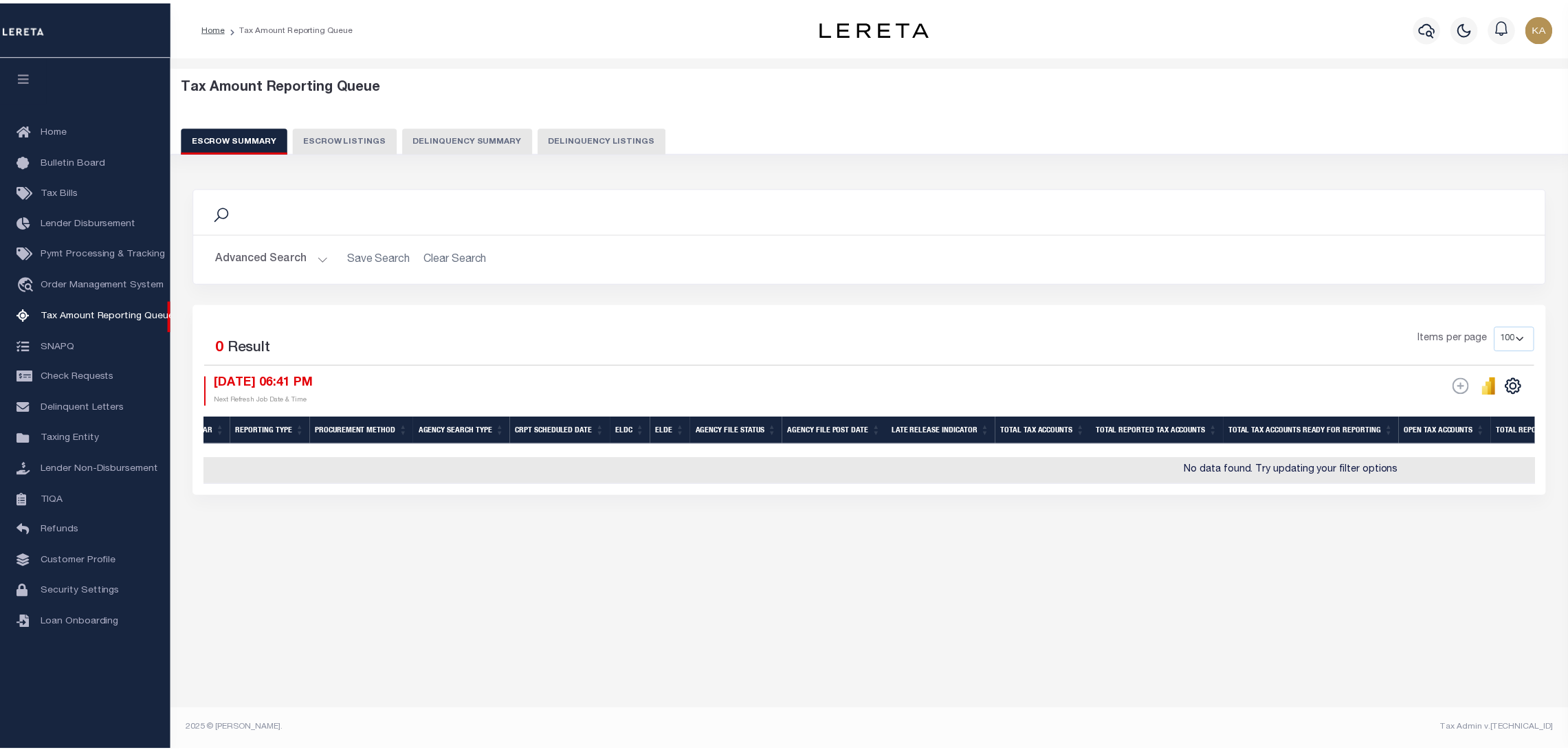
scroll to position [0, 283]
click at [243, 262] on button "Advanced Search" at bounding box center [274, 259] width 114 height 27
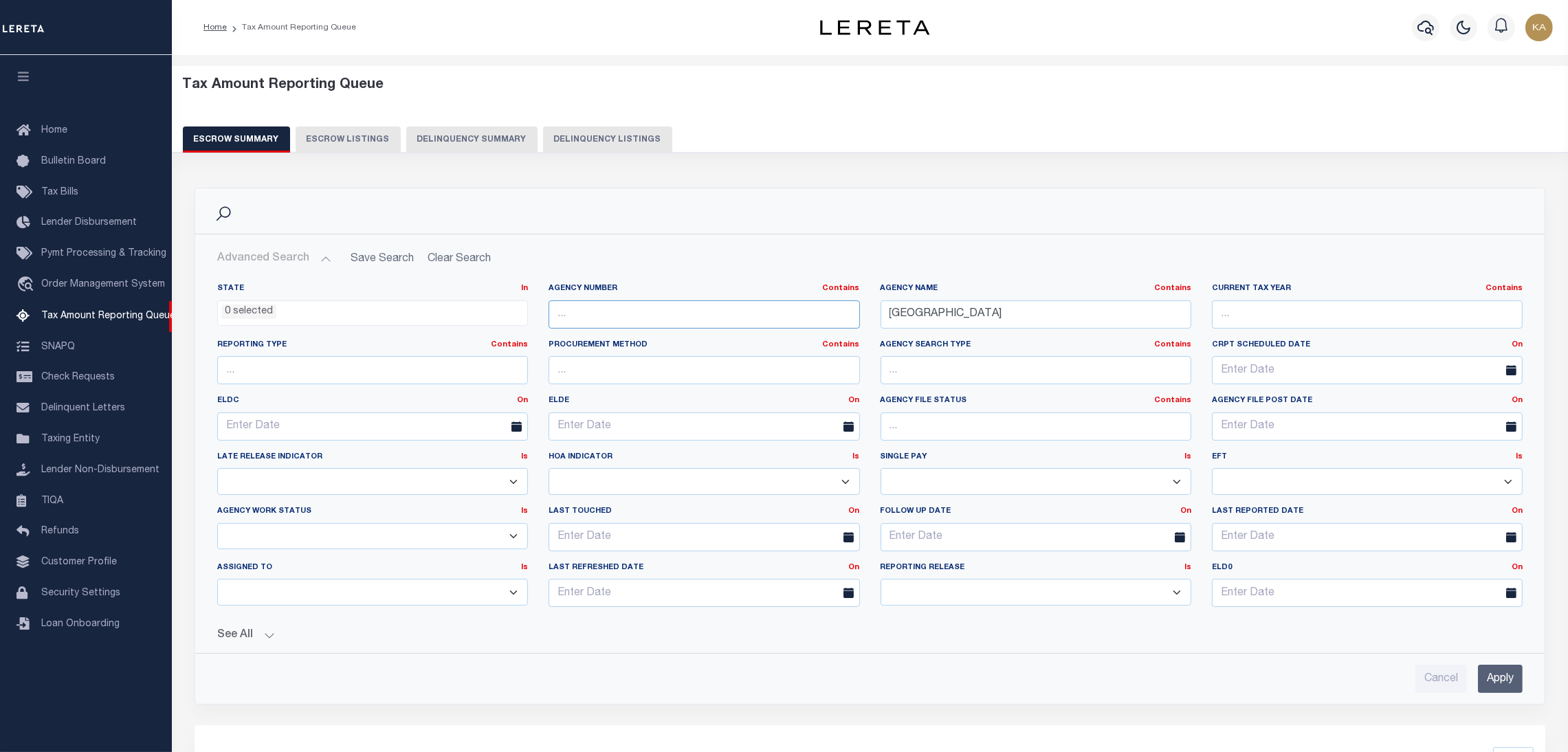
click at [626, 314] on input "text" at bounding box center [704, 314] width 311 height 28
paste input "470460000"
type input "470460000"
click at [922, 312] on input "[GEOGRAPHIC_DATA]" at bounding box center [1036, 314] width 311 height 28
click at [922, 312] on input "baltimore" at bounding box center [1036, 314] width 311 height 28
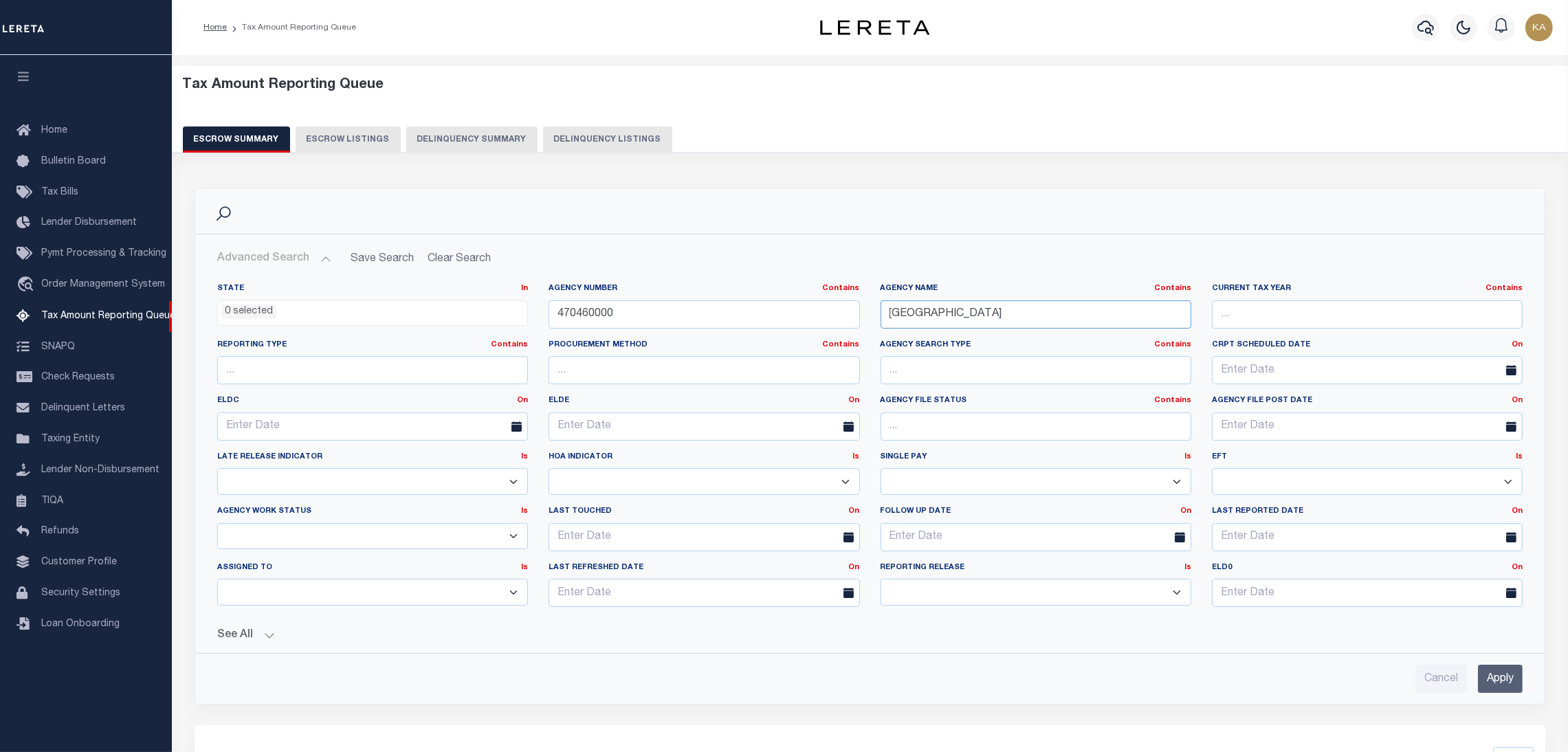
type input "baltimre"
drag, startPoint x: 985, startPoint y: 312, endPoint x: 806, endPoint y: 317, distance: 179.1
click at [806, 317] on div "State In In AK AL AR AZ CA CO CT DC DE FL GA GU HI IA ID IL IN KS KY LA MA MD M…" at bounding box center [870, 450] width 1326 height 335
click at [1505, 681] on input "Apply" at bounding box center [1500, 678] width 45 height 28
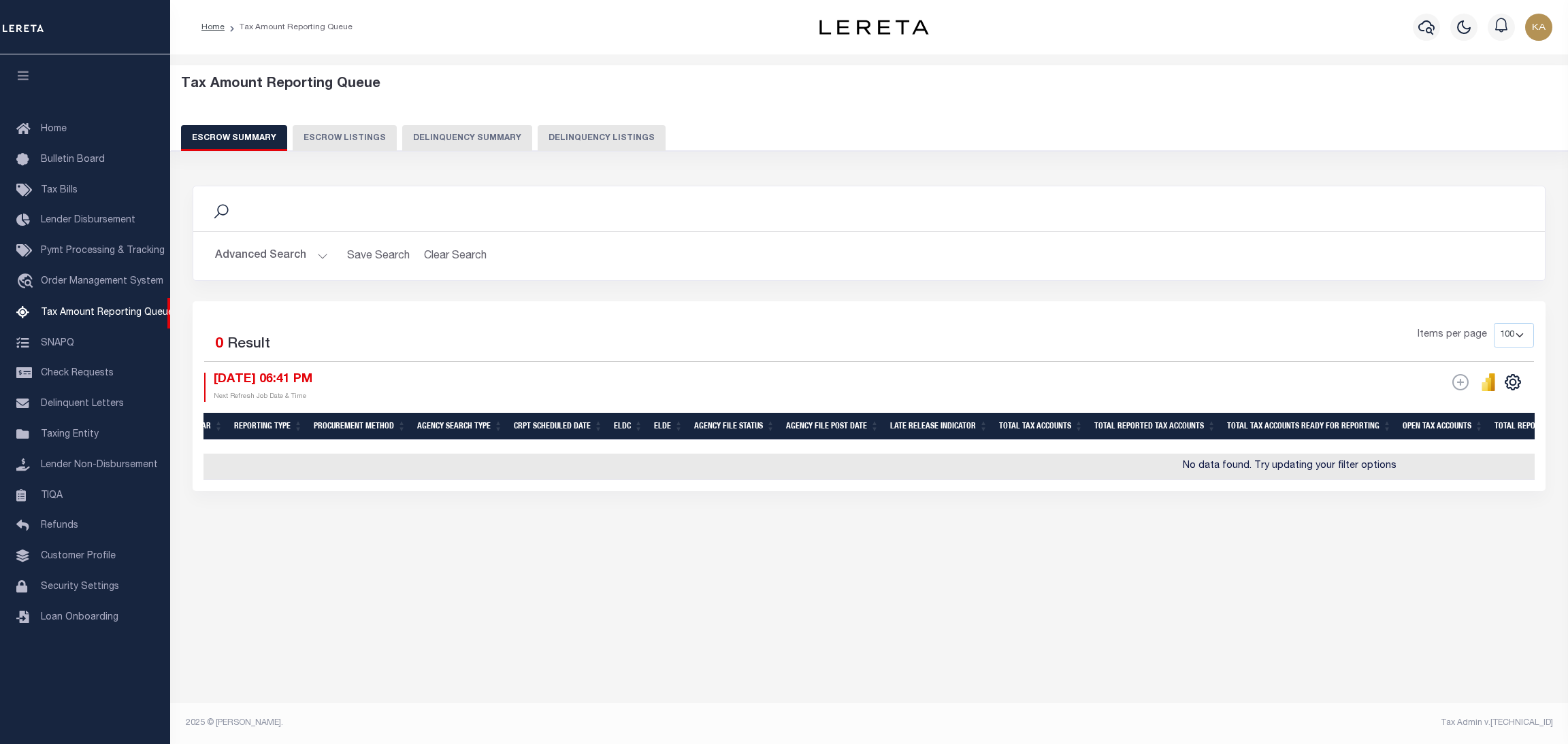
click at [278, 266] on button "Advanced Search" at bounding box center [271, 256] width 113 height 27
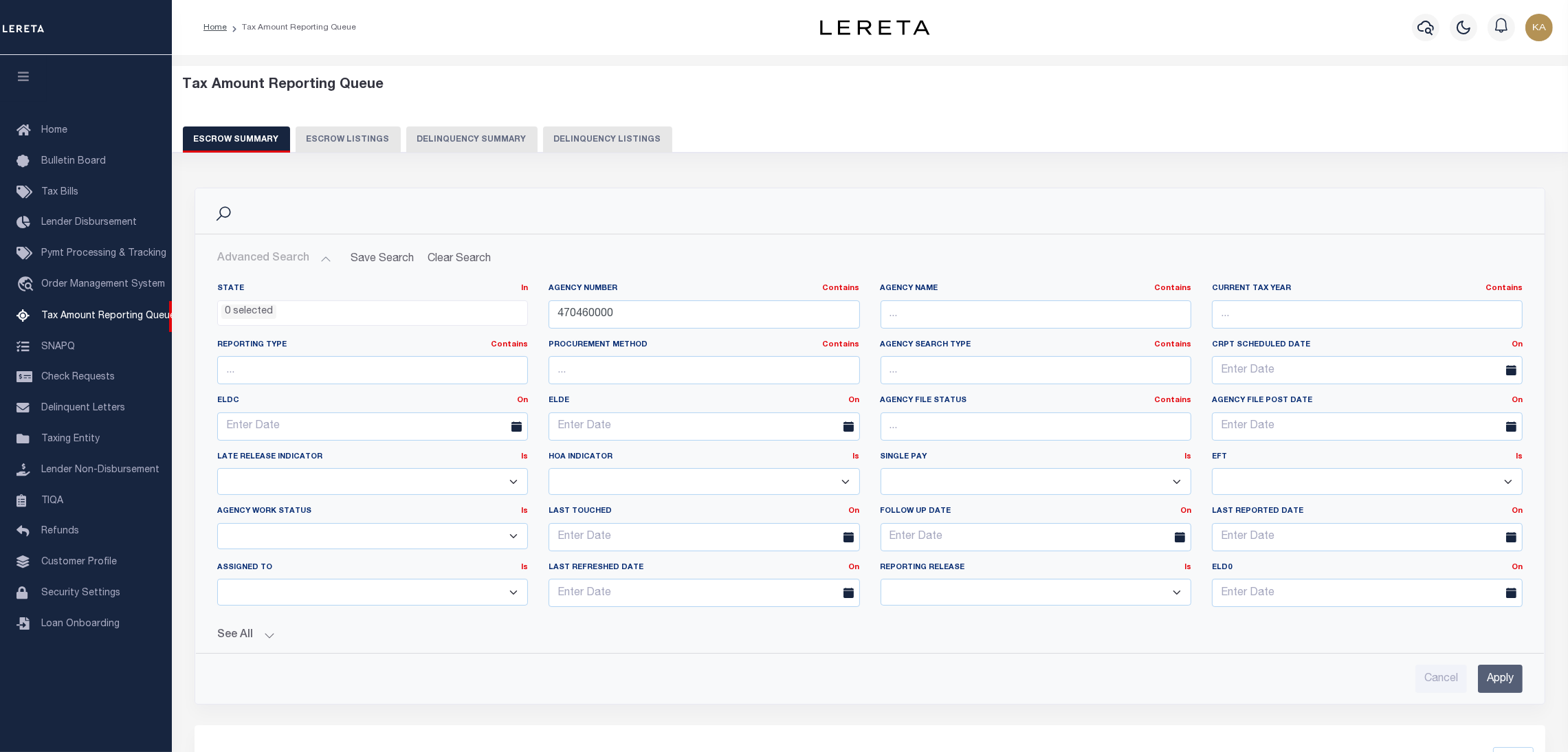
scroll to position [300, 0]
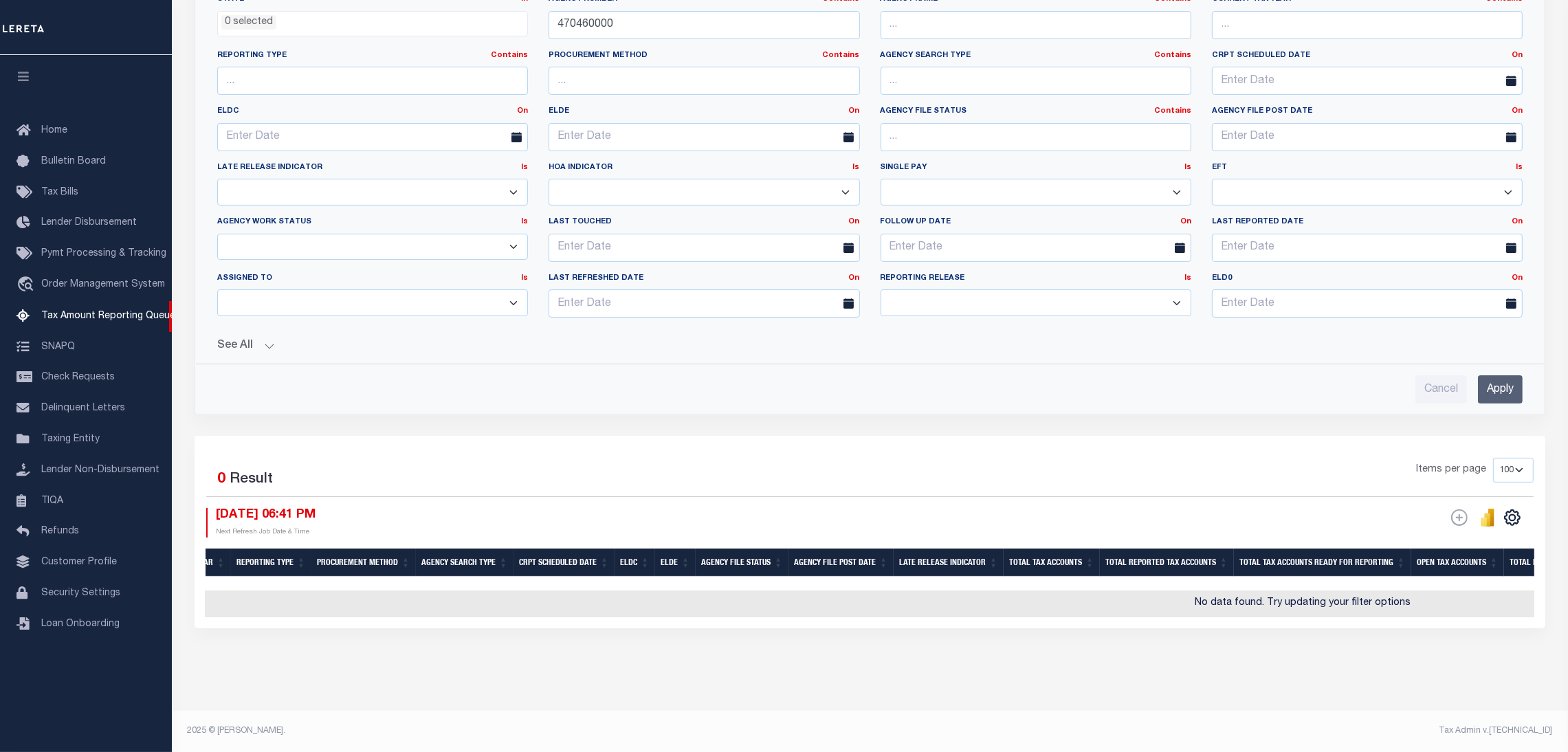
click at [1505, 382] on input "Apply" at bounding box center [1500, 388] width 45 height 28
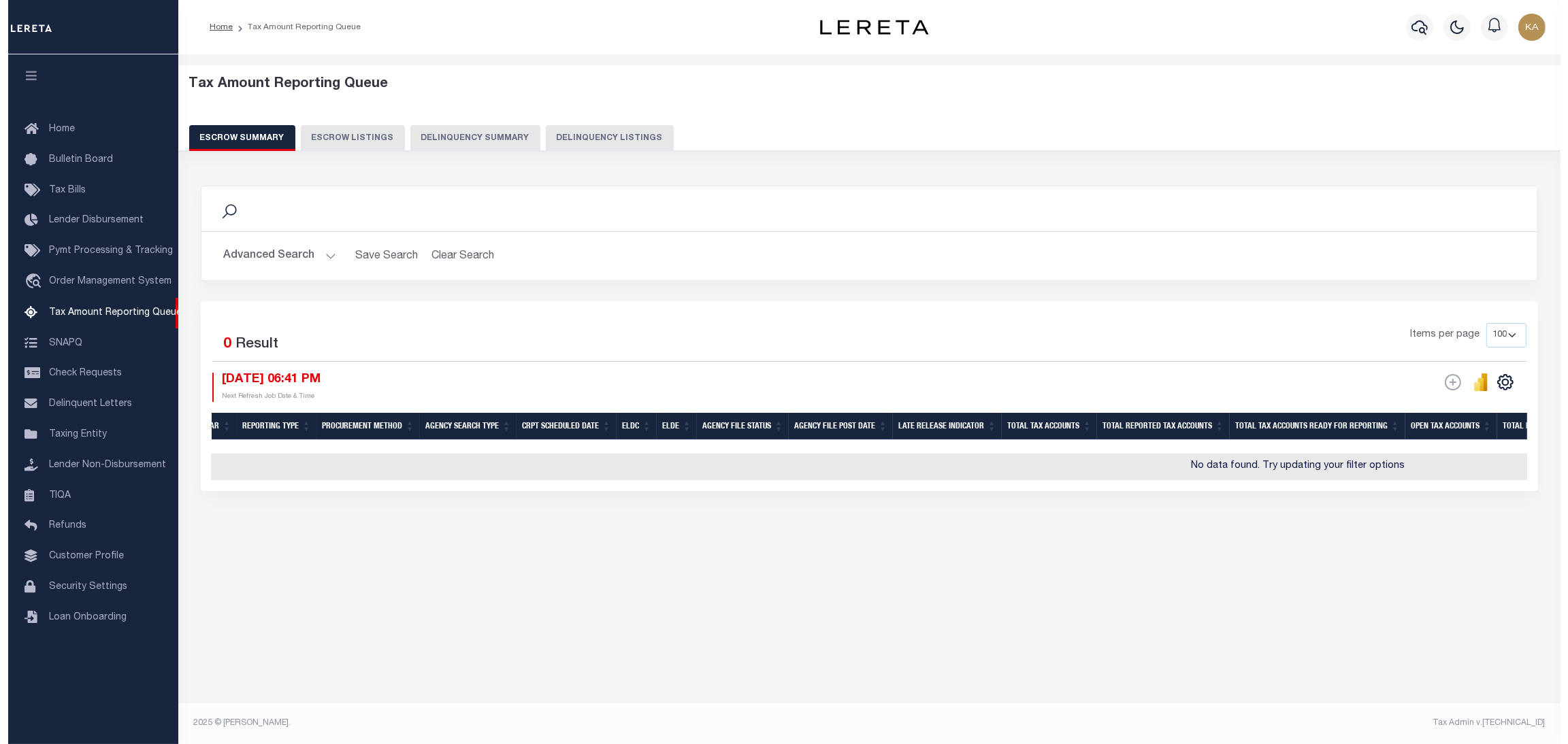
scroll to position [0, 0]
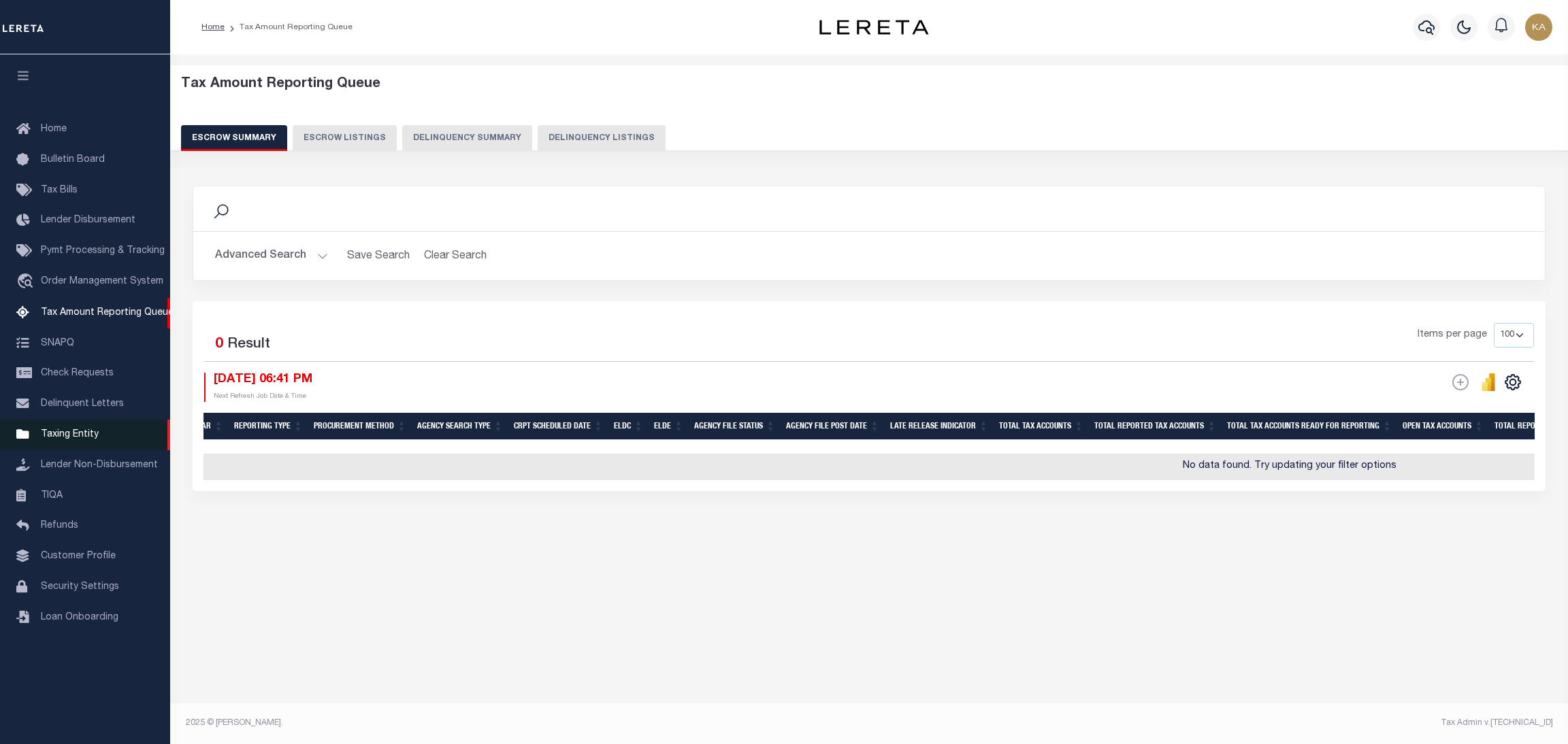
click at [47, 439] on span "Taxing Entity" at bounding box center [69, 435] width 58 height 9
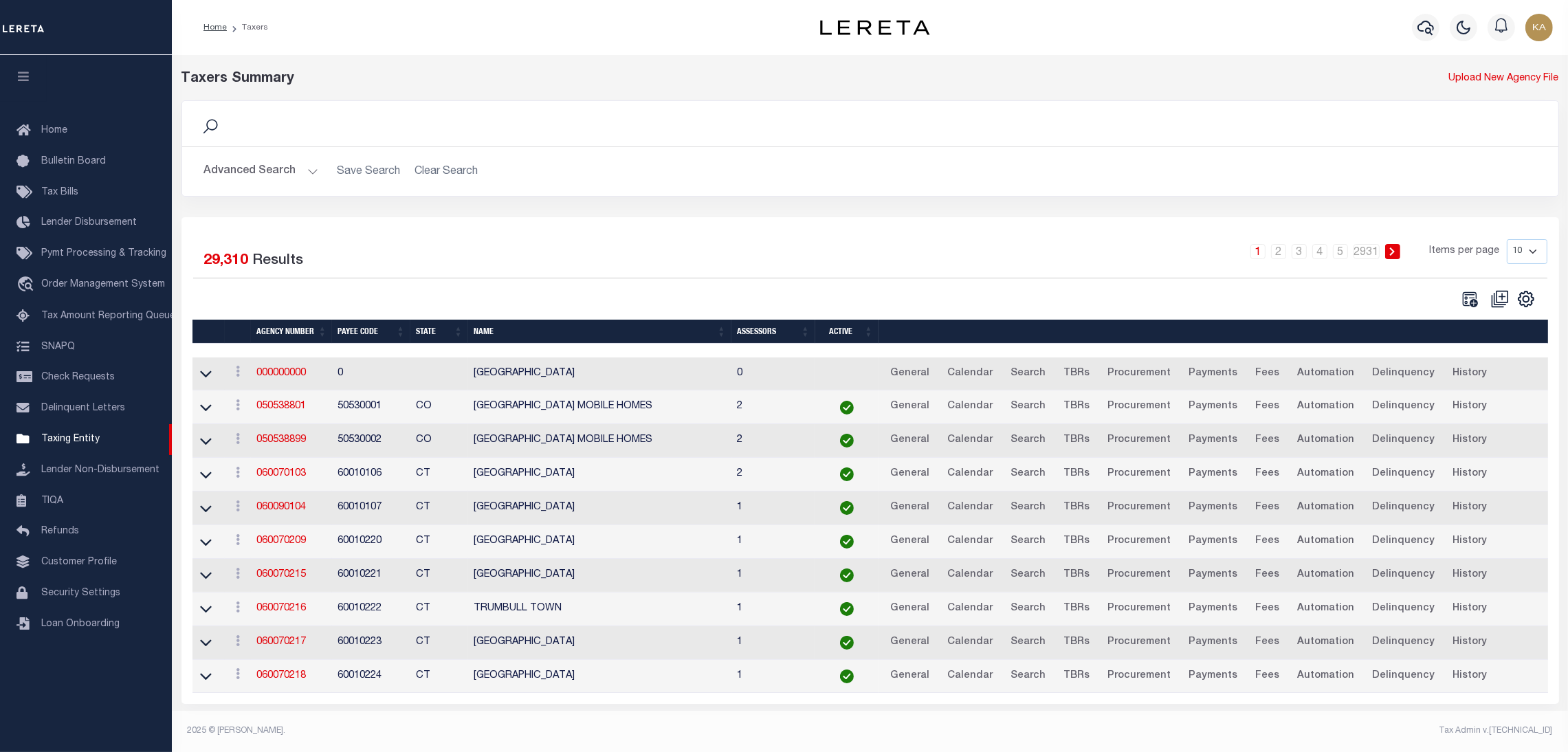
click at [264, 169] on button "Advanced Search" at bounding box center [261, 172] width 114 height 27
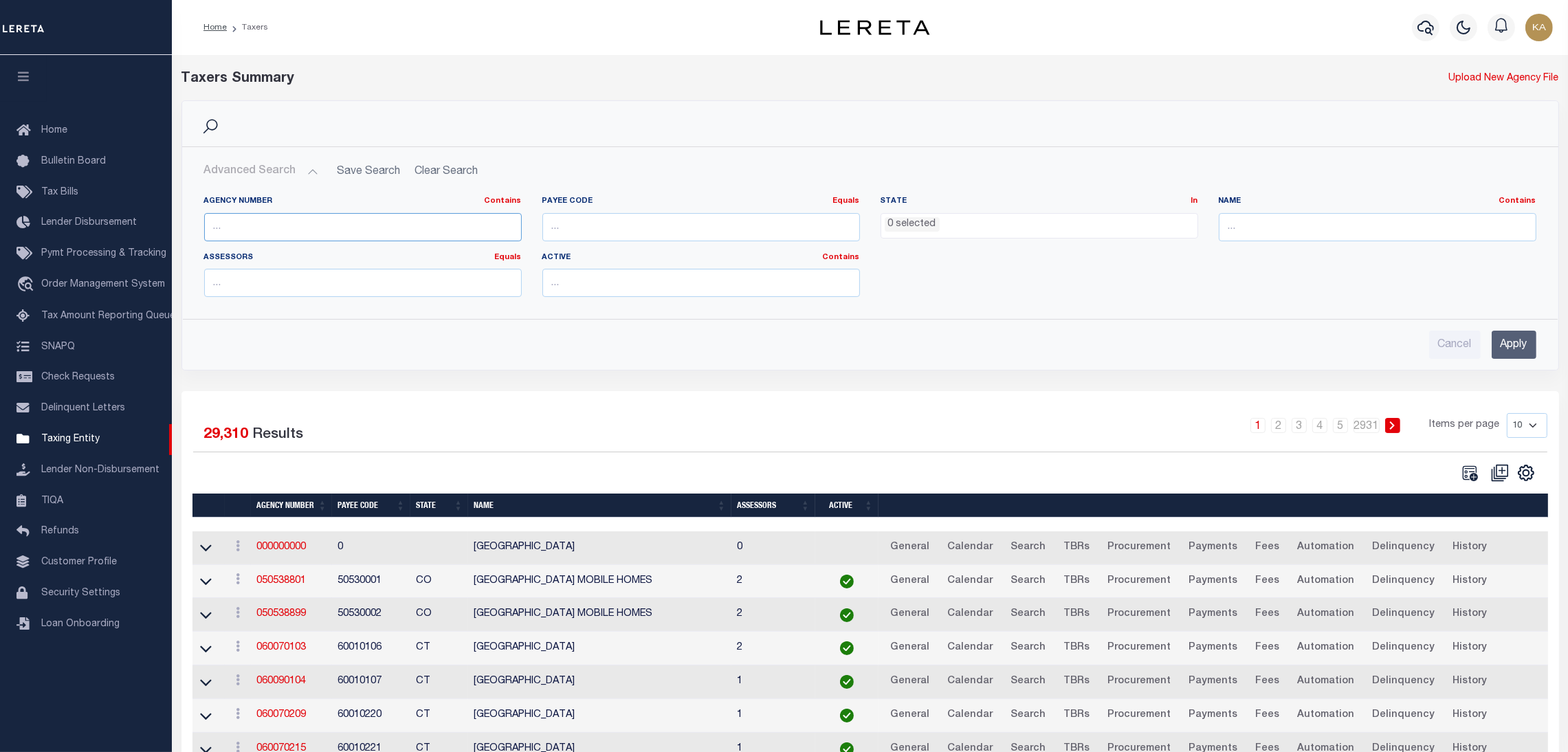
click at [383, 223] on input "text" at bounding box center [363, 226] width 317 height 28
paste input "470460000"
type input "470460000"
click at [1513, 340] on input "Apply" at bounding box center [1514, 344] width 45 height 28
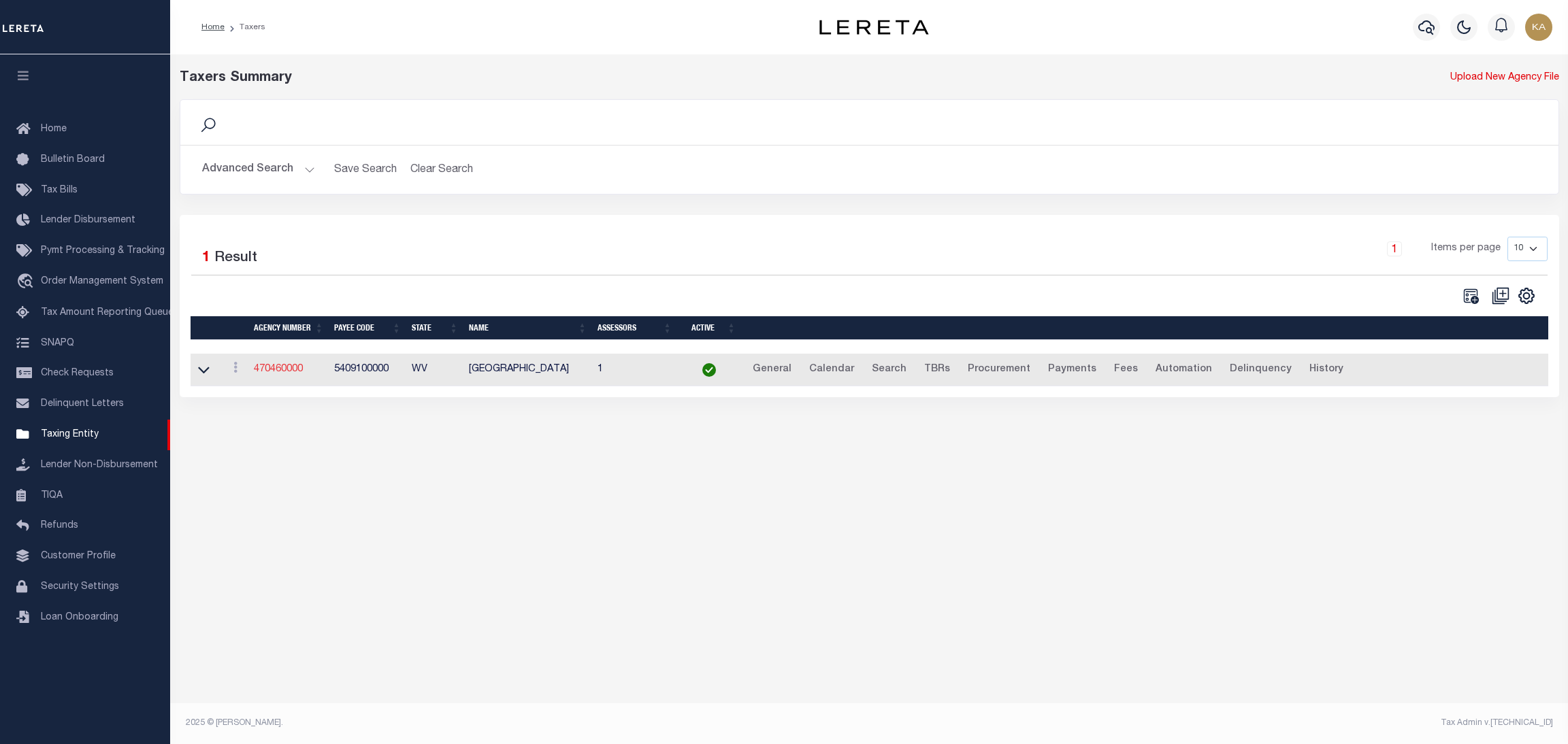
click at [291, 371] on link "470460000" at bounding box center [278, 369] width 49 height 9
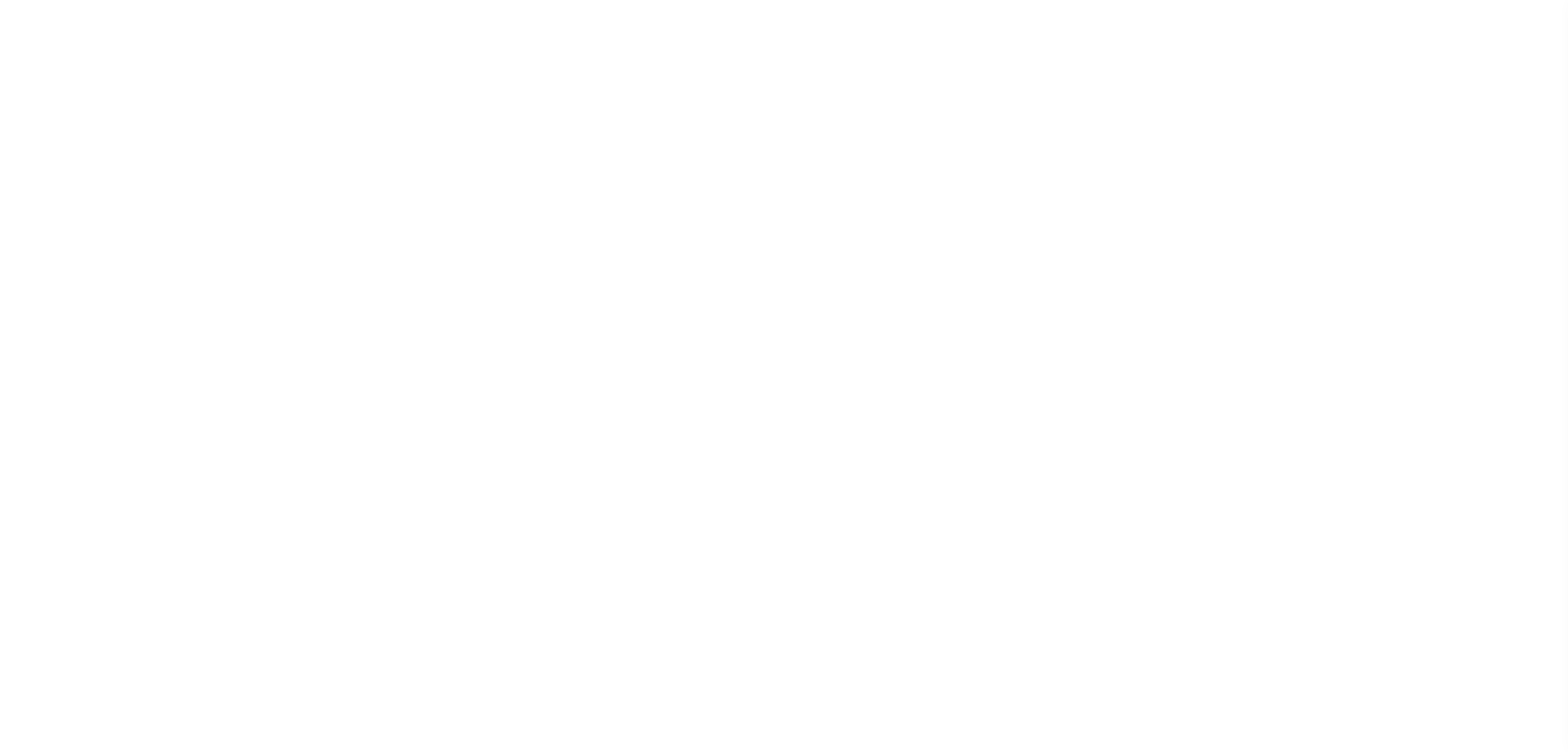
select select
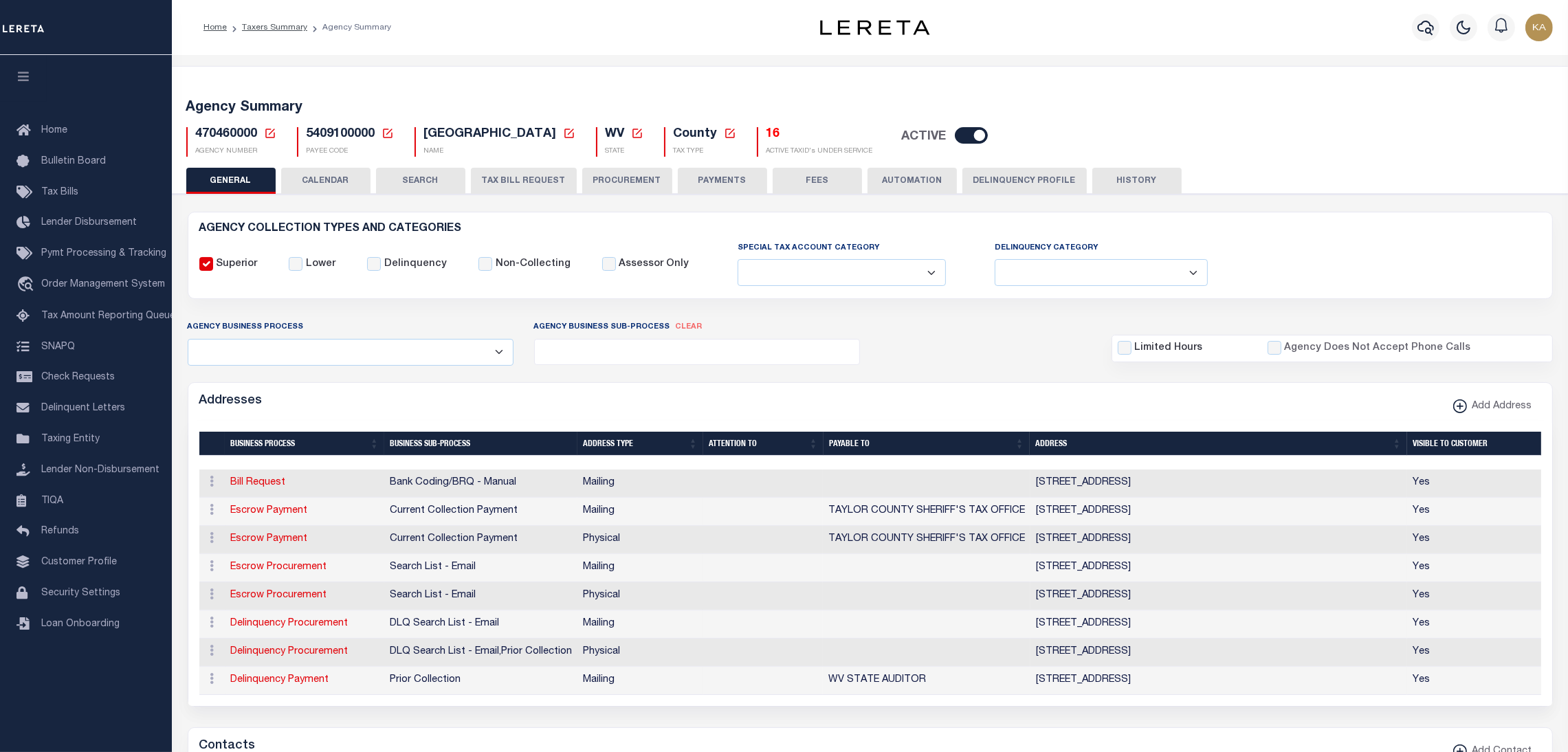
click at [308, 187] on button "CALENDAR" at bounding box center [325, 180] width 89 height 26
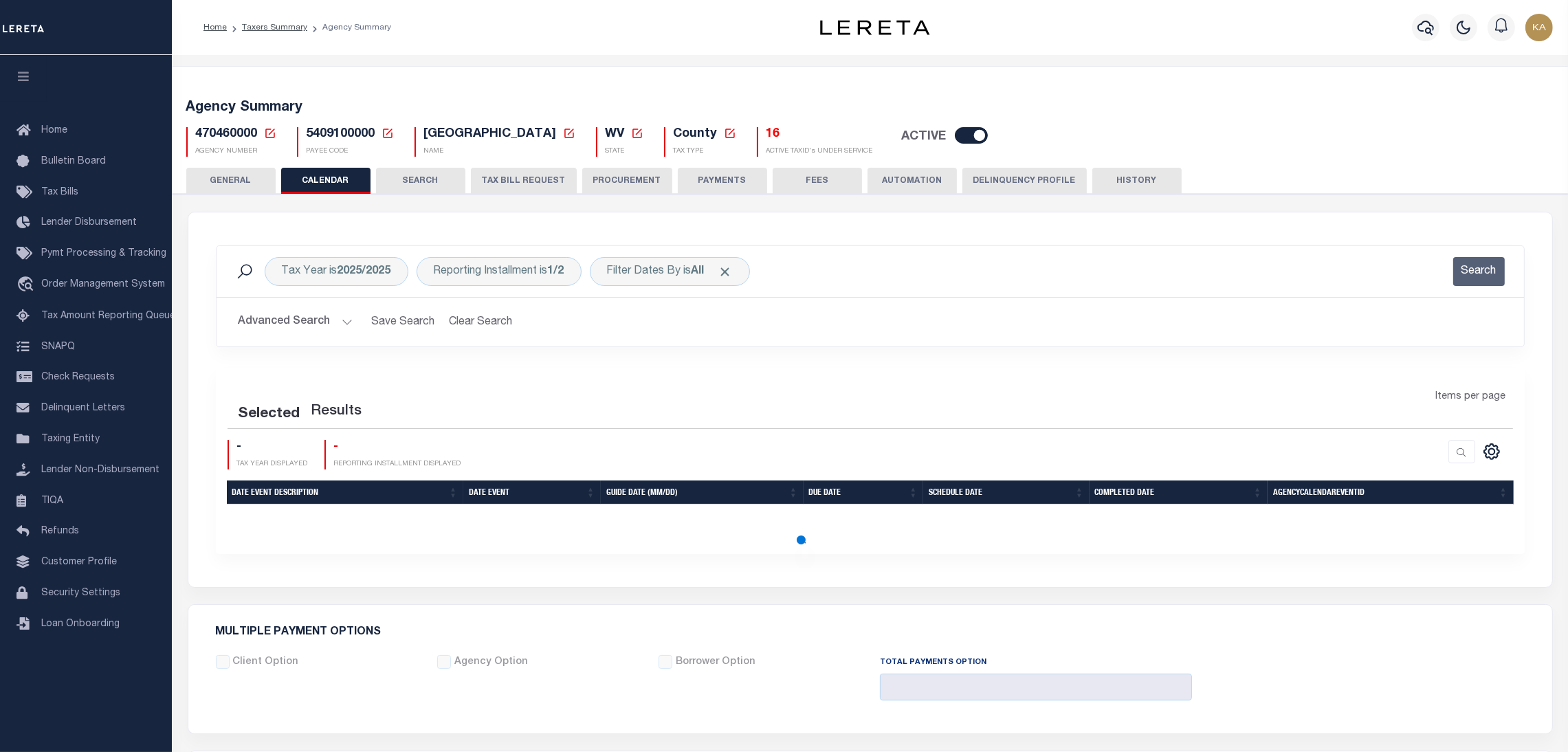
checkbox input "false"
type input "2"
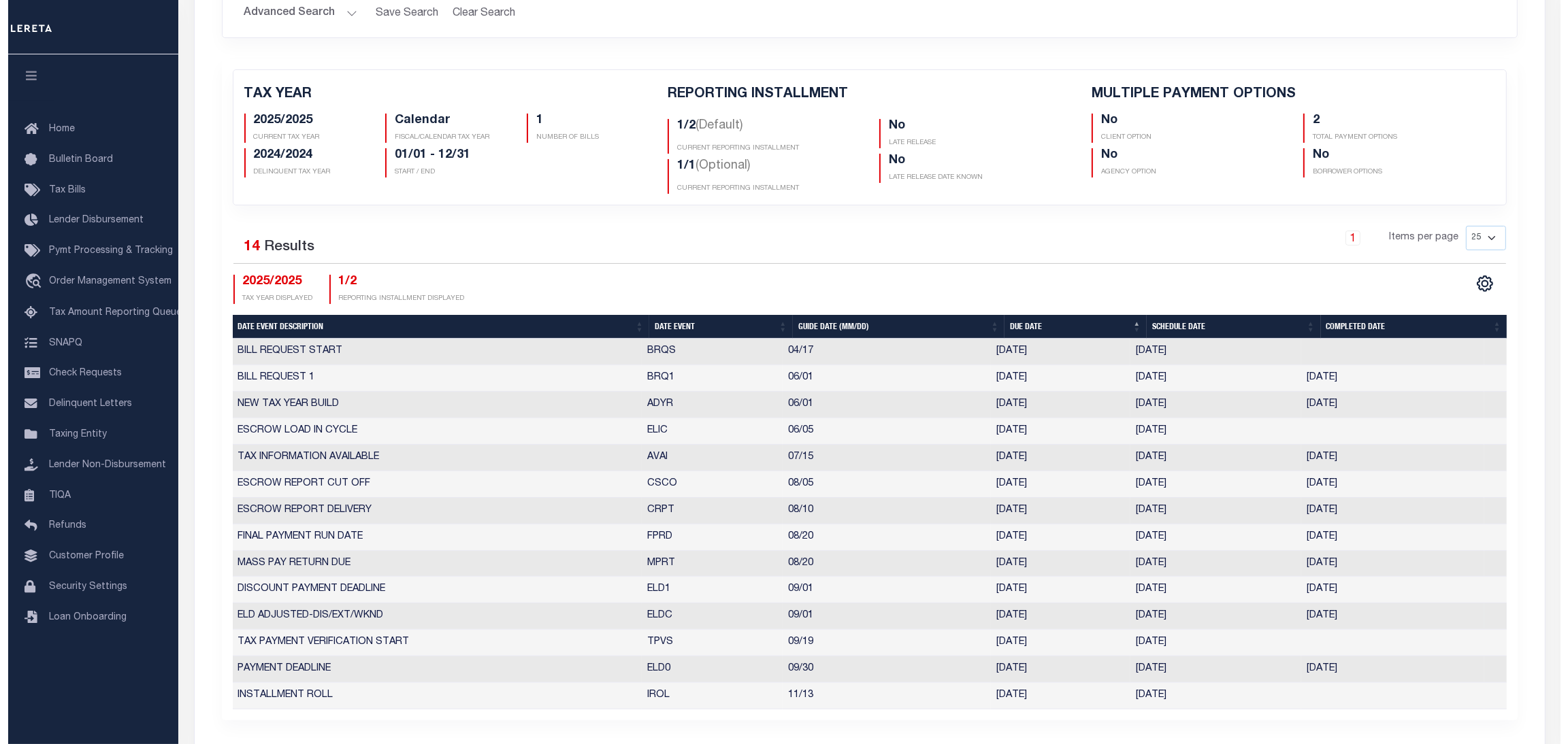
scroll to position [408, 0]
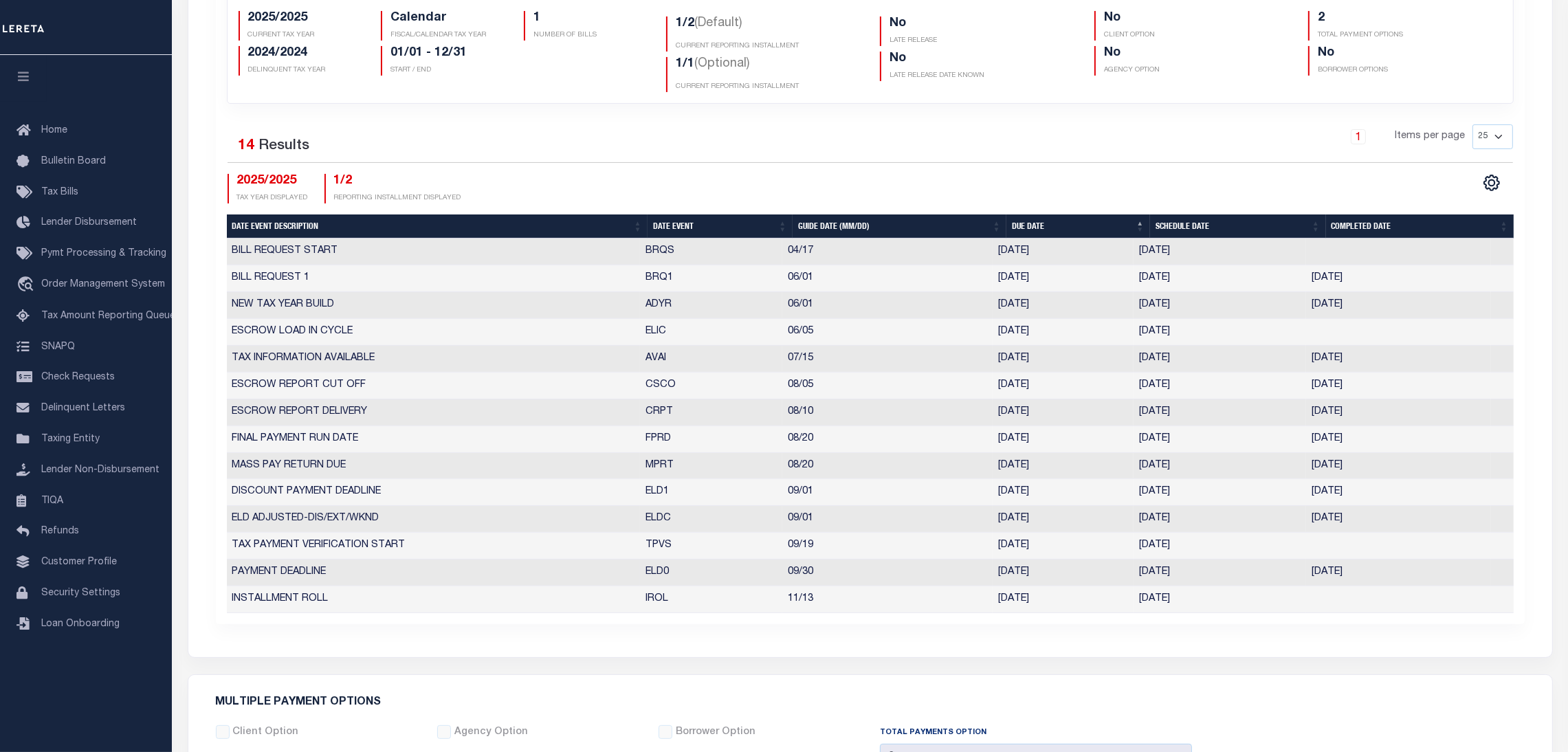
select select "9"
select select "30"
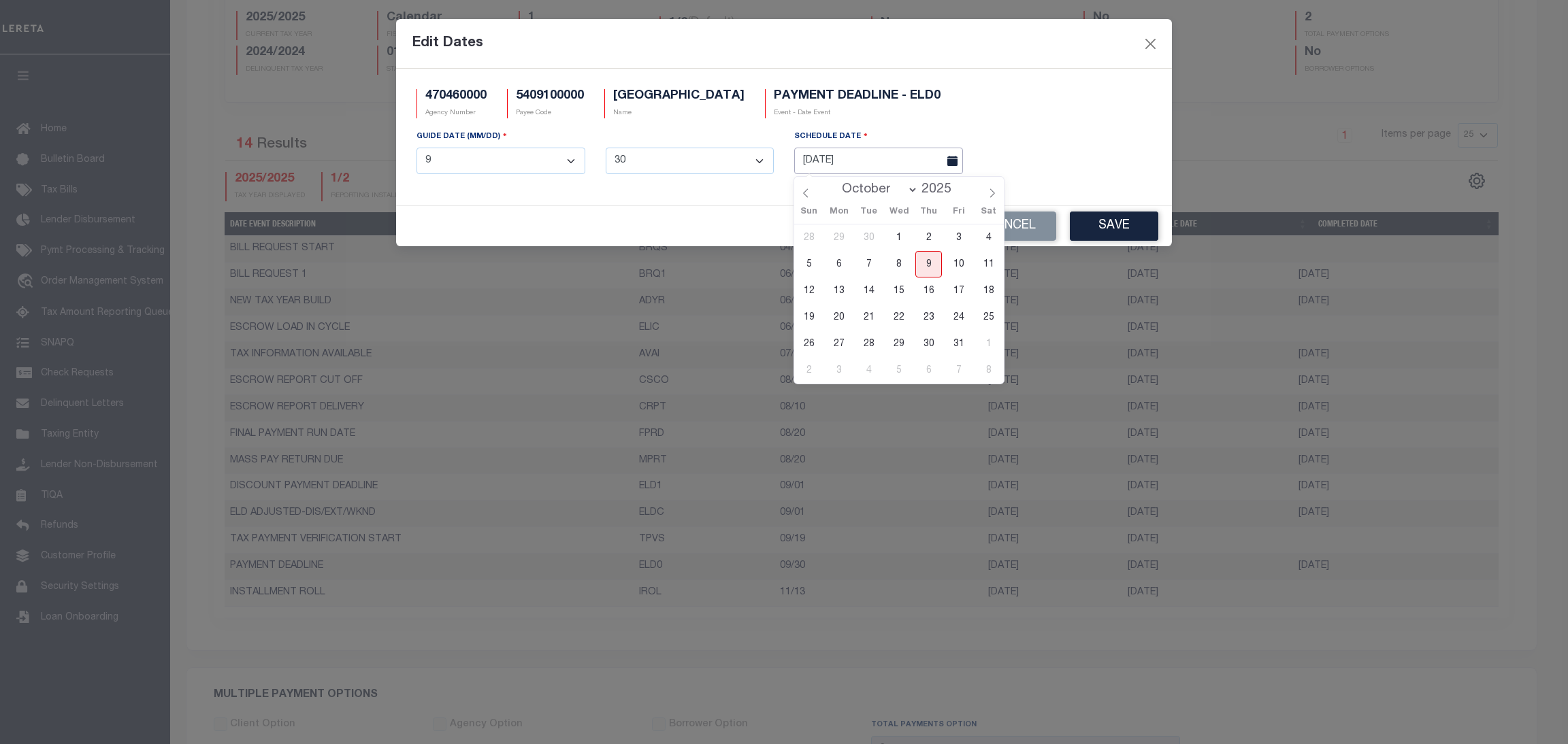
drag, startPoint x: 1138, startPoint y: 567, endPoint x: 891, endPoint y: 165, distance: 471.8
click at [891, 165] on input "09/30/2025" at bounding box center [879, 161] width 169 height 27
click at [954, 339] on span "31" at bounding box center [959, 344] width 27 height 27
type input "[DATE]"
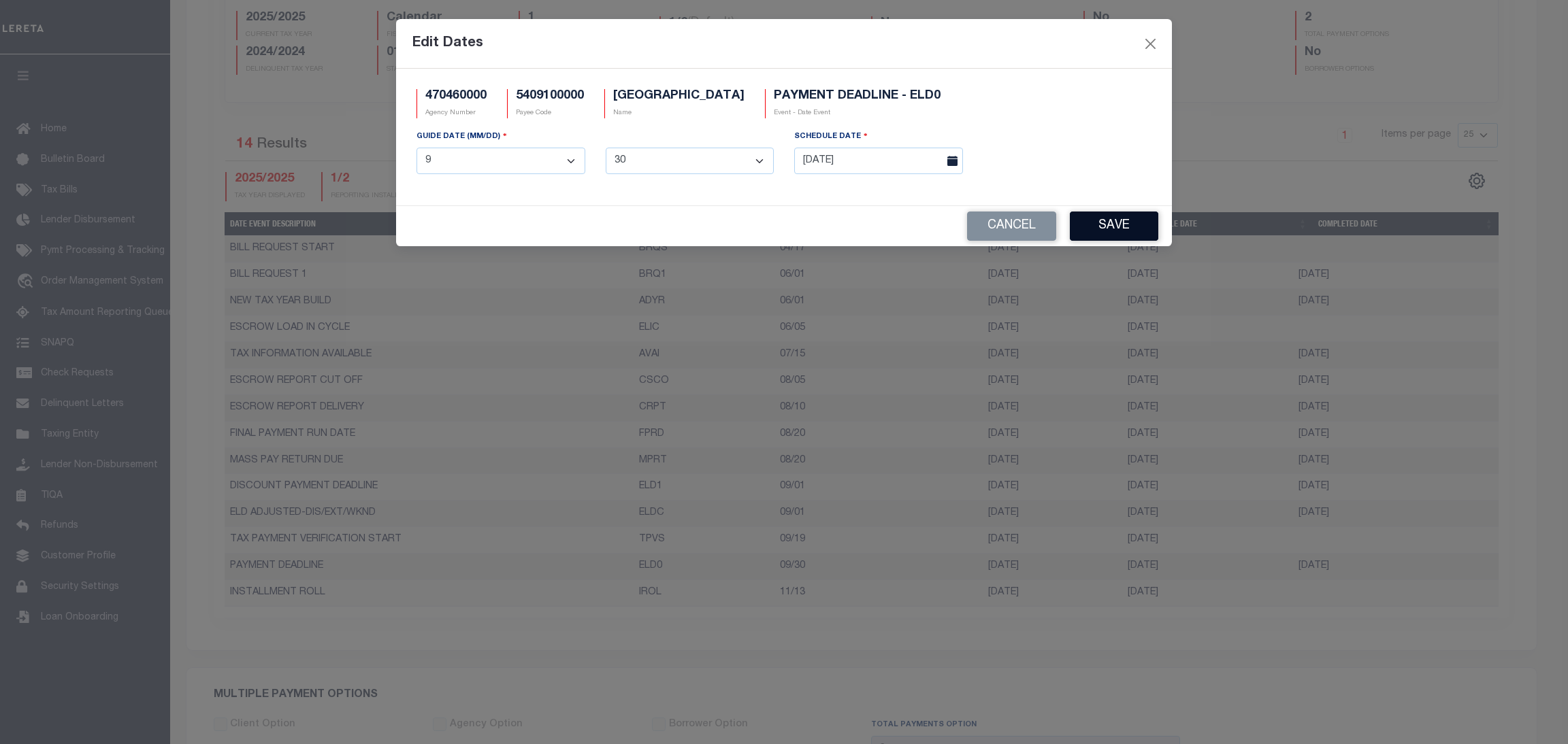
click at [1099, 234] on button "Save" at bounding box center [1113, 226] width 88 height 29
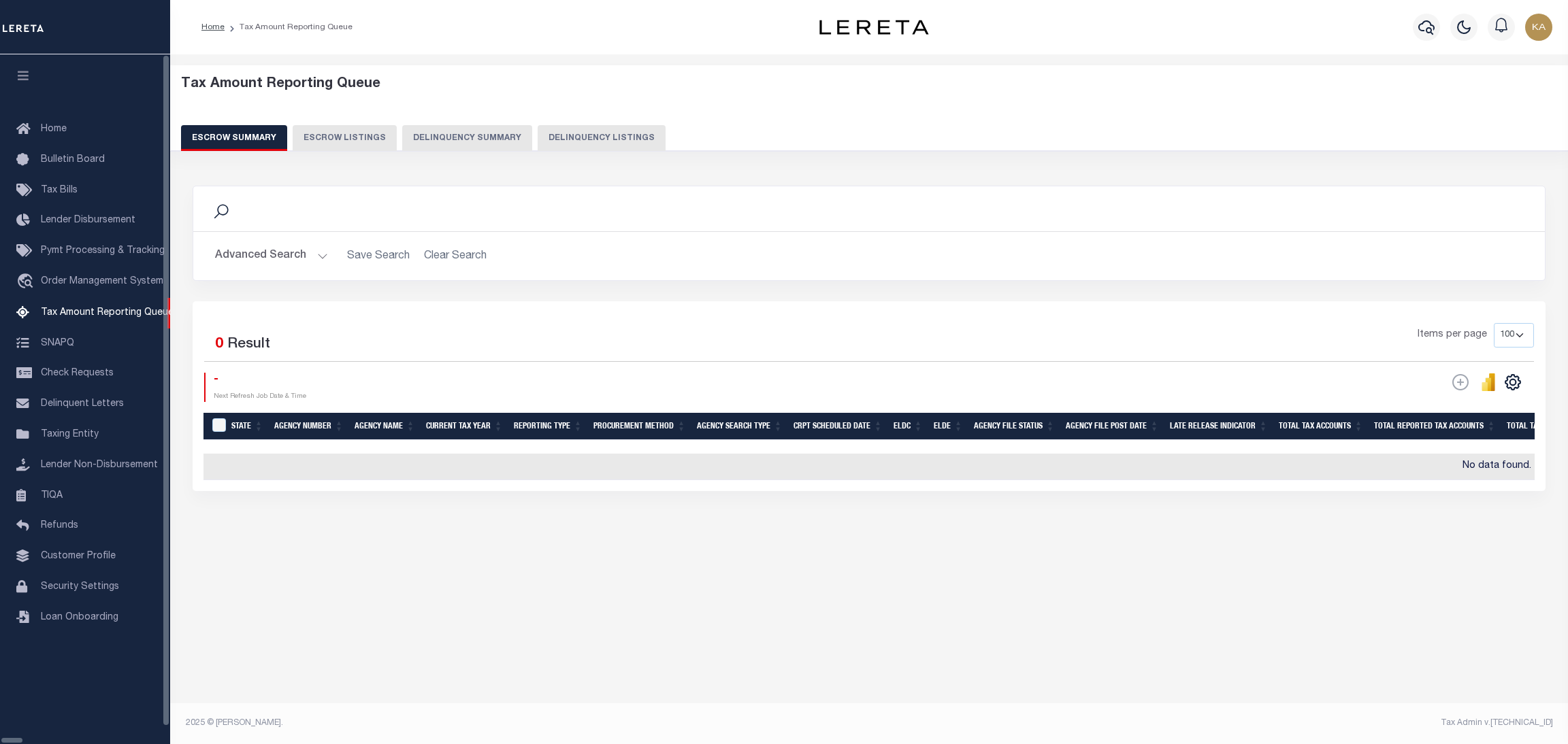
select select "100"
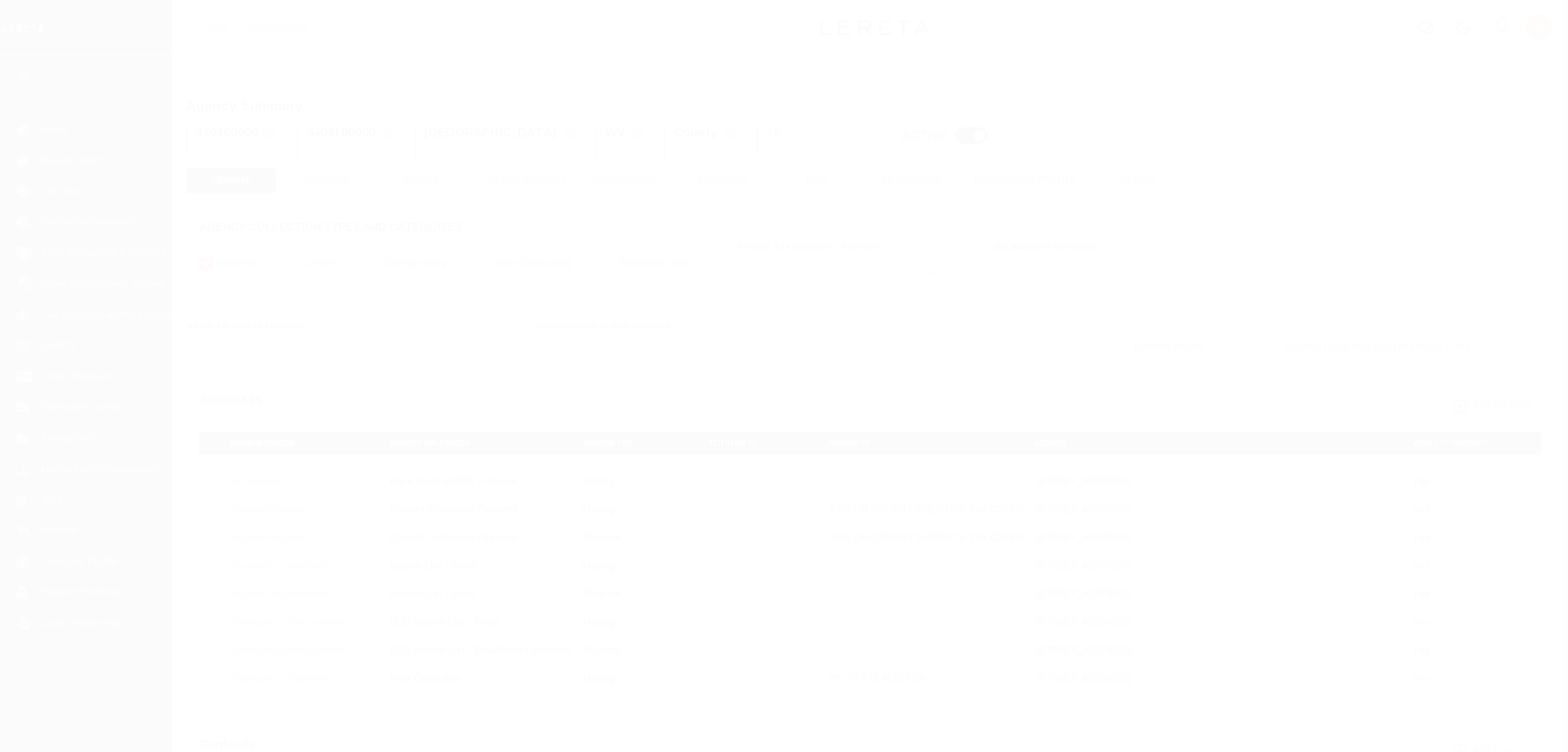
select select
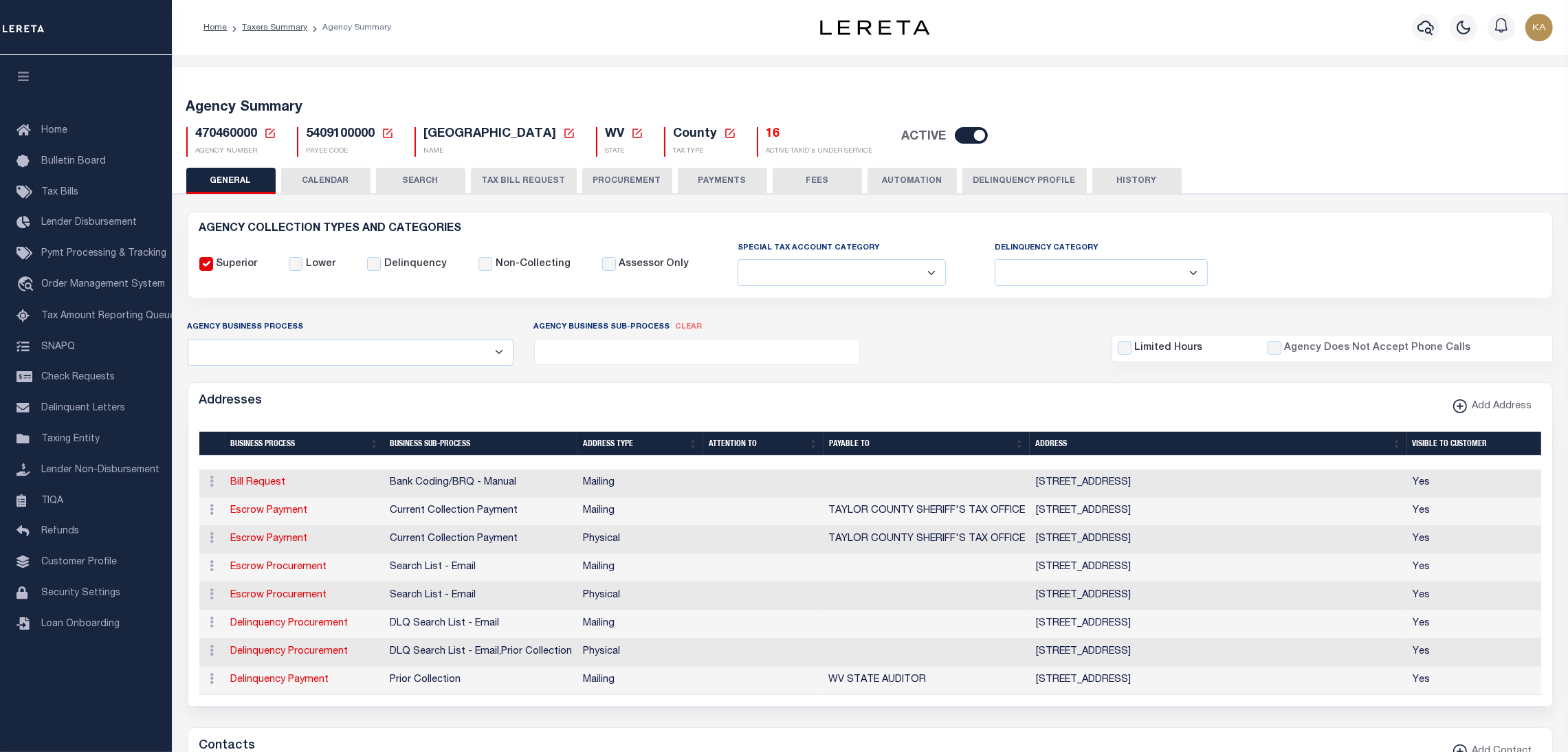
click at [339, 178] on button "CALENDAR" at bounding box center [325, 180] width 89 height 26
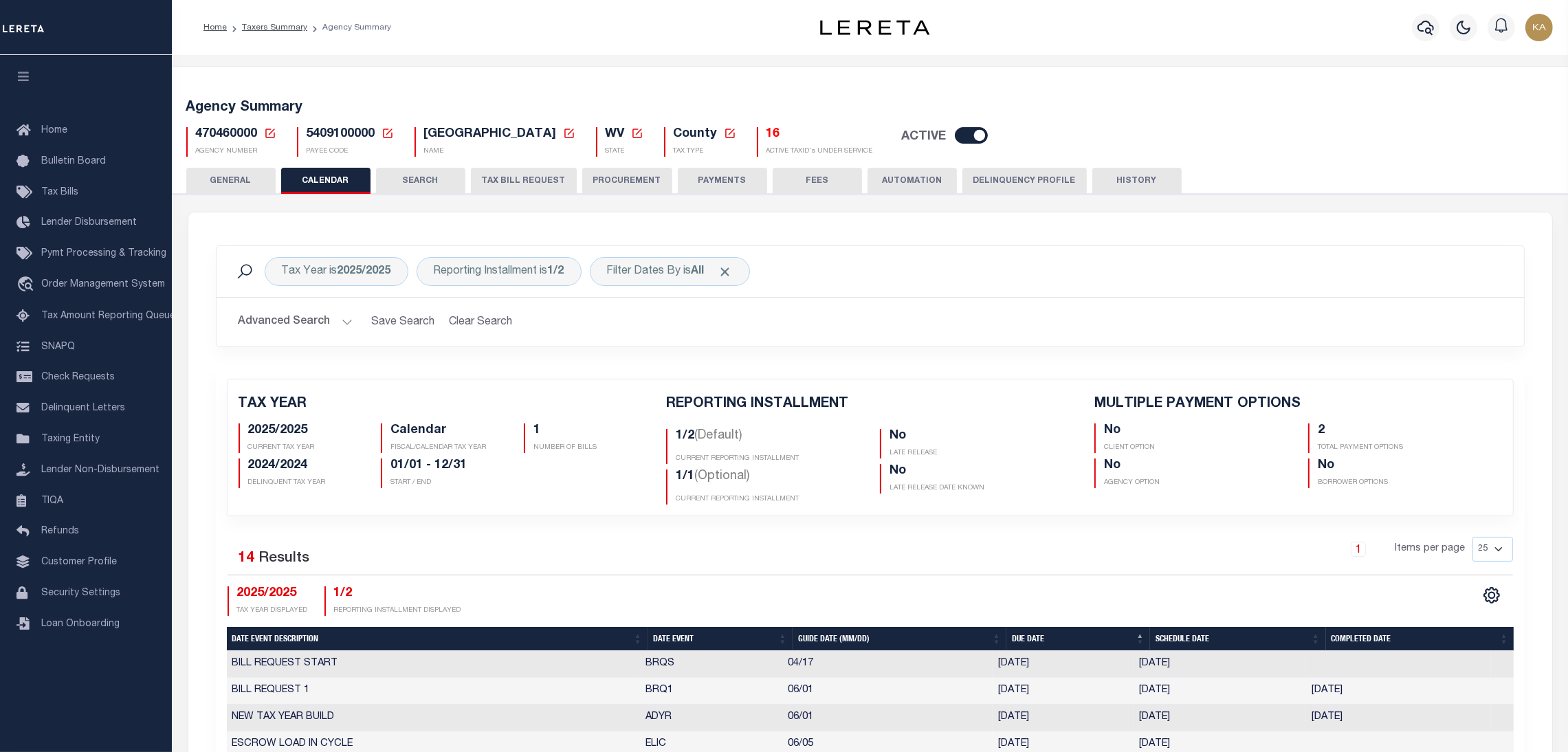
checkbox input "false"
type input "2"
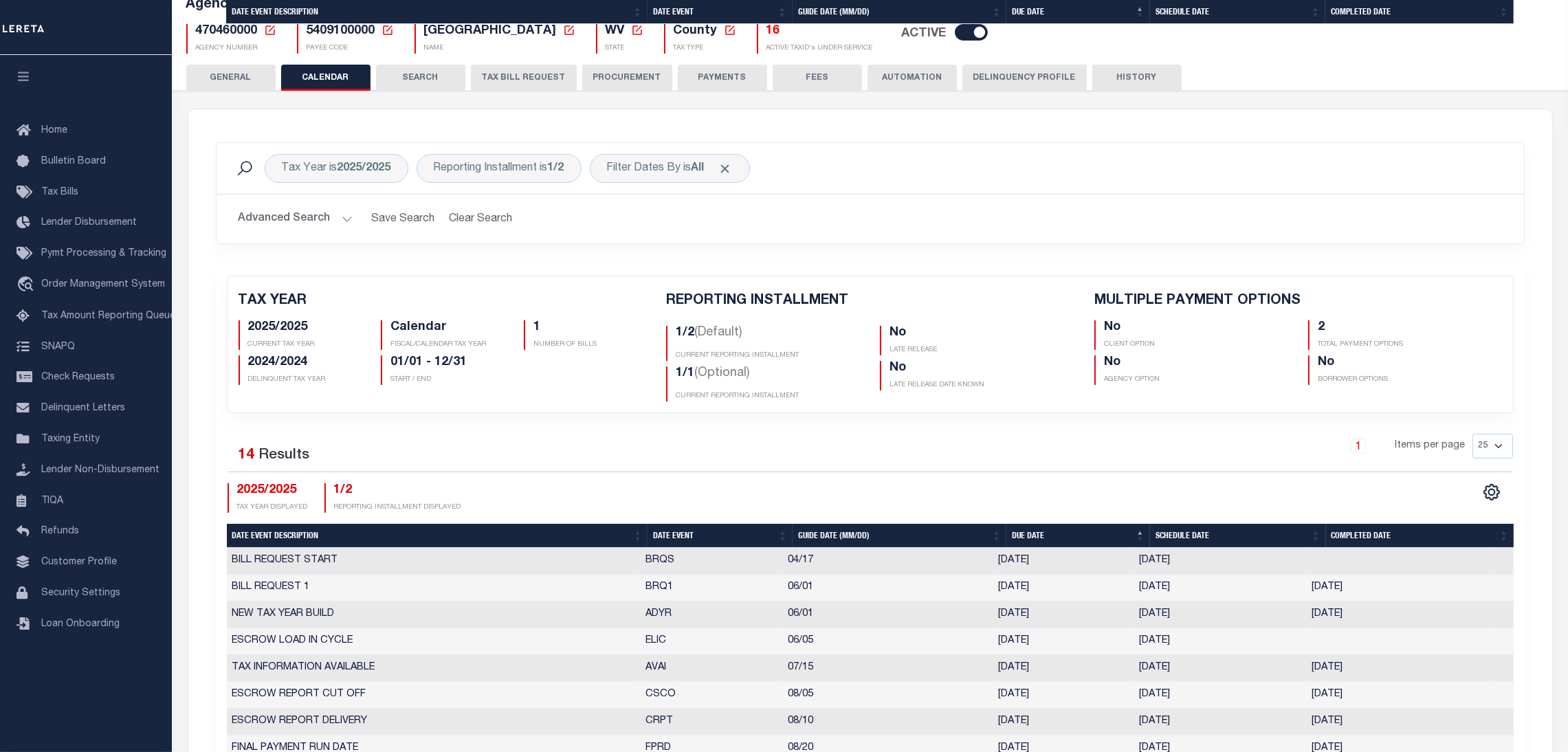
scroll to position [722, 0]
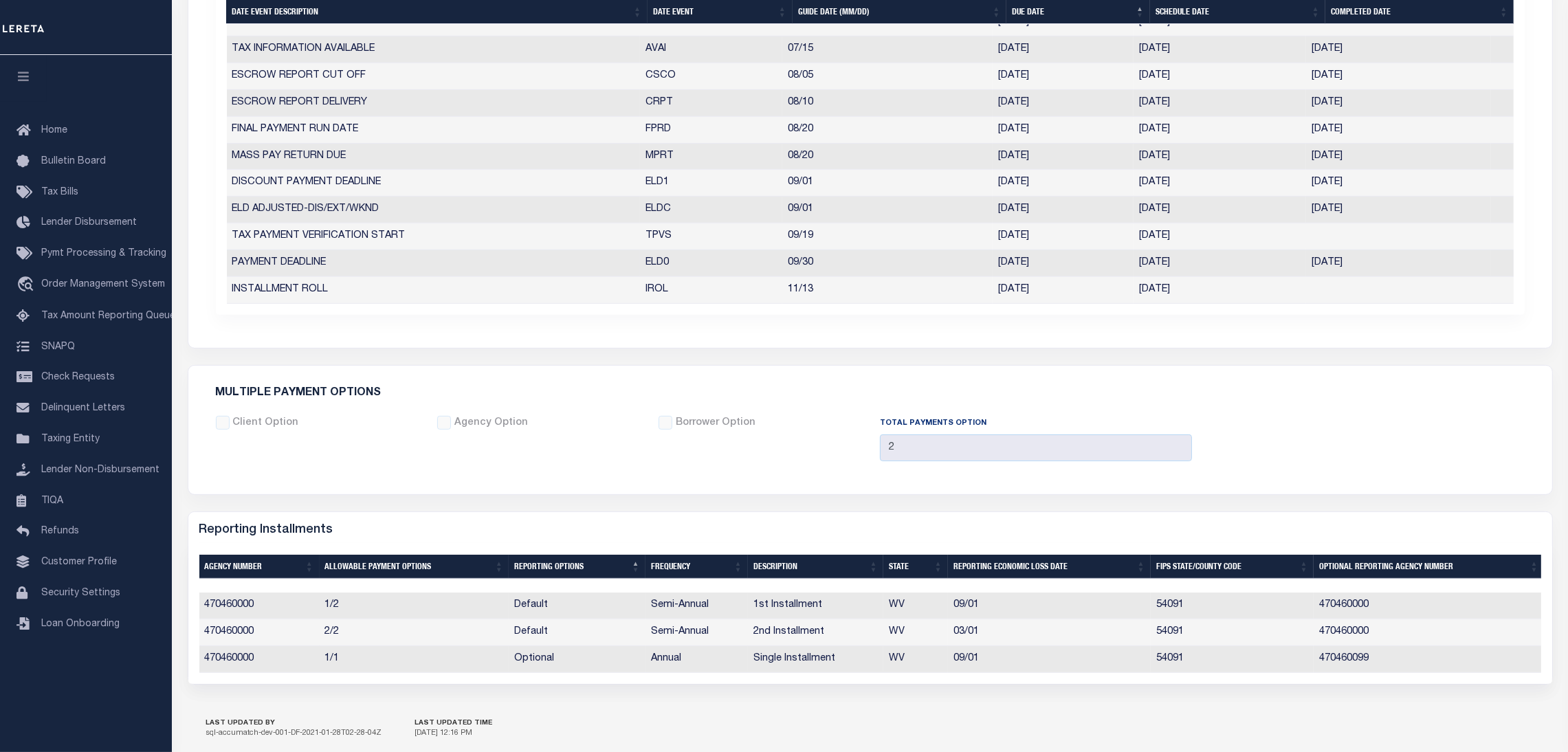
click at [1148, 265] on td "[DATE]" at bounding box center [1220, 264] width 173 height 27
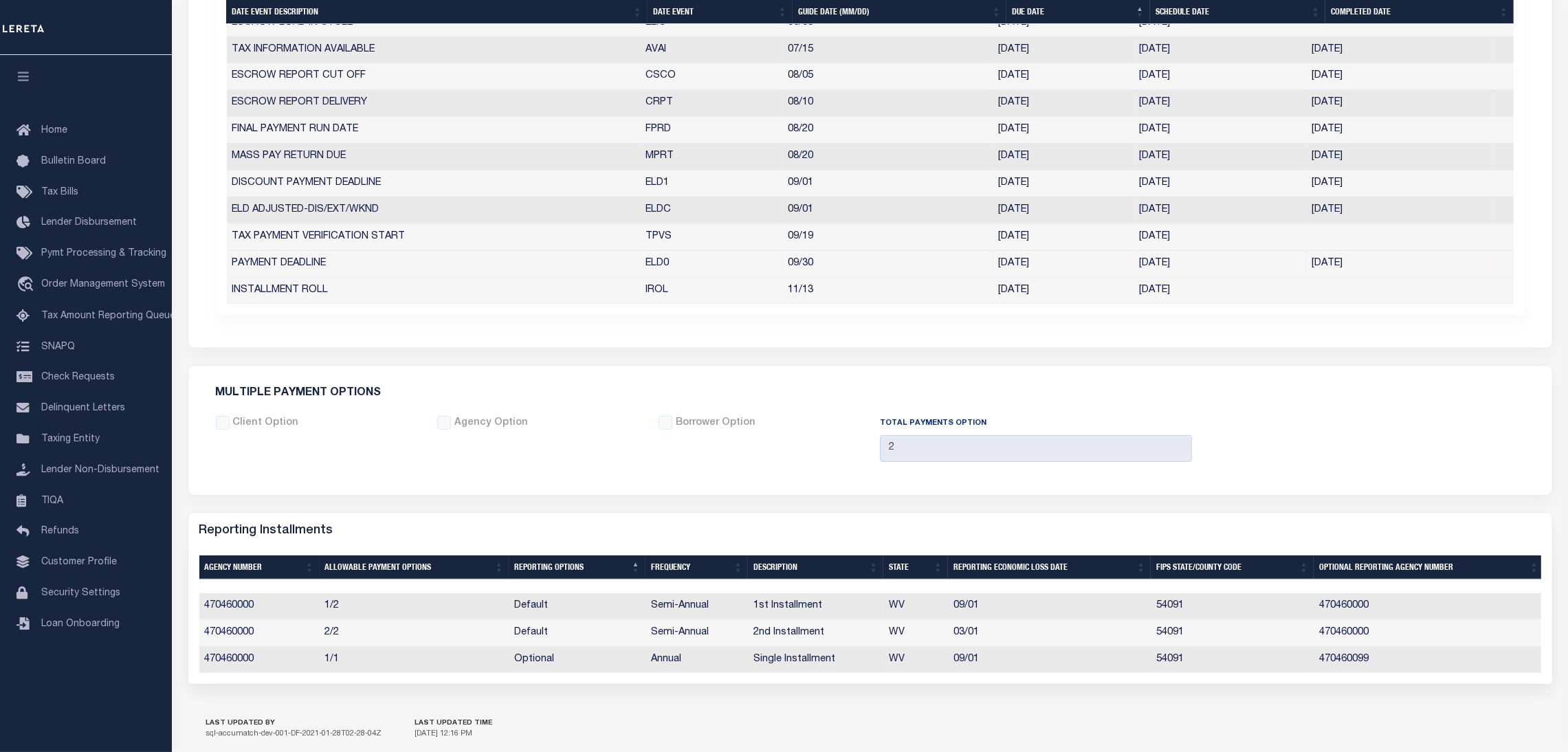
select select "9"
select select "30"
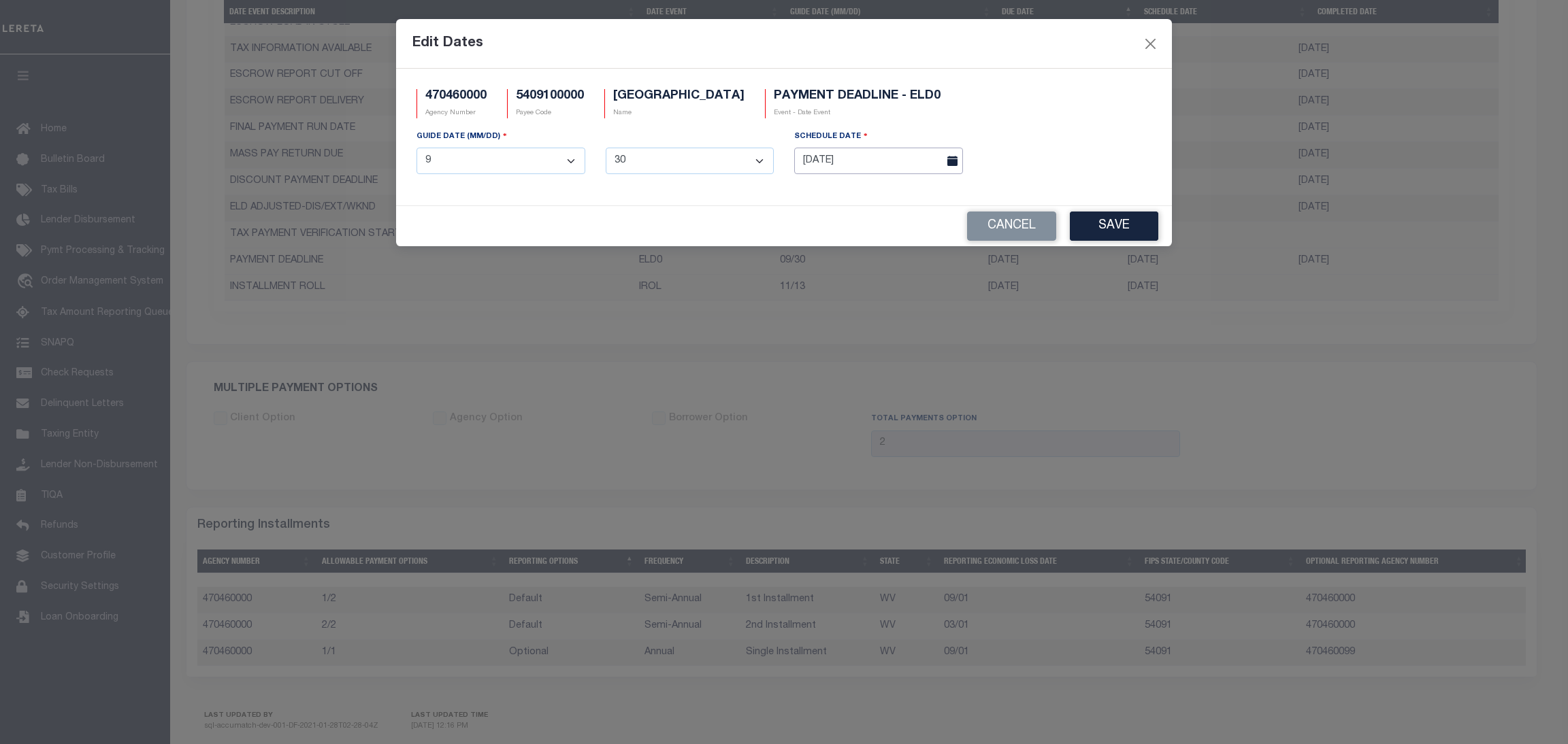
click at [924, 172] on body "Home Taxers Summary Agency Summary Profile Sign out" at bounding box center [784, 66] width 1568 height 1557
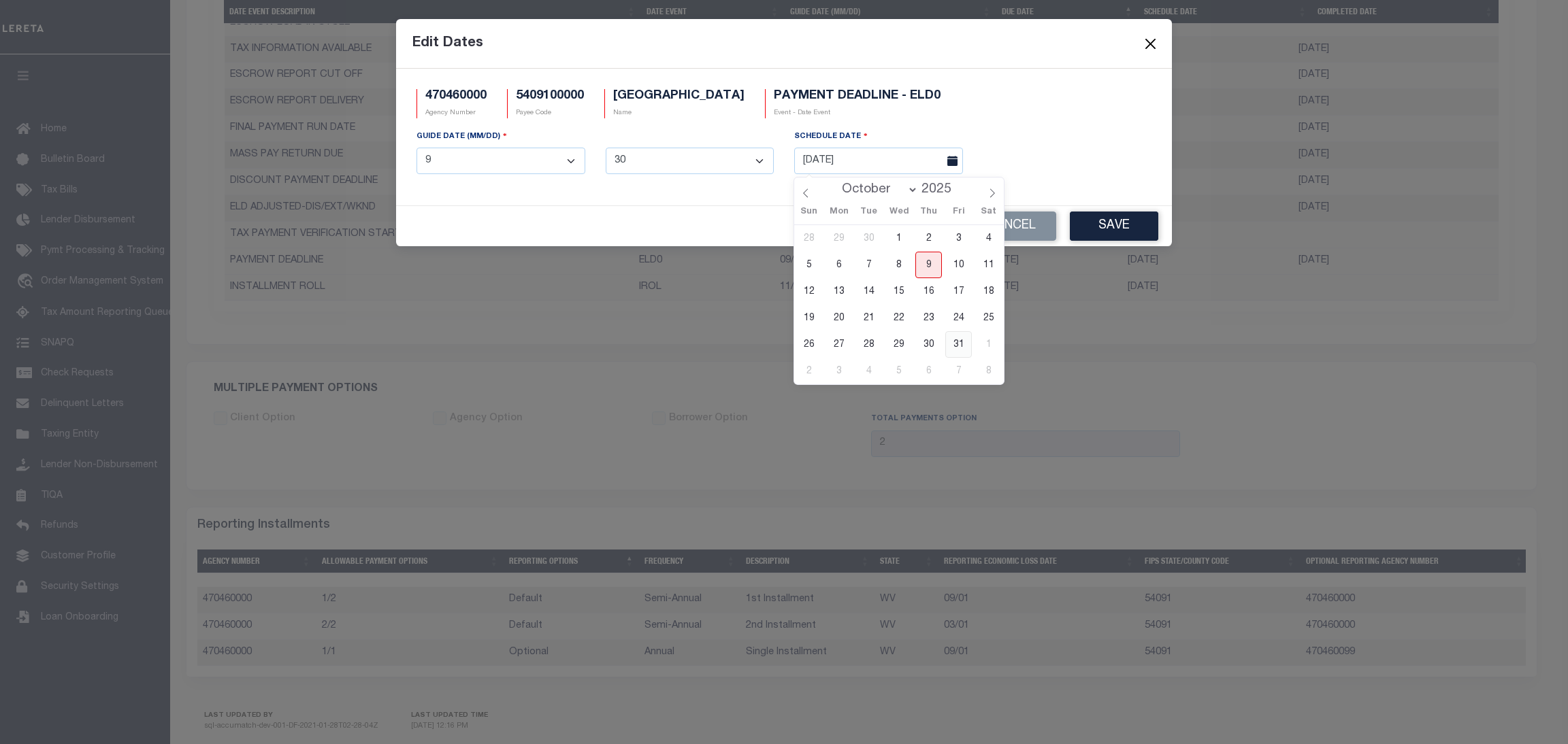
click at [958, 344] on span "31" at bounding box center [959, 344] width 27 height 27
type input "10/31/2025"
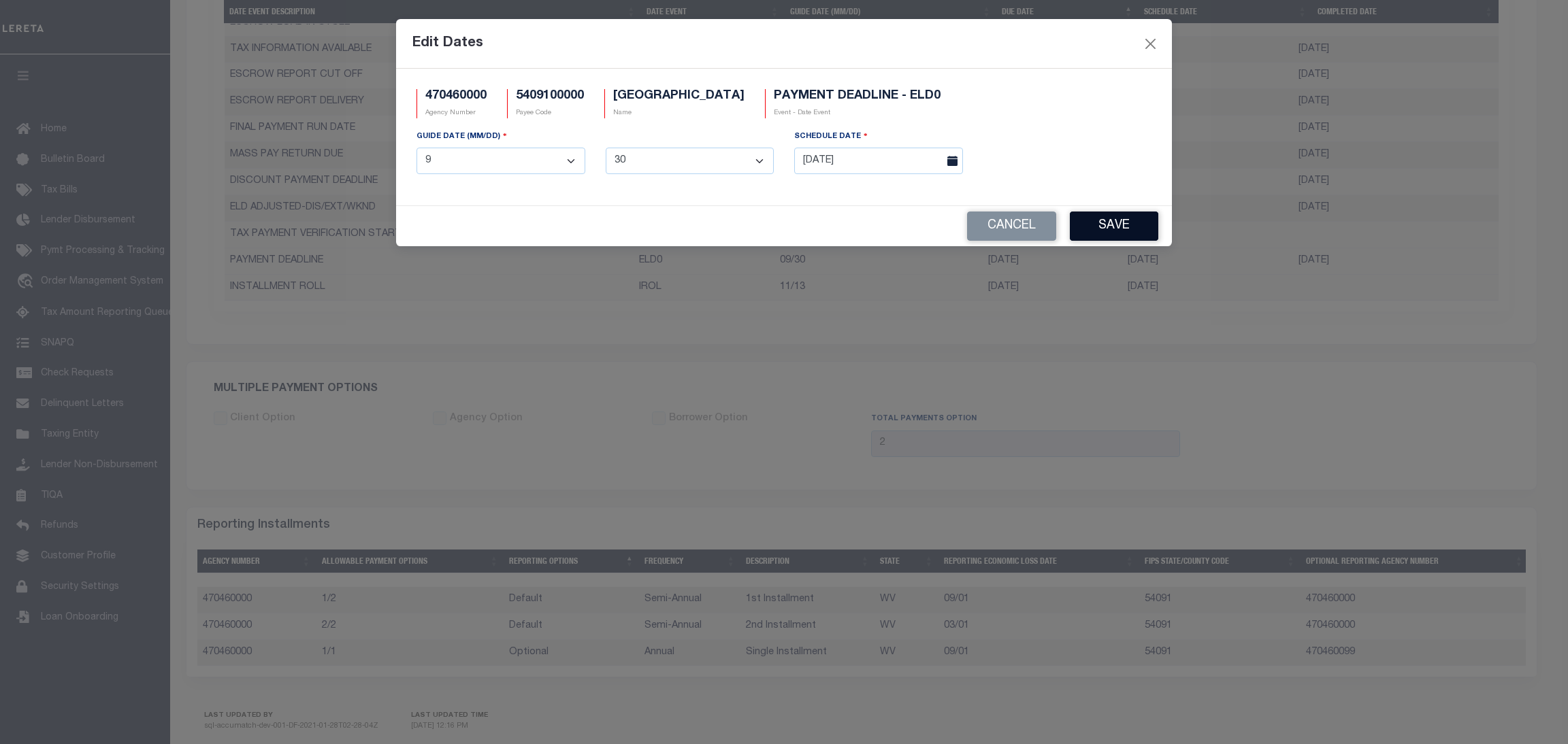
click at [1129, 221] on button "Save" at bounding box center [1113, 226] width 88 height 29
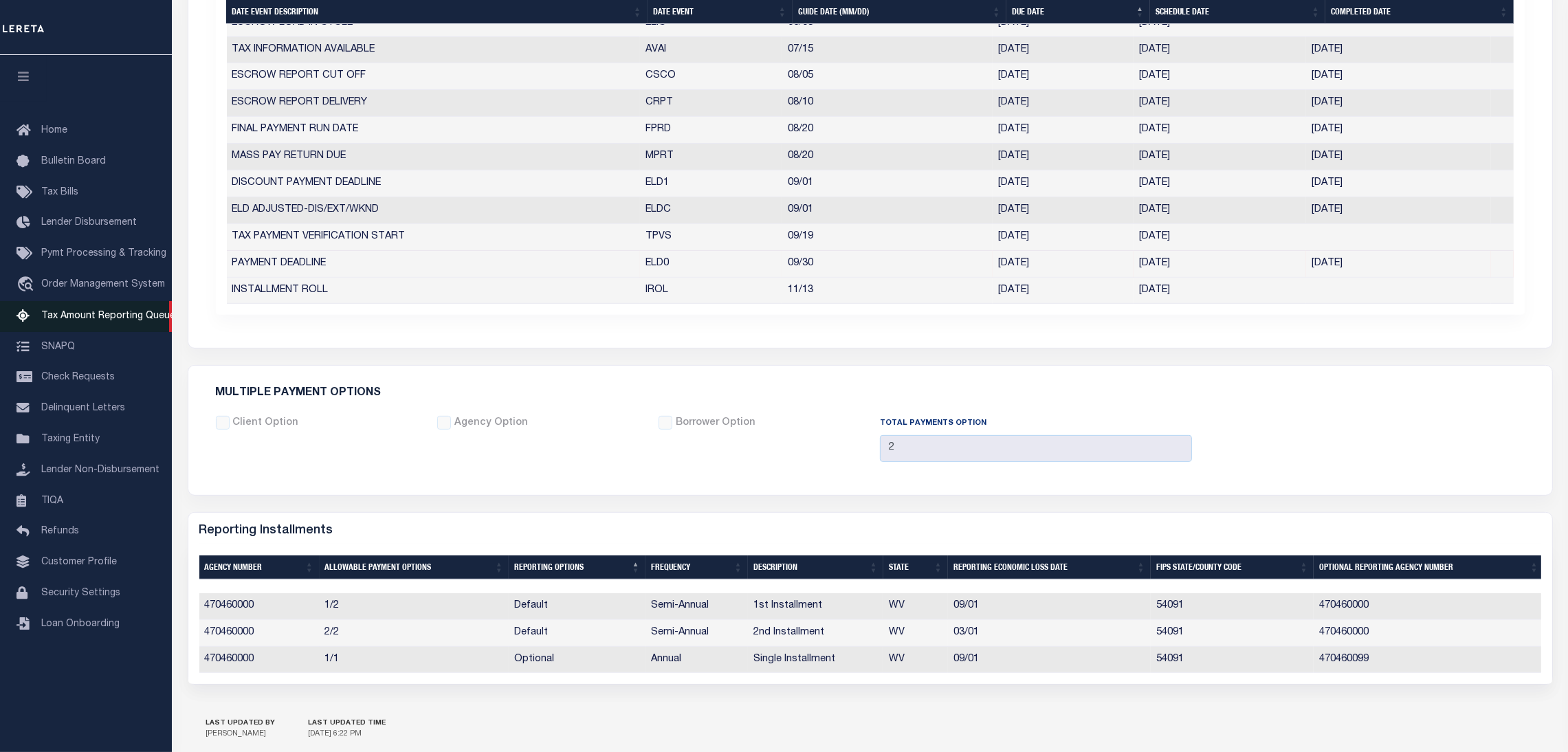
click at [114, 321] on span "Tax Amount Reporting Queue" at bounding box center [108, 317] width 134 height 10
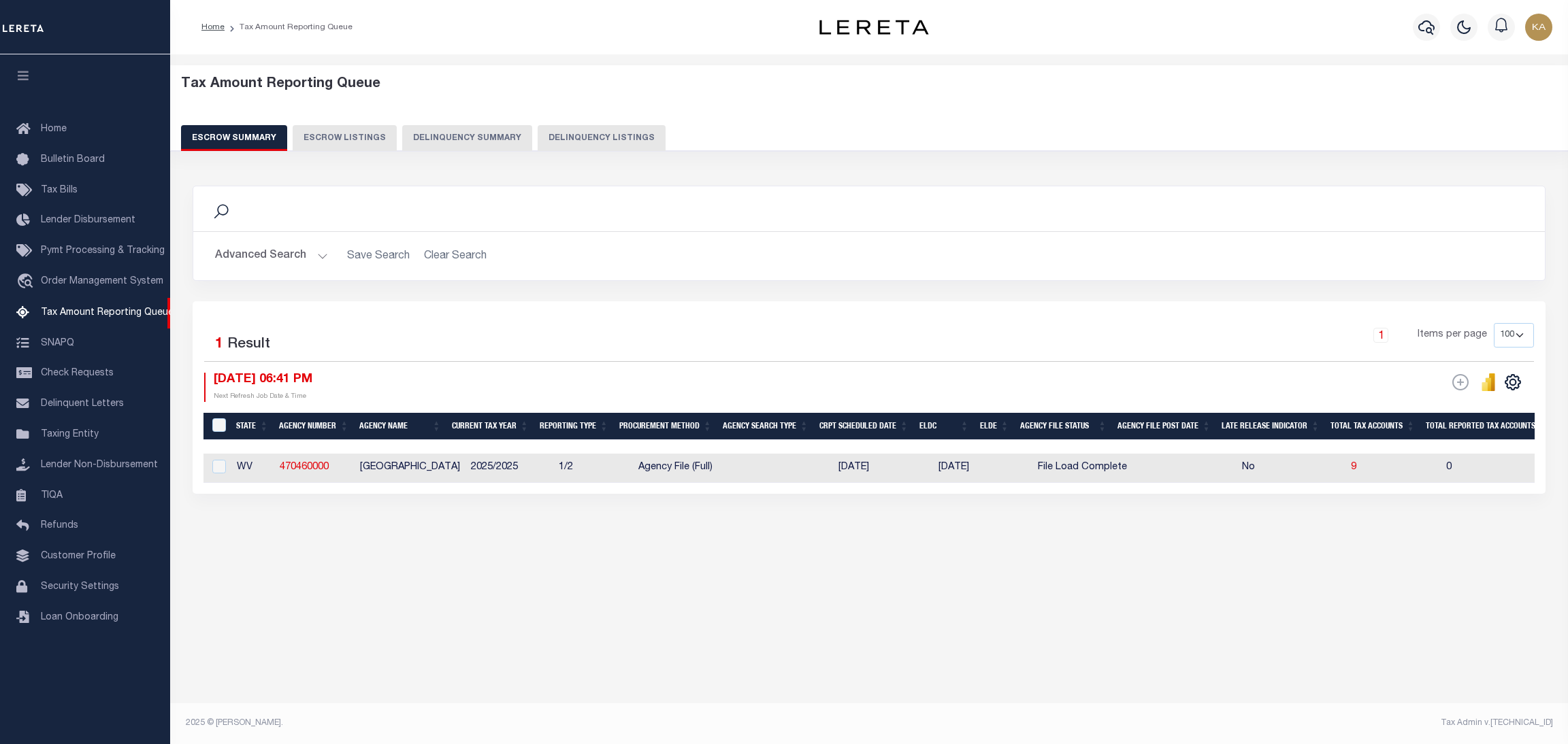
select select "100"
click at [308, 473] on link "470460000" at bounding box center [305, 467] width 49 height 9
checkbox input "true"
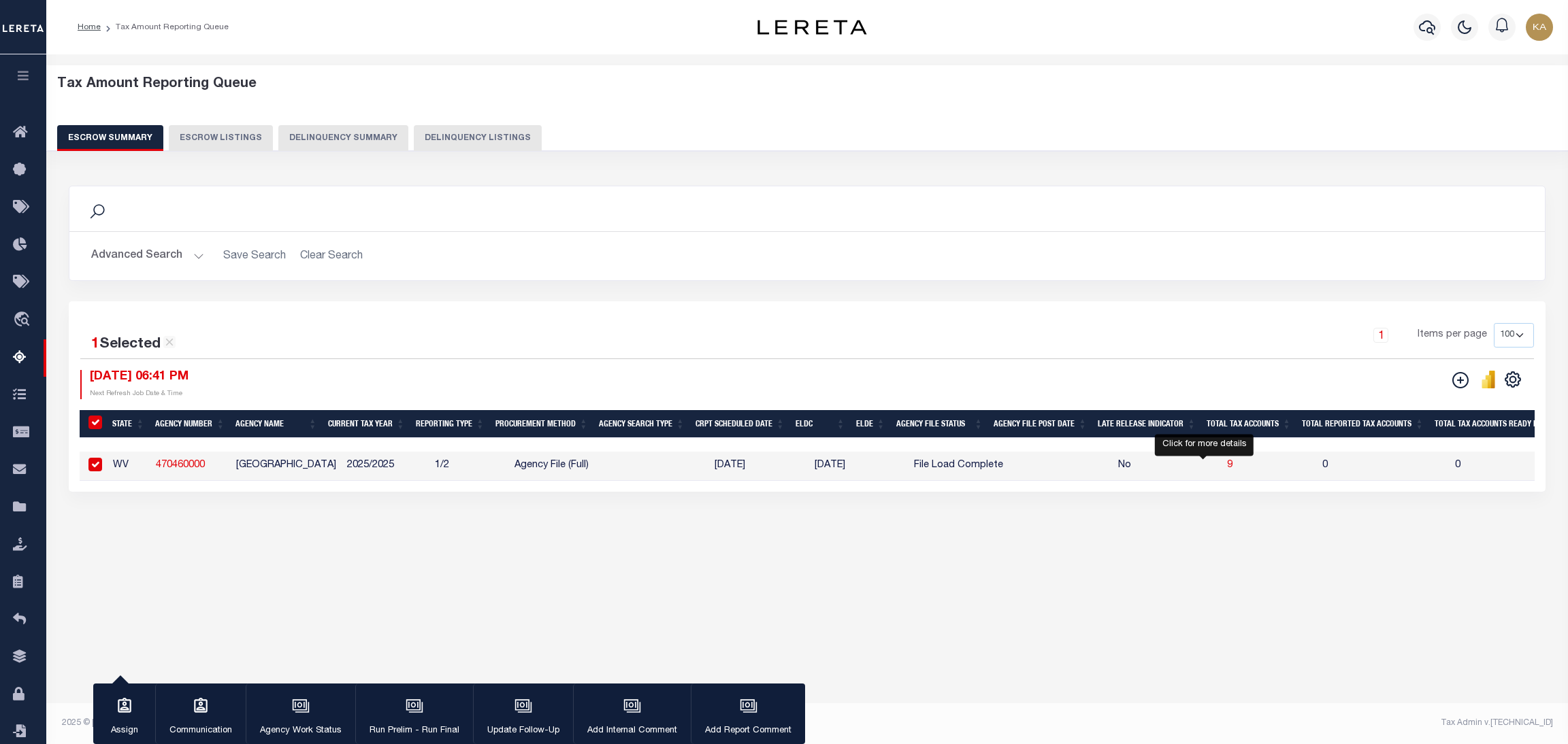
click at [1227, 463] on span "9" at bounding box center [1230, 465] width 6 height 9
select select "100"
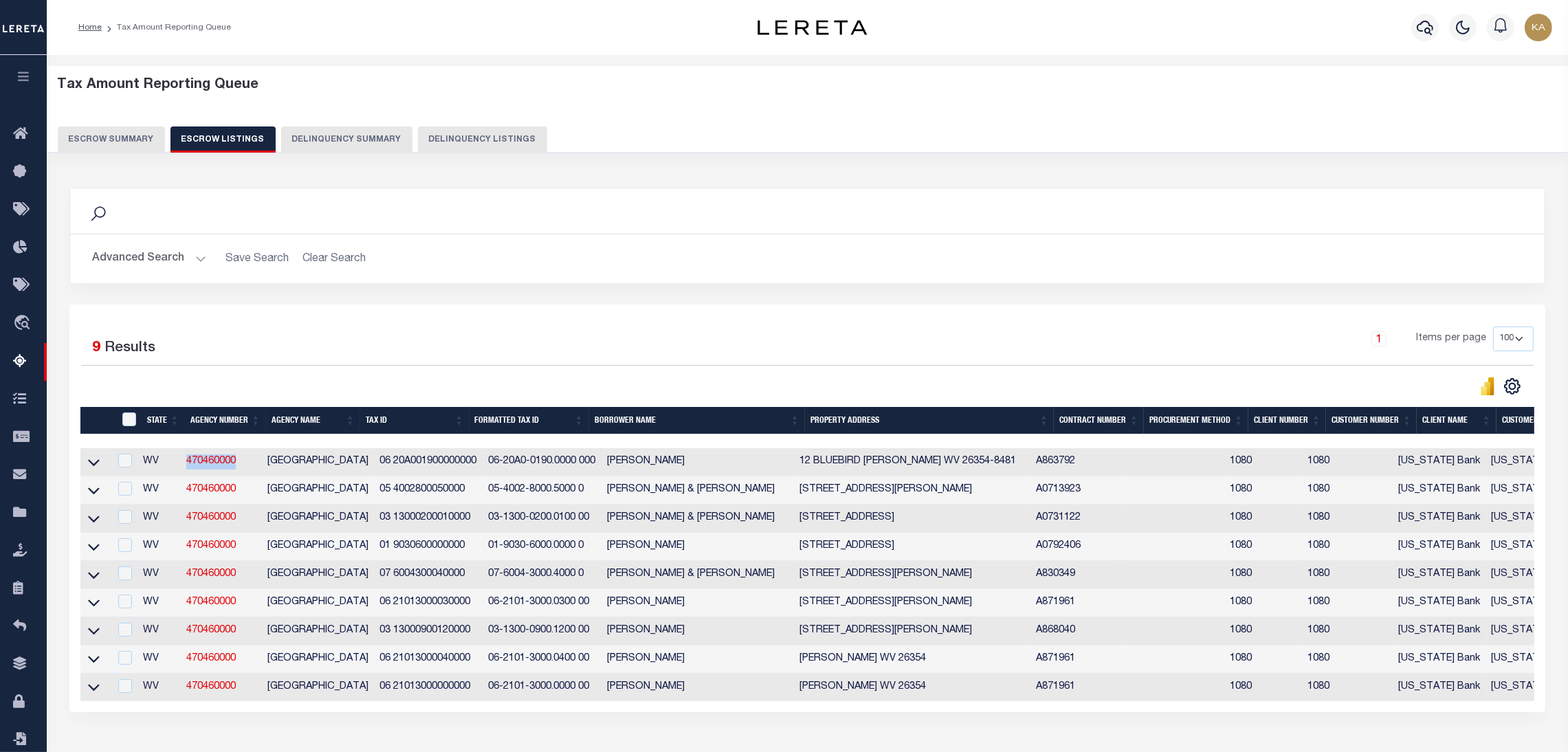
drag, startPoint x: 263, startPoint y: 466, endPoint x: 184, endPoint y: 458, distance: 79.4
click at [184, 458] on td "470460000" at bounding box center [222, 461] width 82 height 28
checkbox input "true"
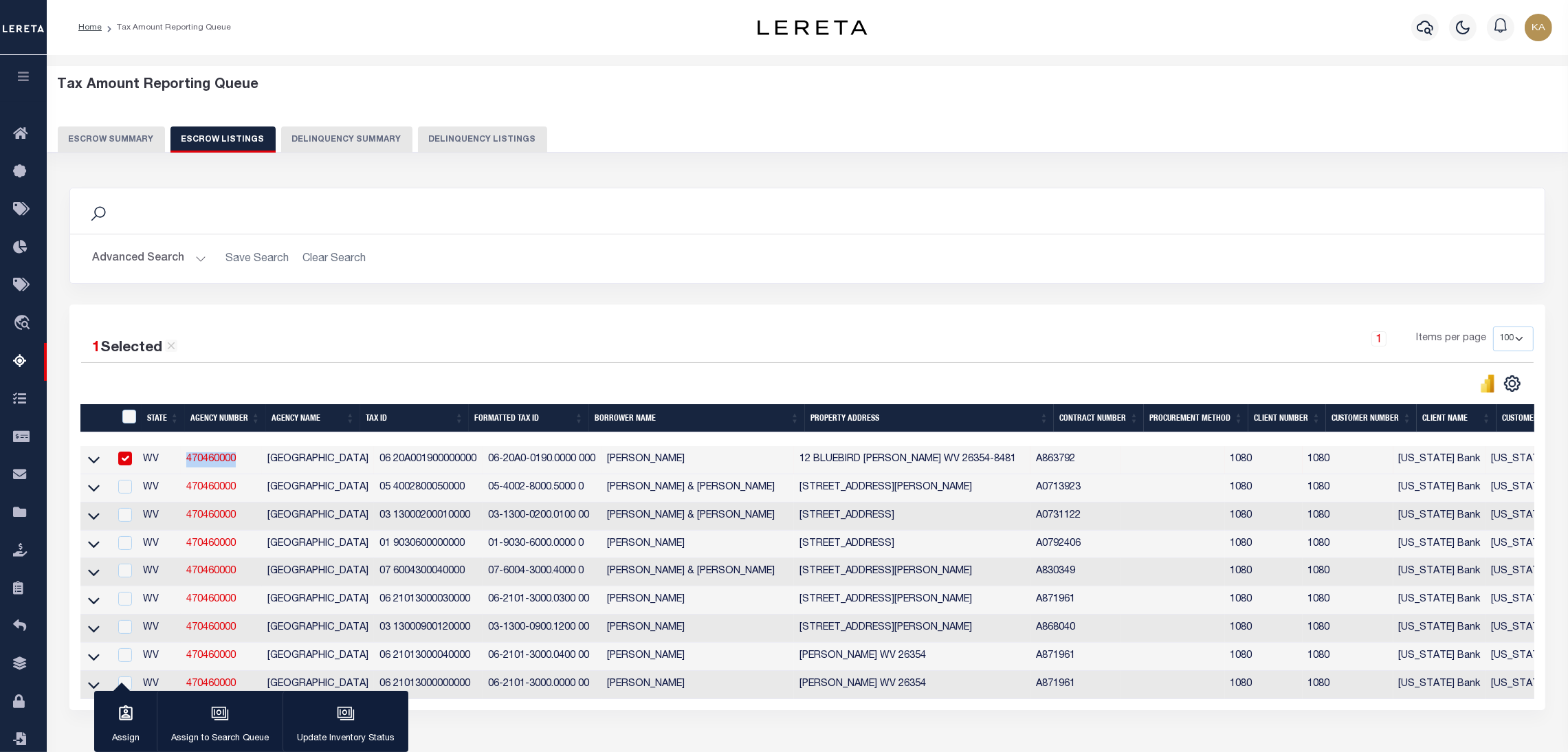
copy link "470460000"
click at [108, 140] on button "Escrow Summary" at bounding box center [111, 139] width 107 height 26
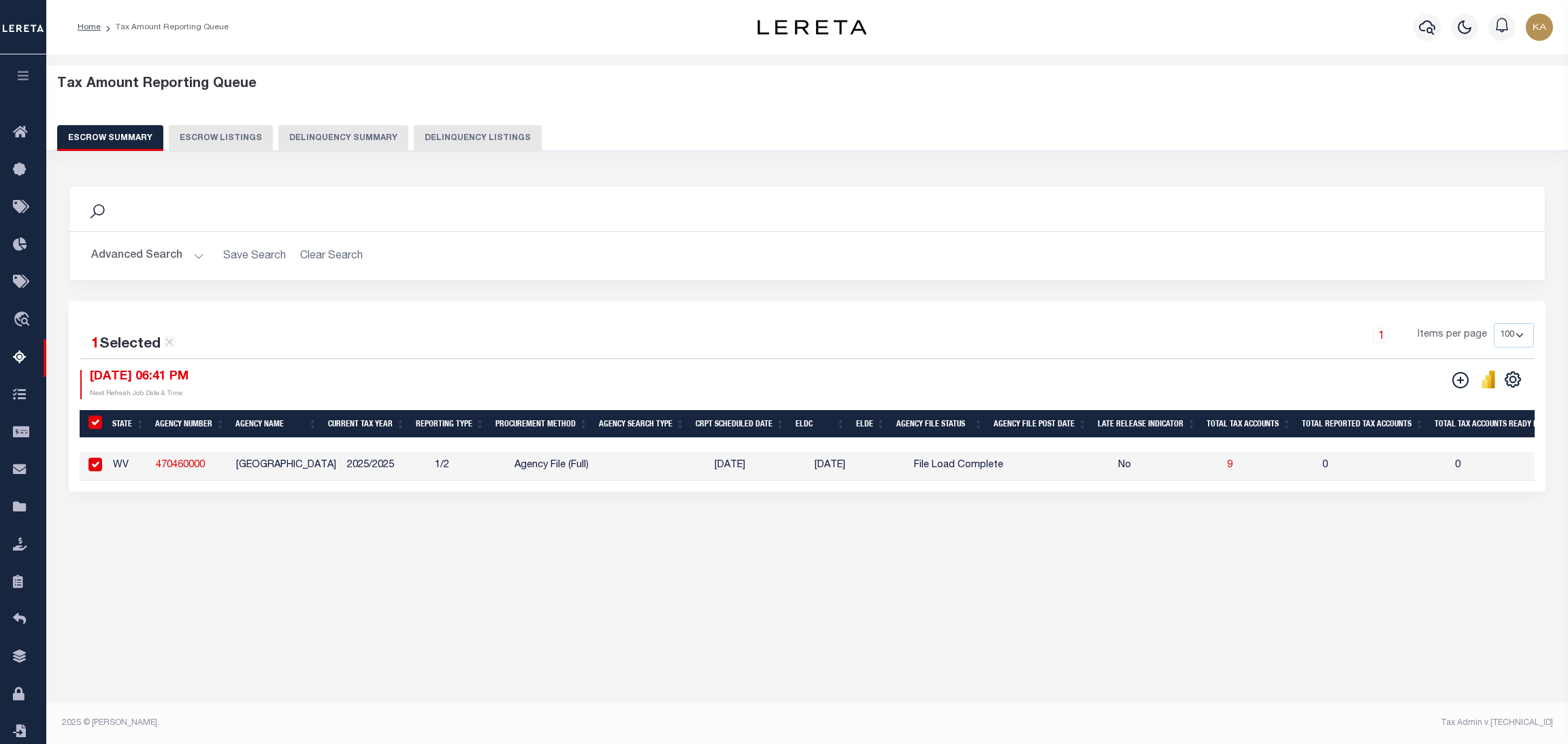
drag, startPoint x: 180, startPoint y: 469, endPoint x: 186, endPoint y: 465, distance: 7.2
click at [180, 469] on link "470460000" at bounding box center [180, 465] width 49 height 9
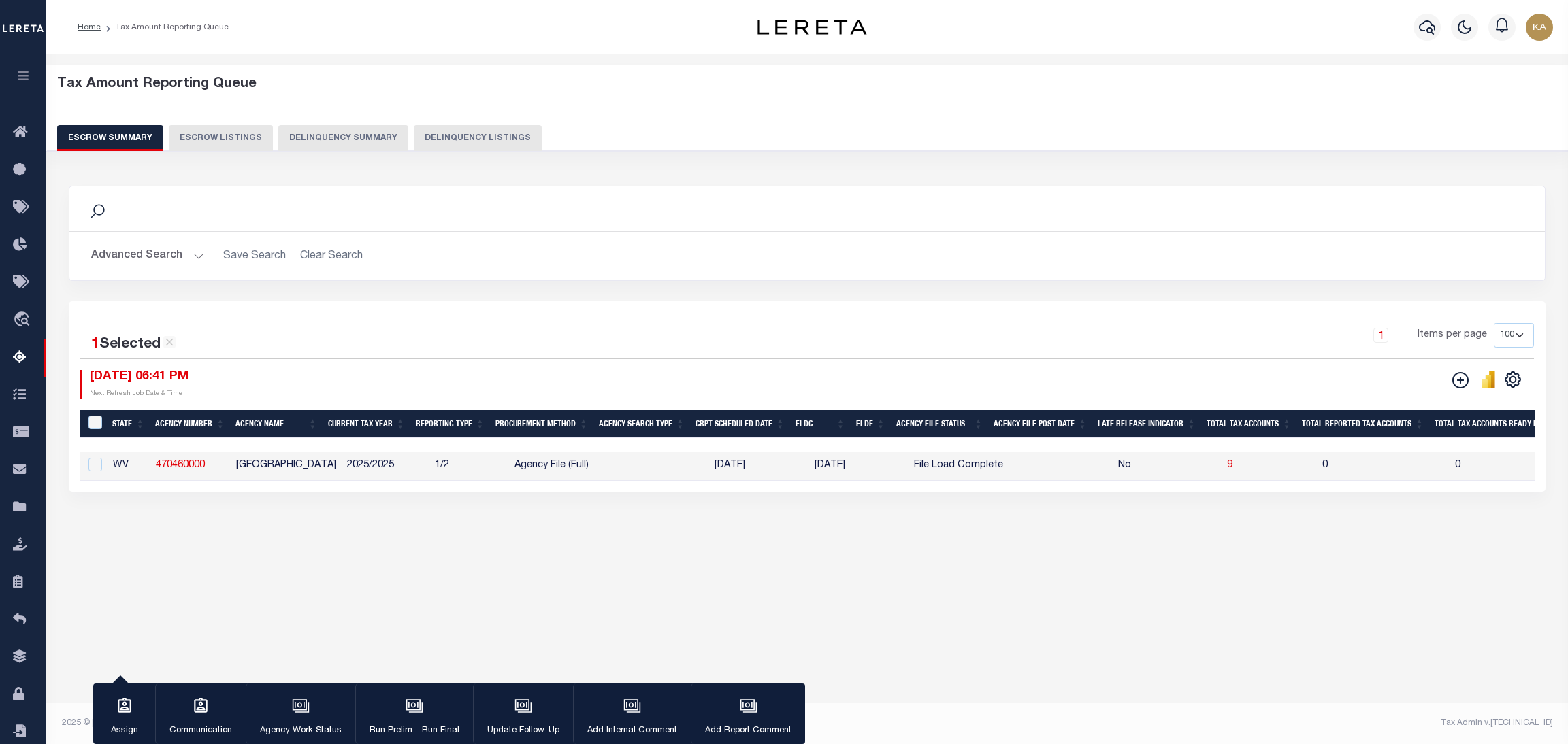
checkbox input "false"
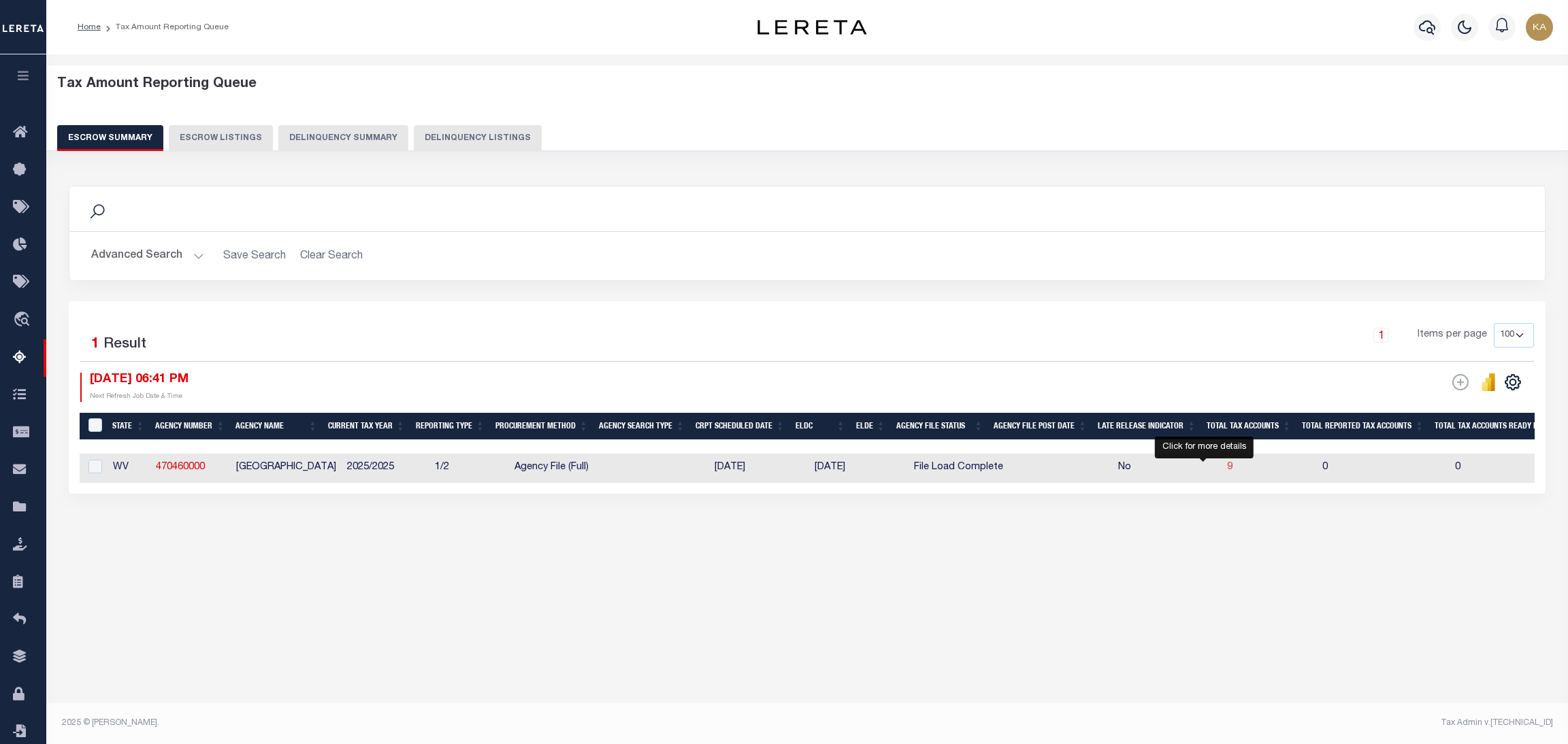
click at [1227, 467] on span "9" at bounding box center [1230, 467] width 6 height 9
select select "100"
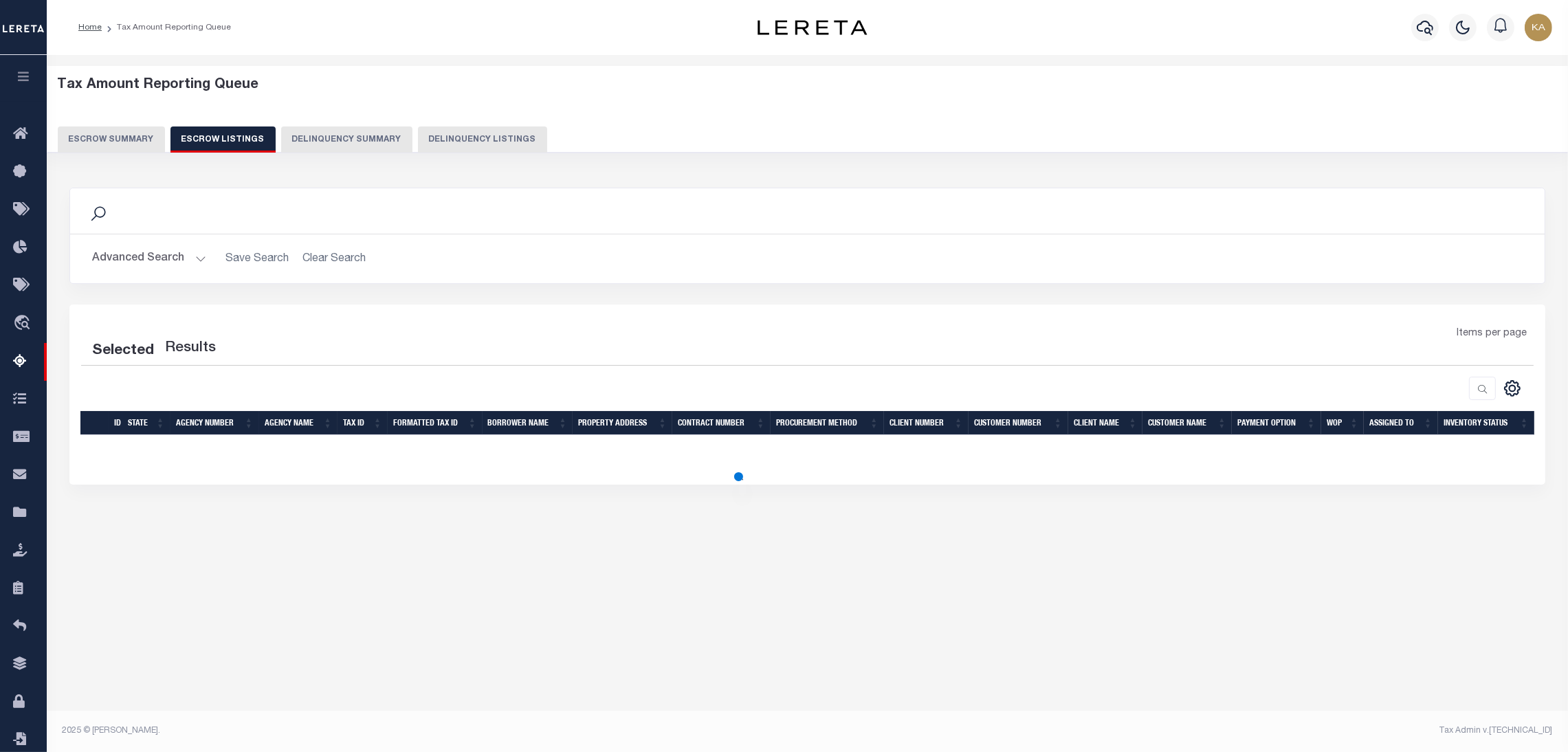
select select "100"
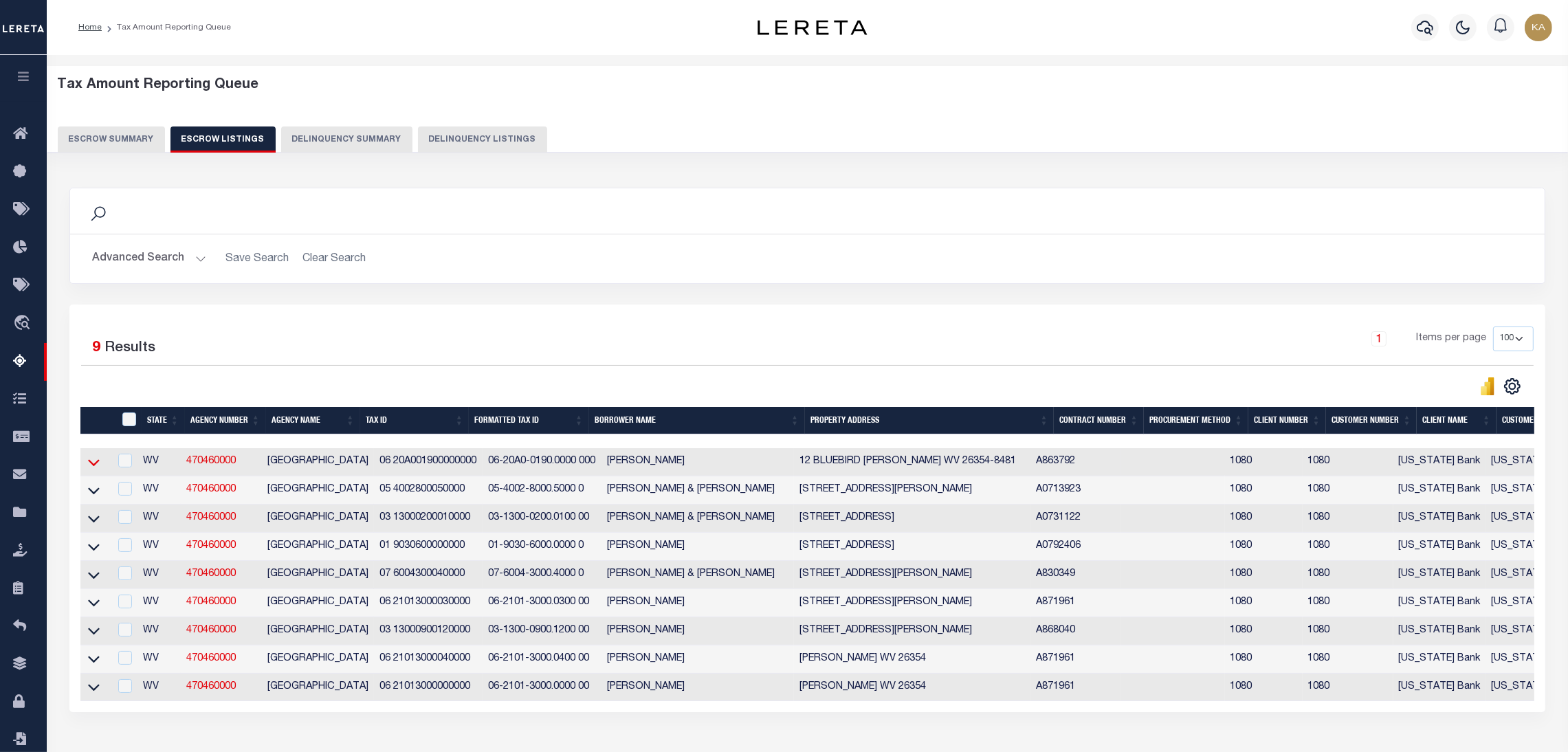
click at [93, 465] on icon at bounding box center [94, 462] width 12 height 14
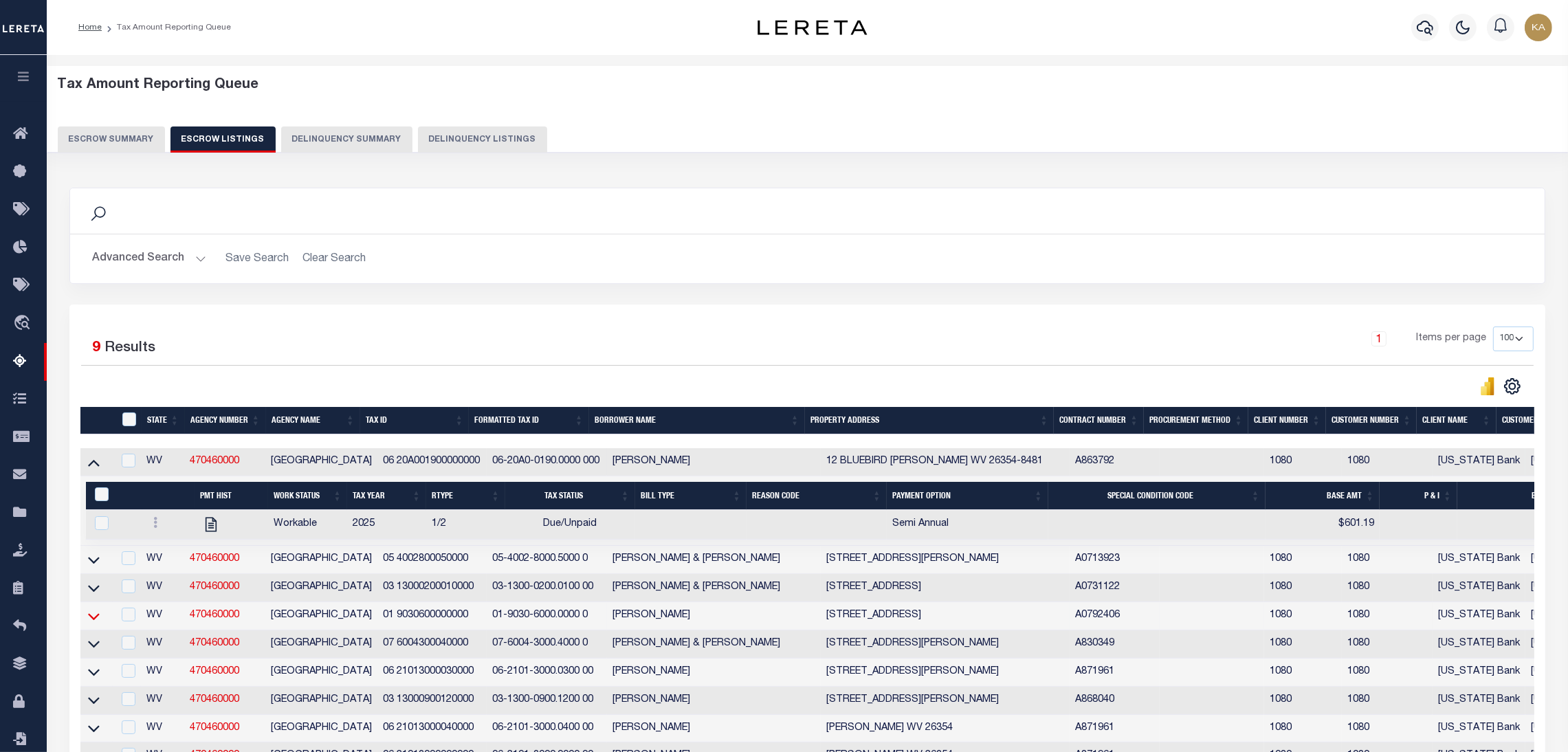
click at [97, 616] on icon at bounding box center [94, 616] width 12 height 14
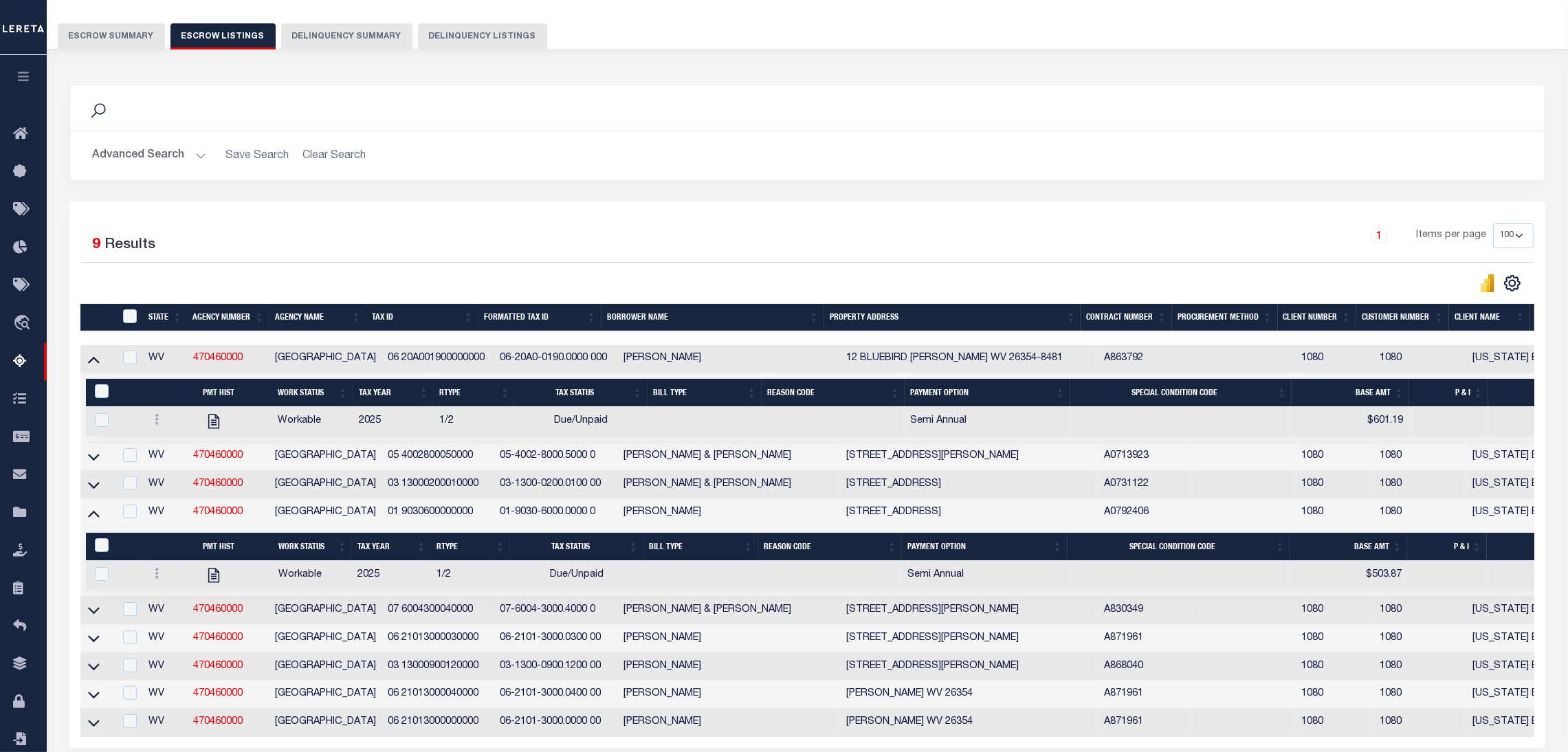
scroll to position [206, 0]
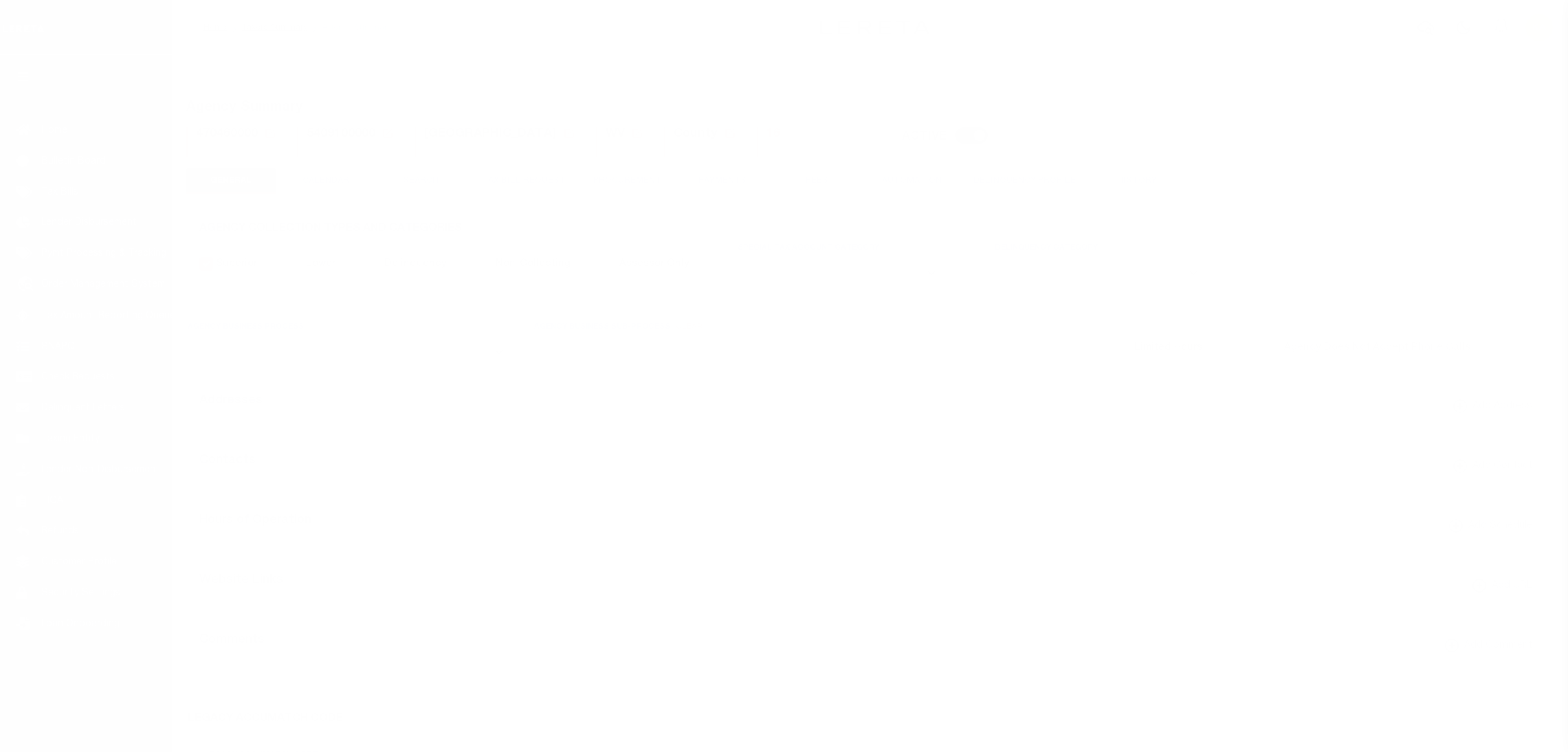
select select
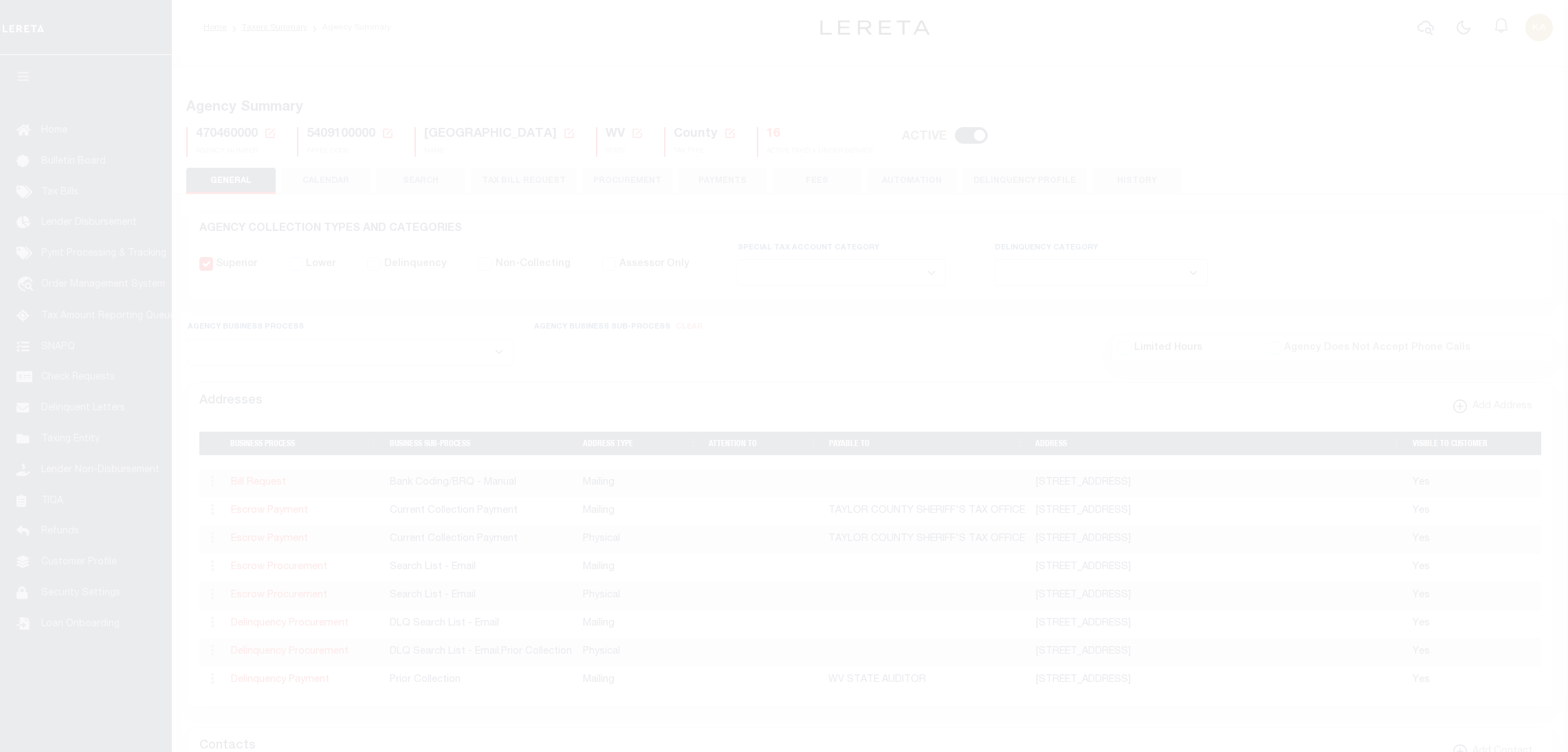
select select
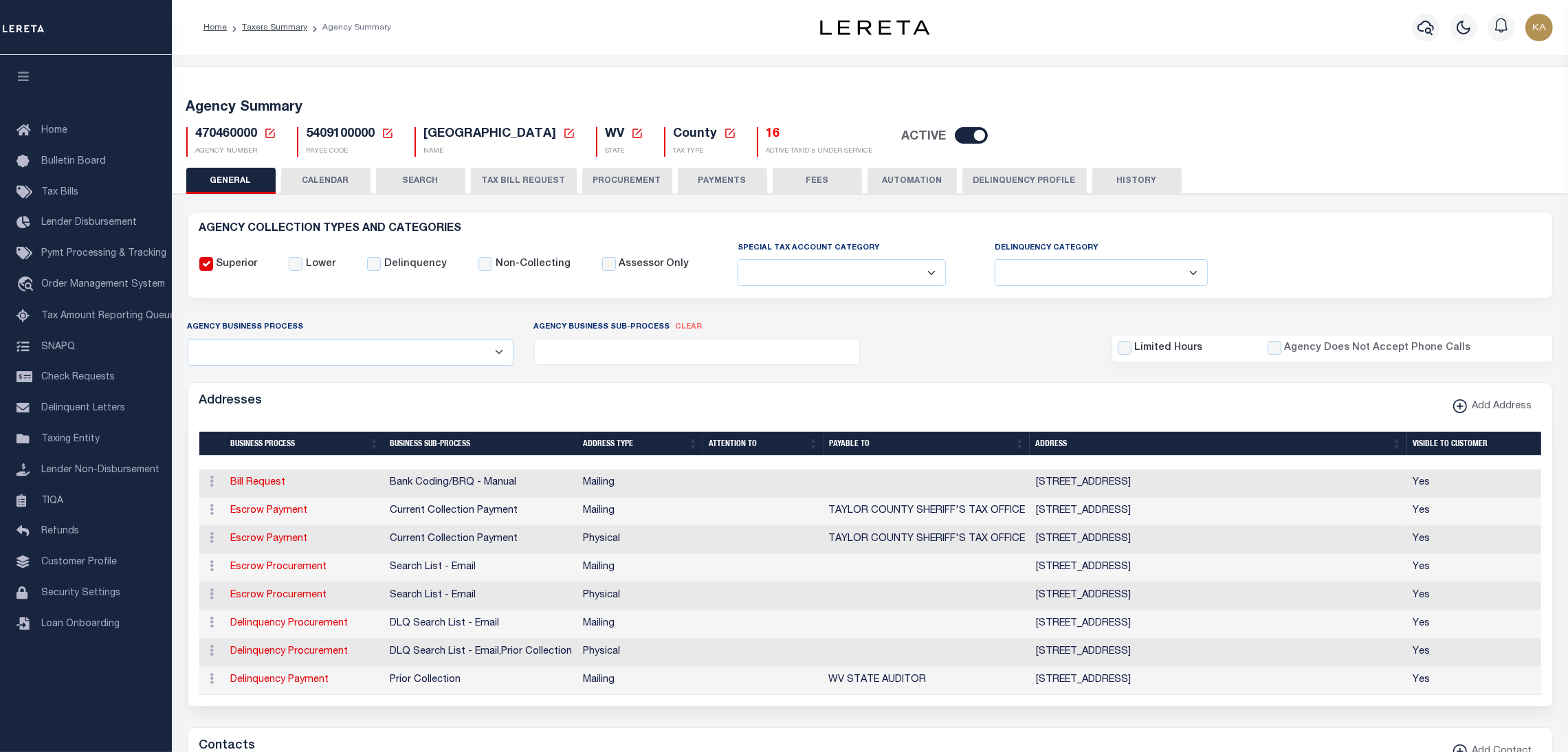
click at [312, 137] on span "5409100000" at bounding box center [341, 133] width 69 height 12
click at [315, 134] on span "5409100000" at bounding box center [341, 133] width 69 height 12
copy span "5409100000"
click at [237, 125] on div "470460000 Agency Number Edit Cancel Ok" at bounding box center [871, 136] width 1389 height 40
click at [236, 125] on div "470460000 Agency Number Edit Cancel Ok" at bounding box center [871, 136] width 1389 height 40
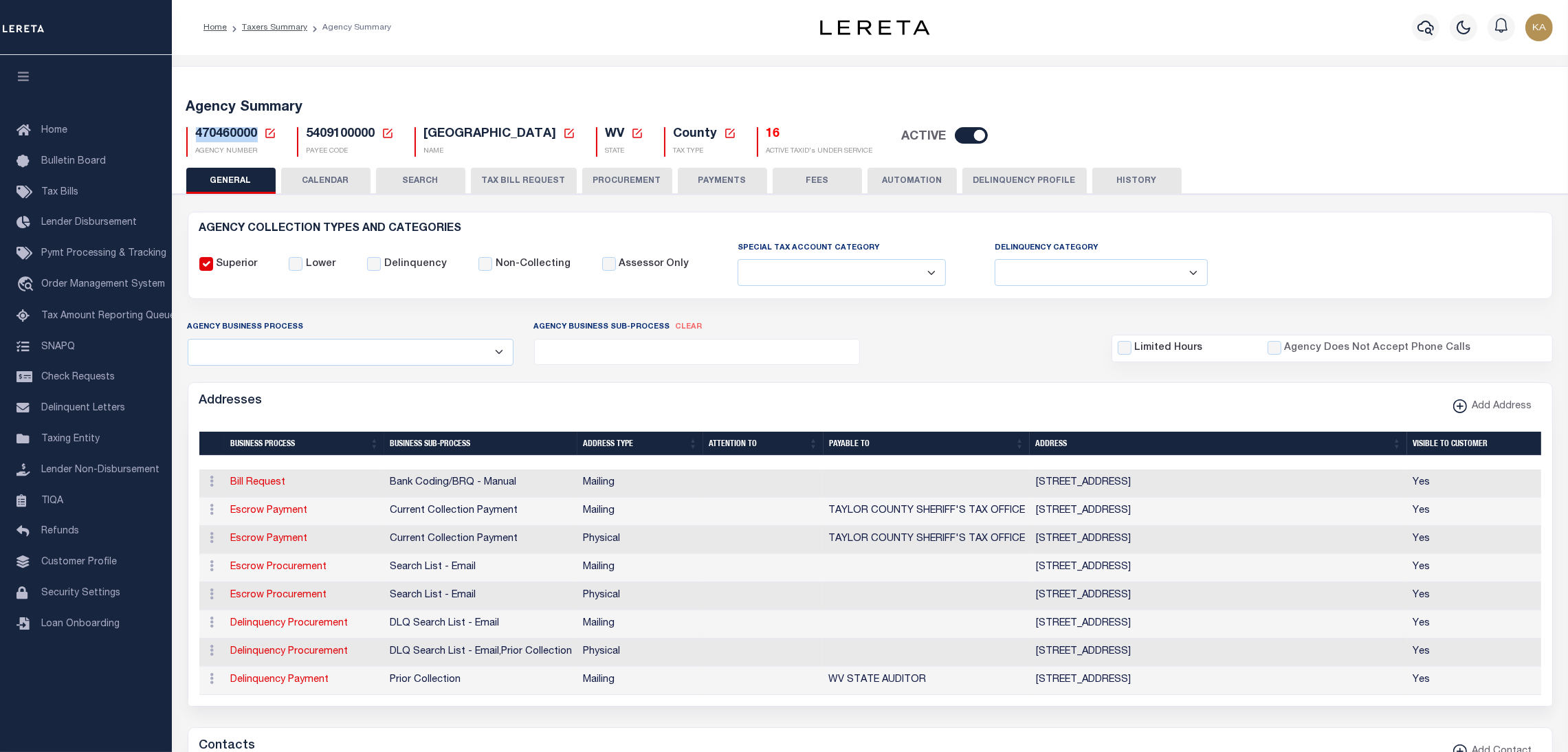
copy span "470460000"
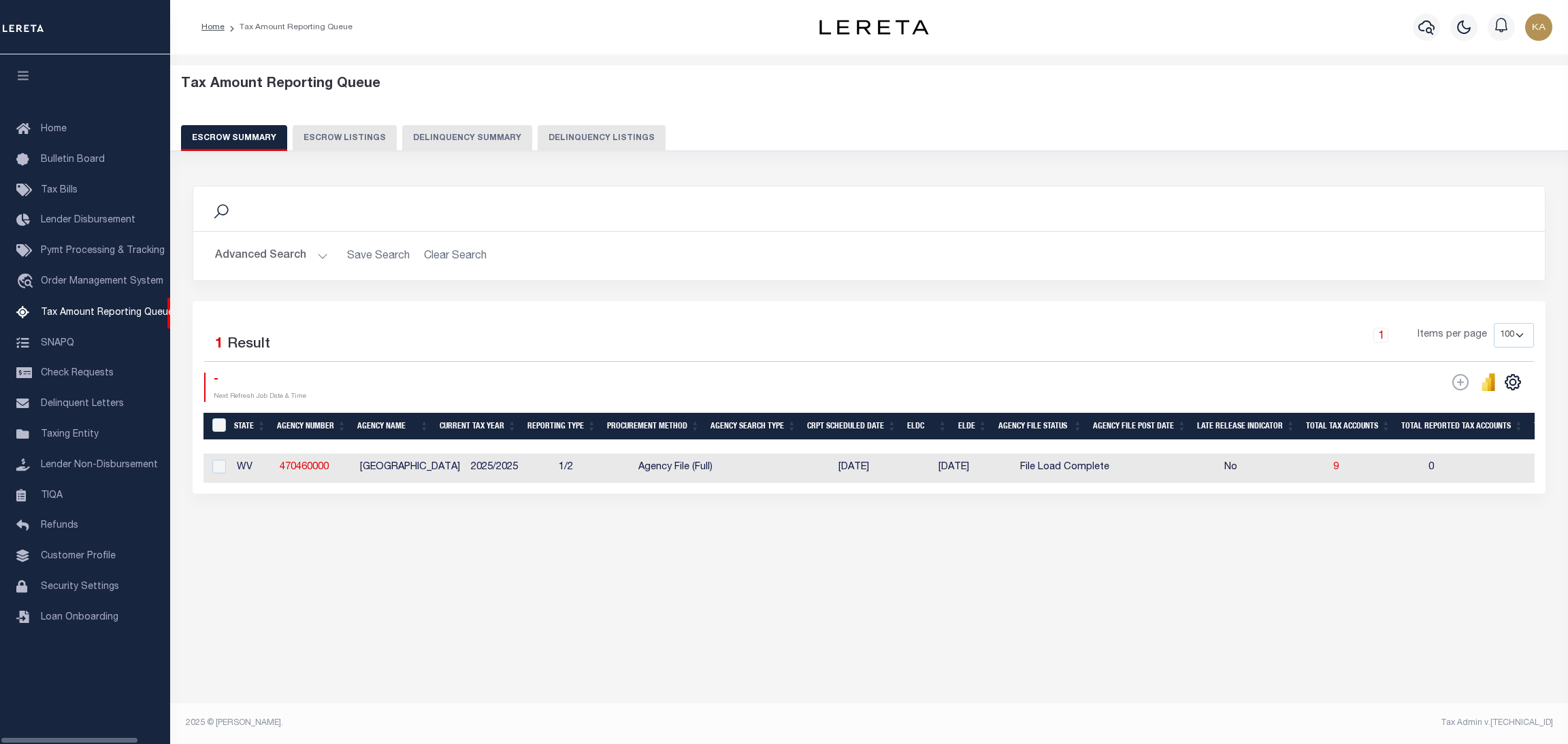
select select "100"
click at [1333, 470] on span "9" at bounding box center [1335, 467] width 6 height 9
select select "100"
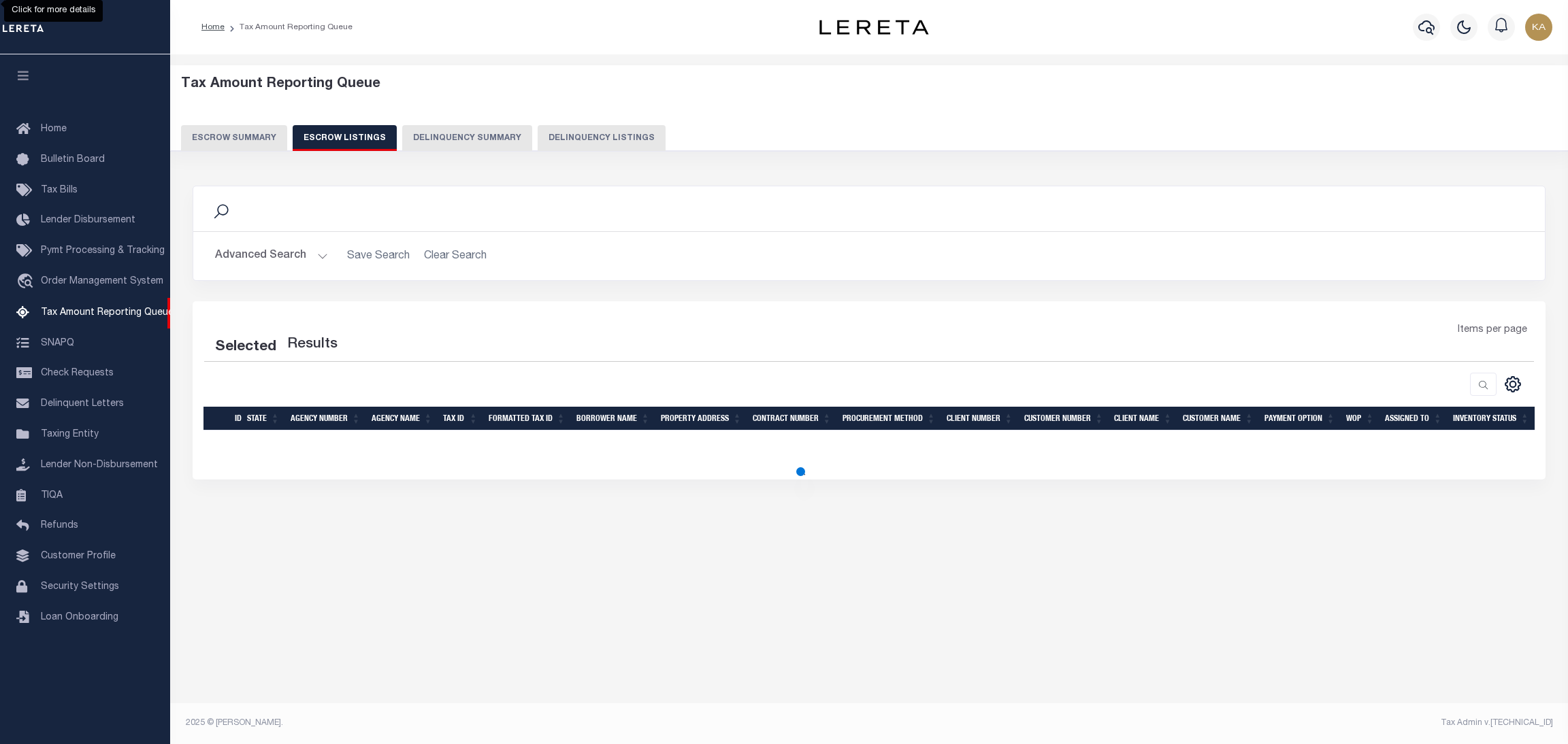
select select "100"
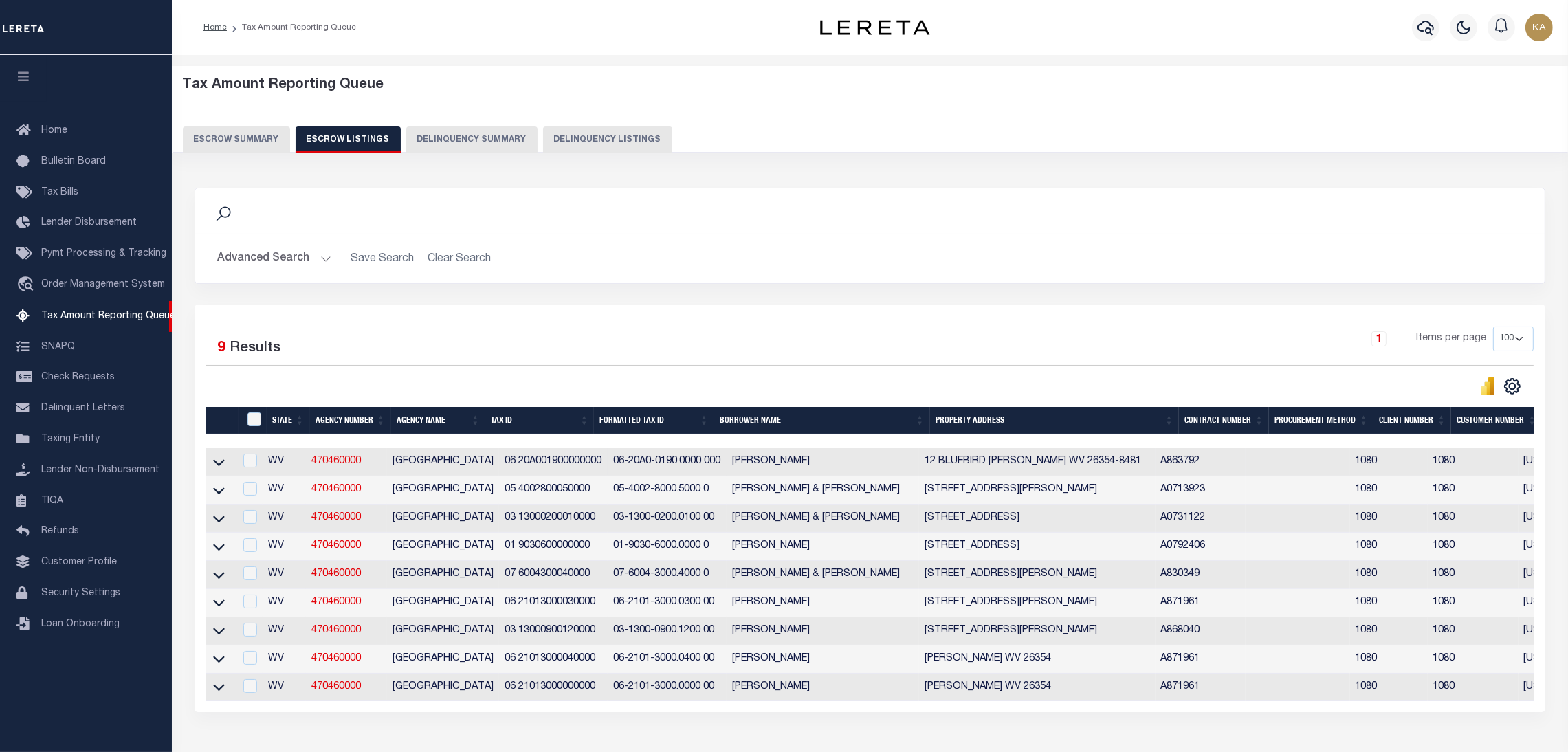
scroll to position [98, 0]
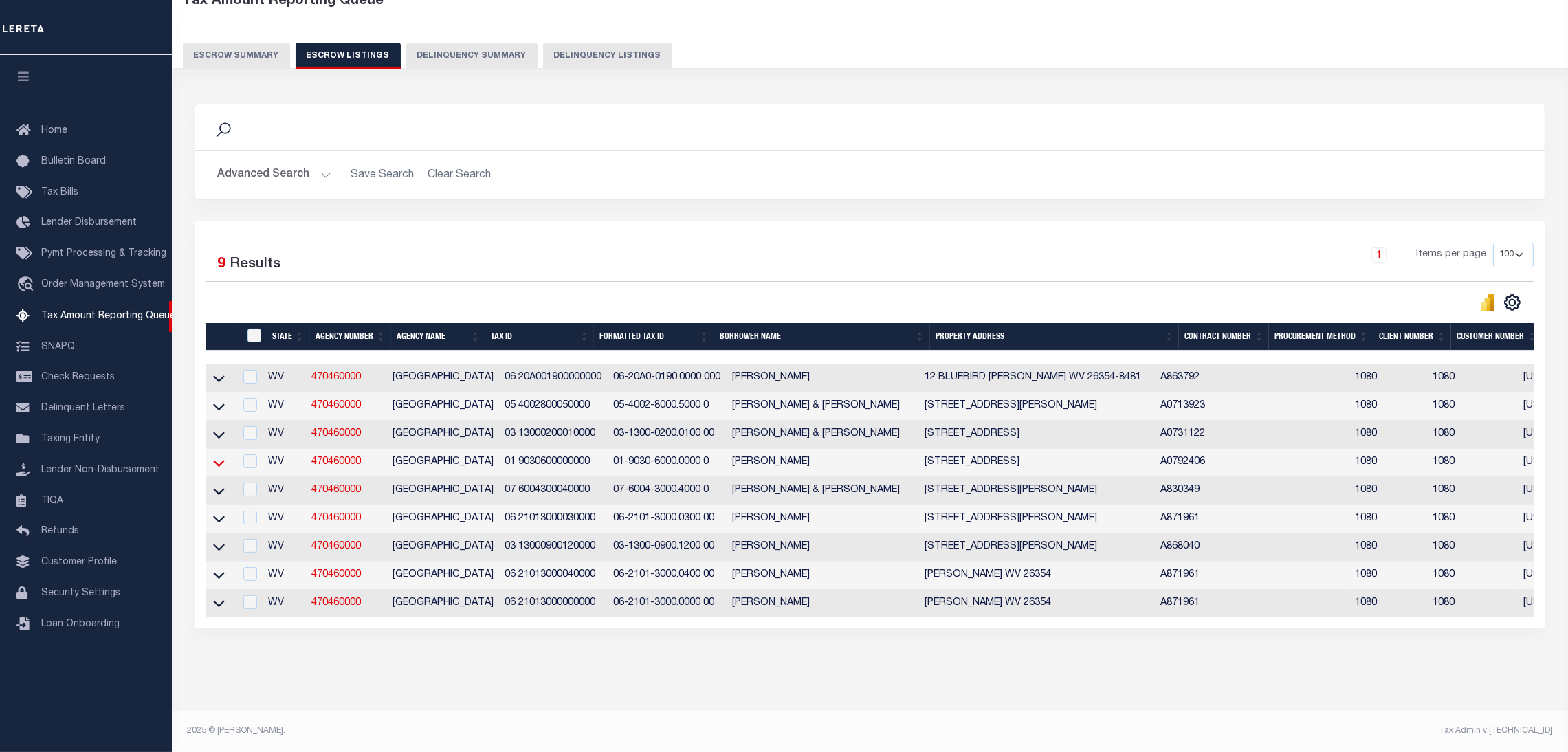
click at [217, 460] on icon at bounding box center [219, 463] width 12 height 7
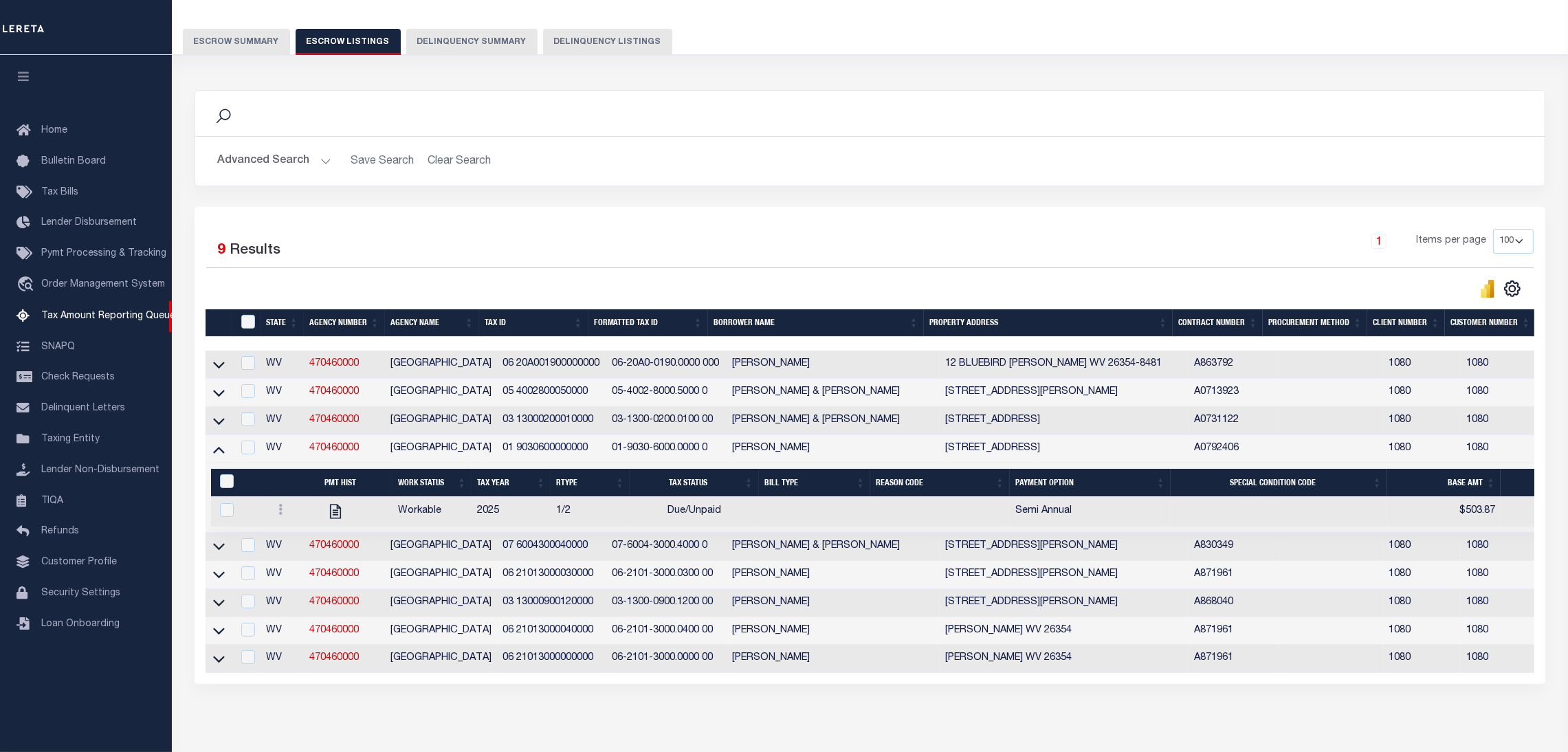
click at [1001, 251] on div "1 Items per page 10 25 50 100 500" at bounding box center [1038, 247] width 991 height 35
click at [332, 511] on icon "" at bounding box center [336, 511] width 18 height 18
checkbox input "true"
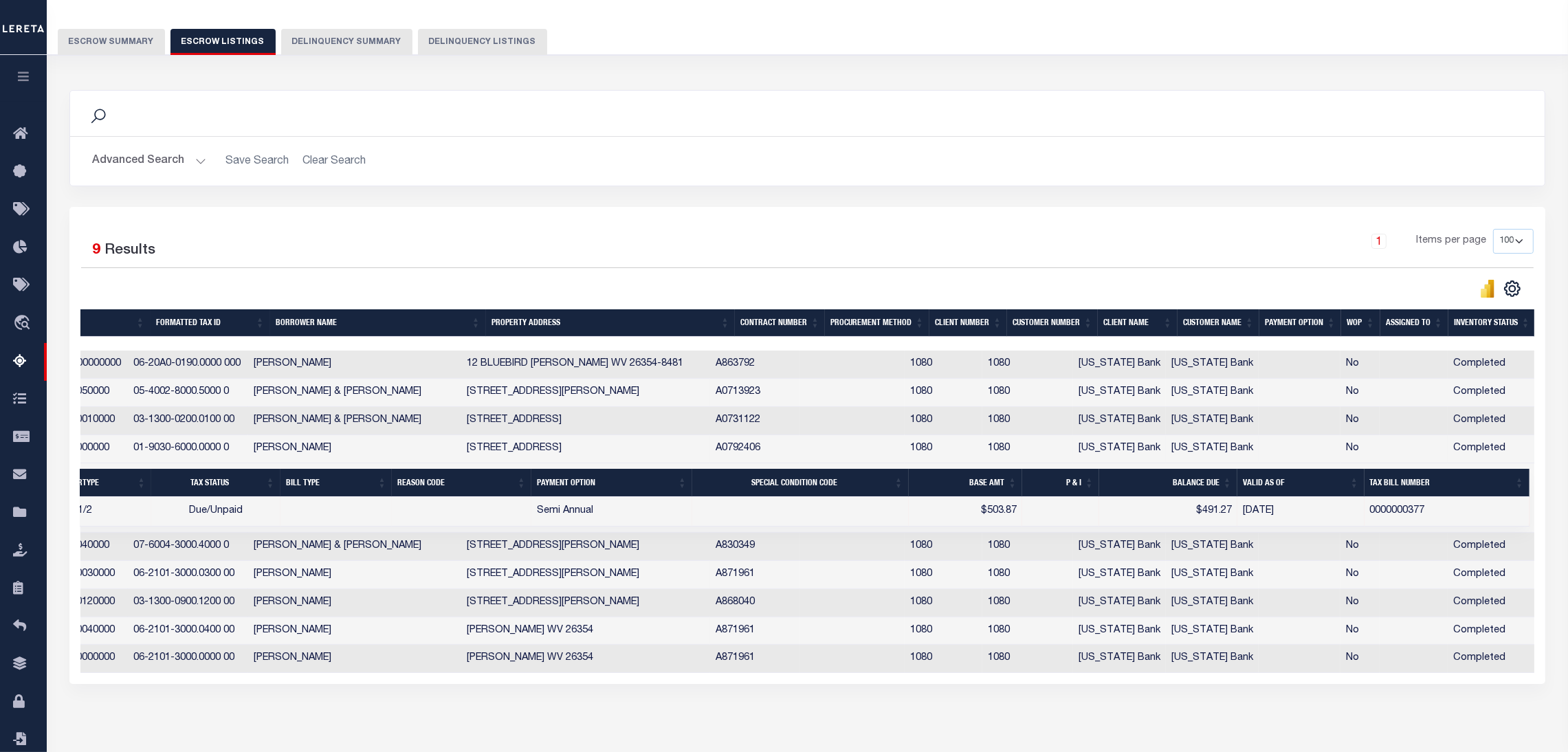
scroll to position [0, 0]
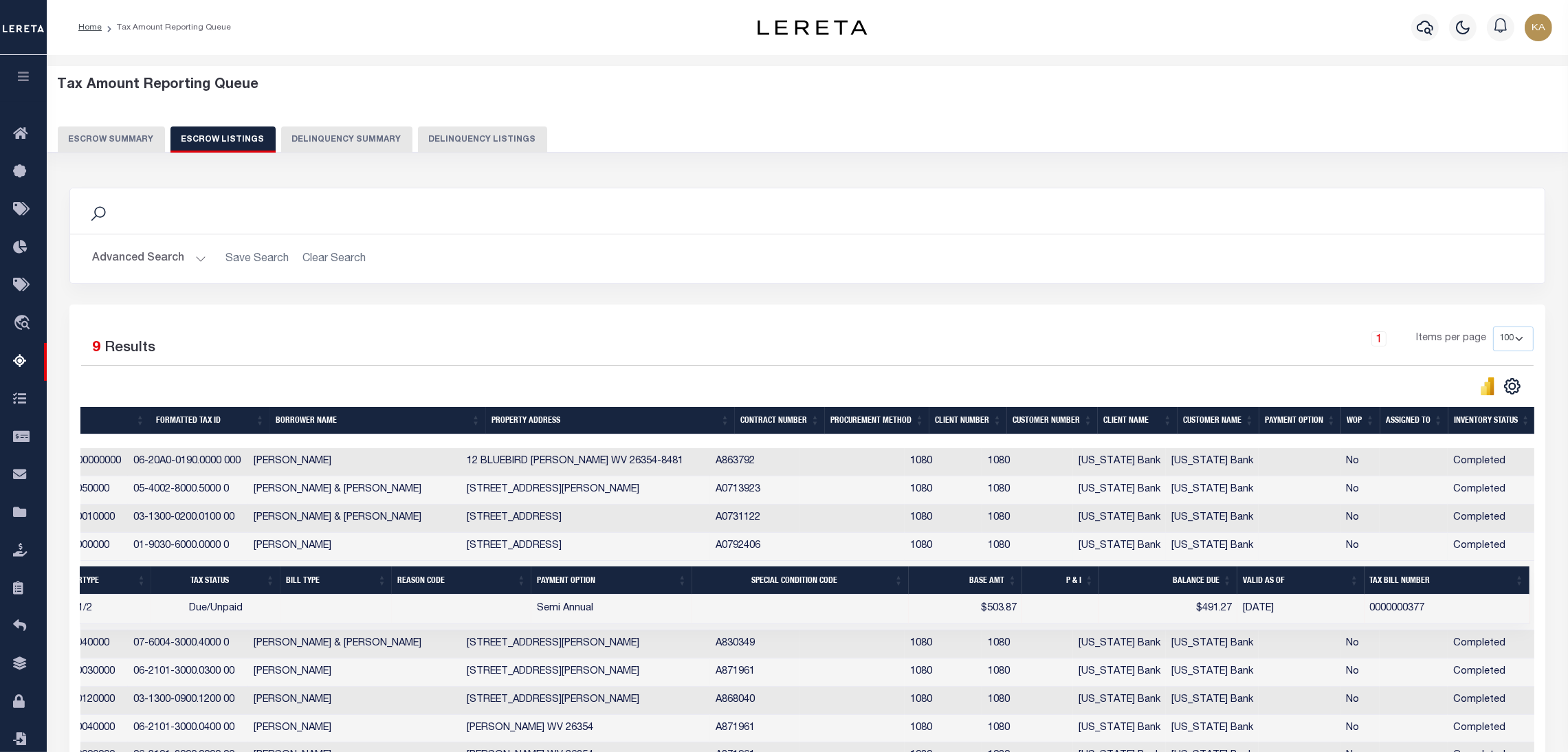
click at [246, 348] on div "Selected 9 Results" at bounding box center [255, 346] width 348 height 38
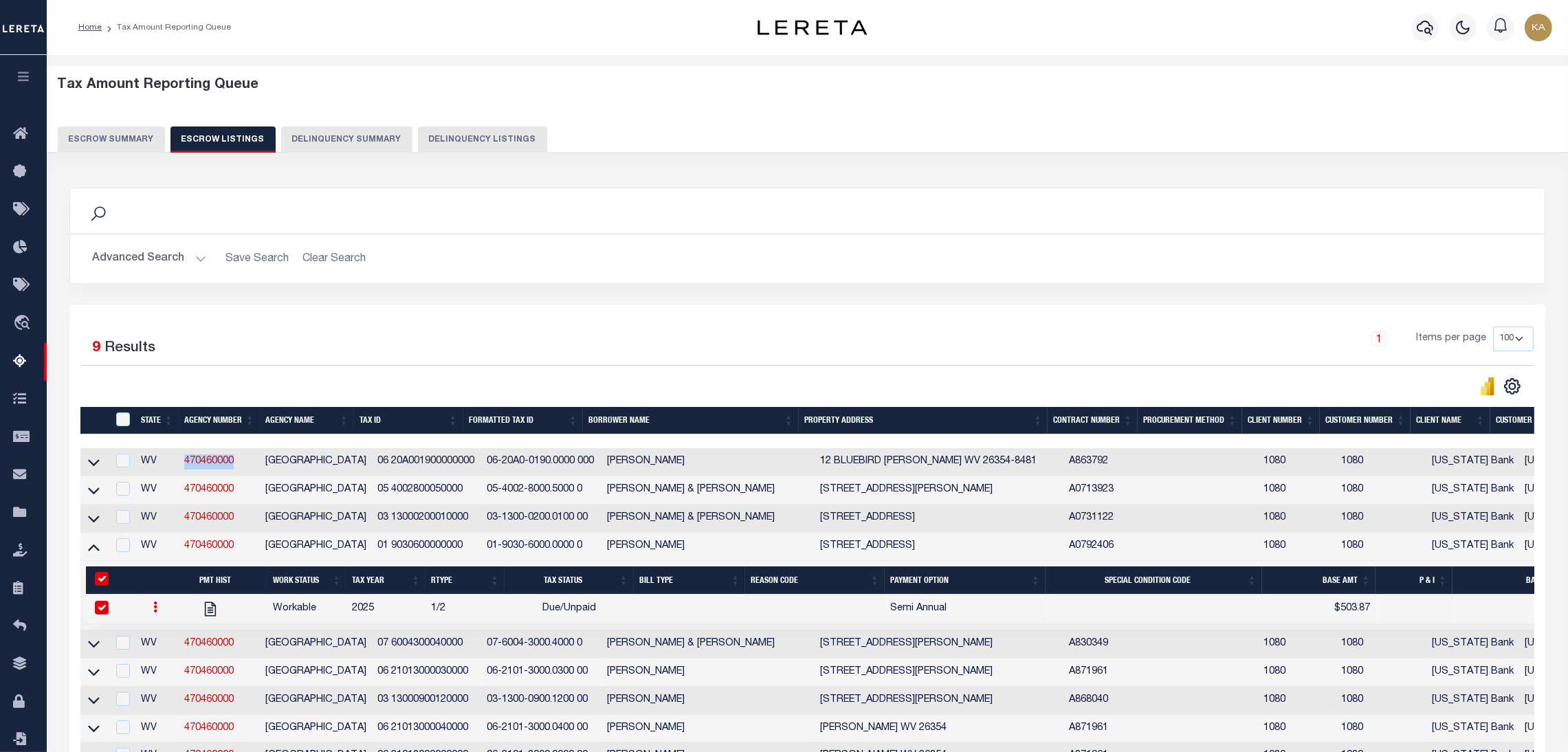
drag, startPoint x: 243, startPoint y: 460, endPoint x: 178, endPoint y: 462, distance: 65.0
click at [178, 462] on tr "WV 470460000 TAYLOR COUNTY 06 20A001900000000 06-20A0-0190.0000 000 THOMAS J SU…" at bounding box center [984, 461] width 1808 height 28
copy tr "470460000"
click at [132, 145] on button "Escrow Summary" at bounding box center [111, 139] width 107 height 26
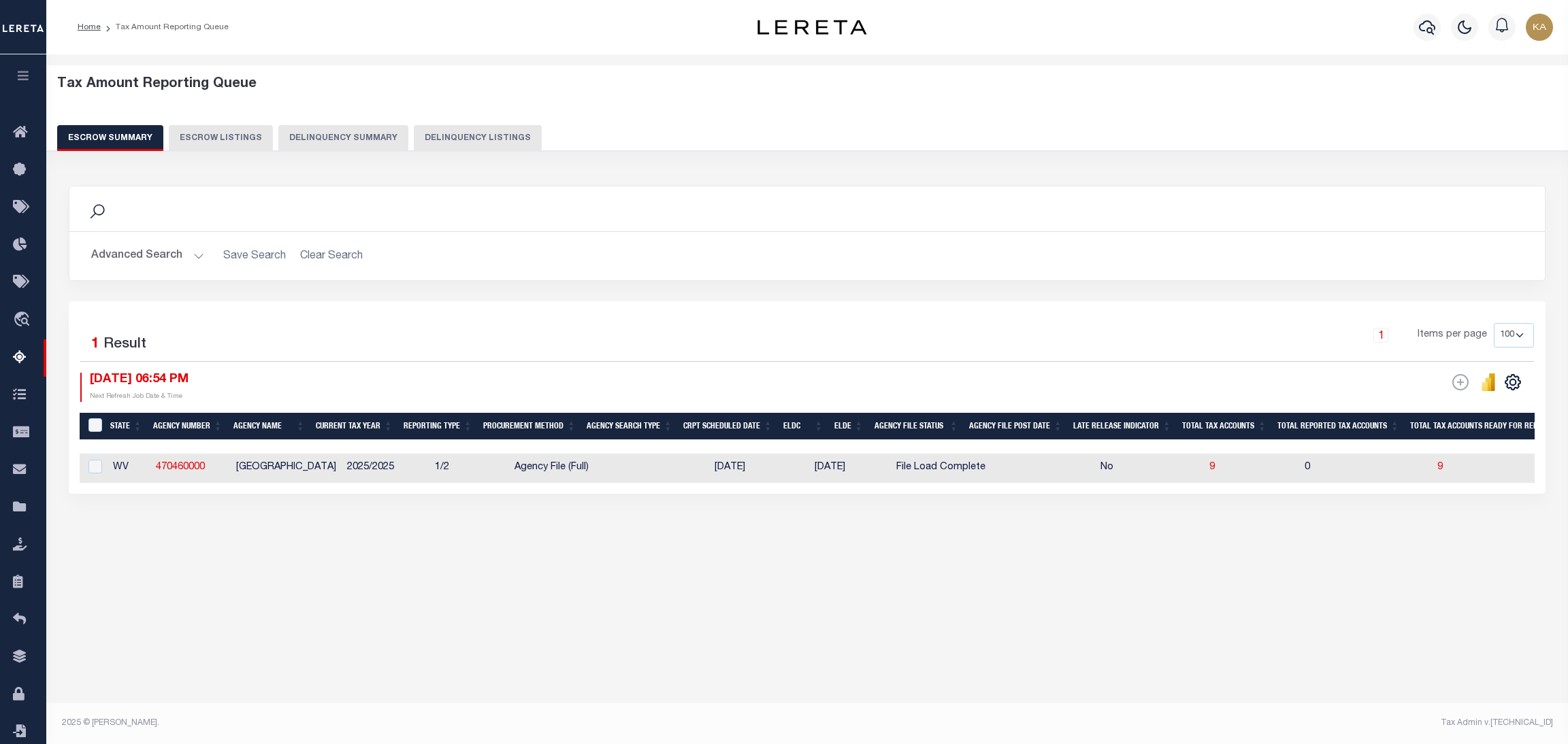
click at [182, 245] on button "Advanced Search" at bounding box center [147, 256] width 113 height 27
click at [177, 256] on button "Advanced Search" at bounding box center [147, 256] width 113 height 27
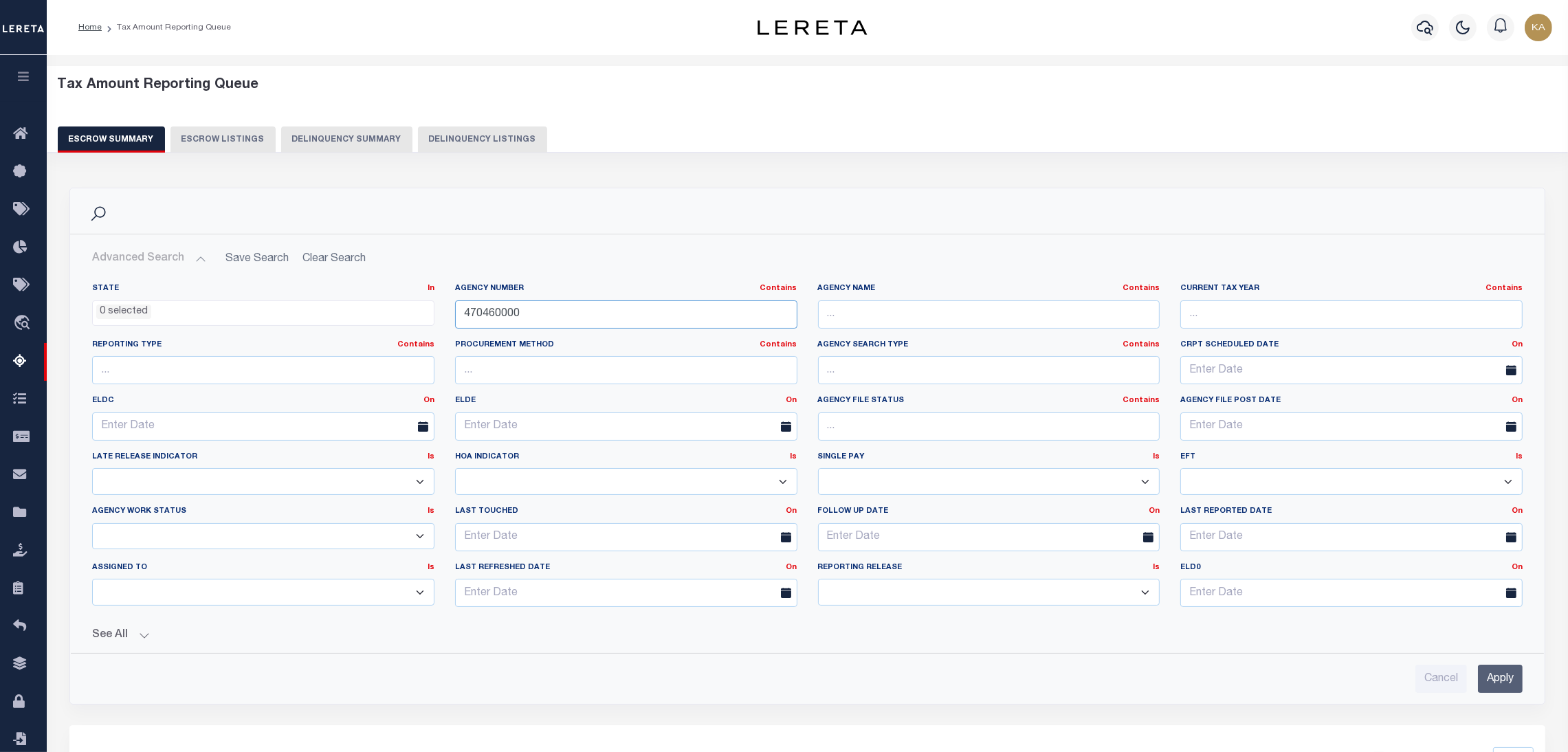
click at [523, 311] on input "470460000" at bounding box center [626, 314] width 342 height 28
click at [523, 310] on input "470460000" at bounding box center [626, 314] width 342 height 28
click at [861, 326] on input "text" at bounding box center [989, 314] width 342 height 28
type input "baltimore"
click at [1505, 676] on input "Apply" at bounding box center [1500, 678] width 45 height 28
